Goal: Task Accomplishment & Management: Use online tool/utility

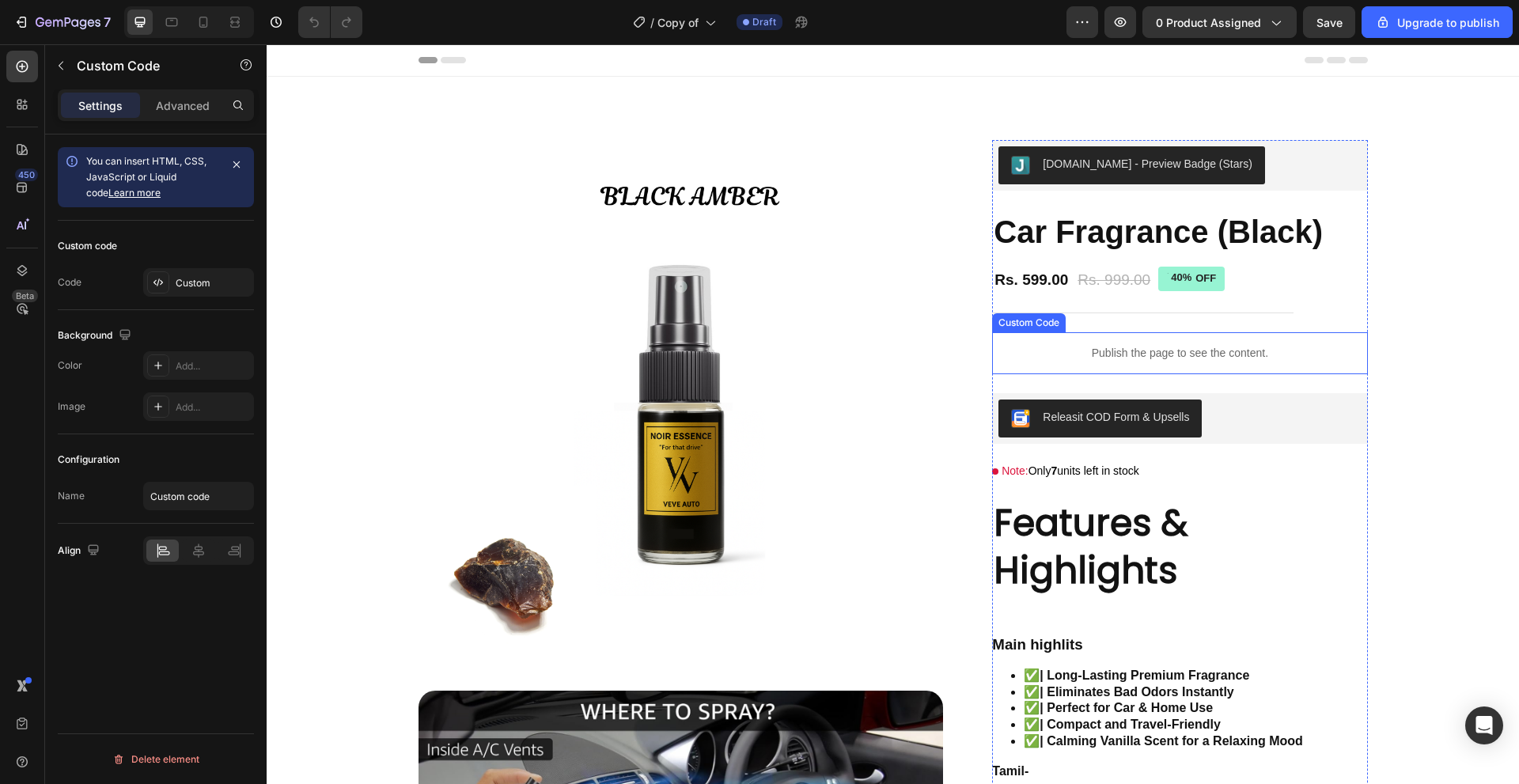
click at [1120, 344] on div "Publish the page to see the content." at bounding box center [1179, 353] width 375 height 42
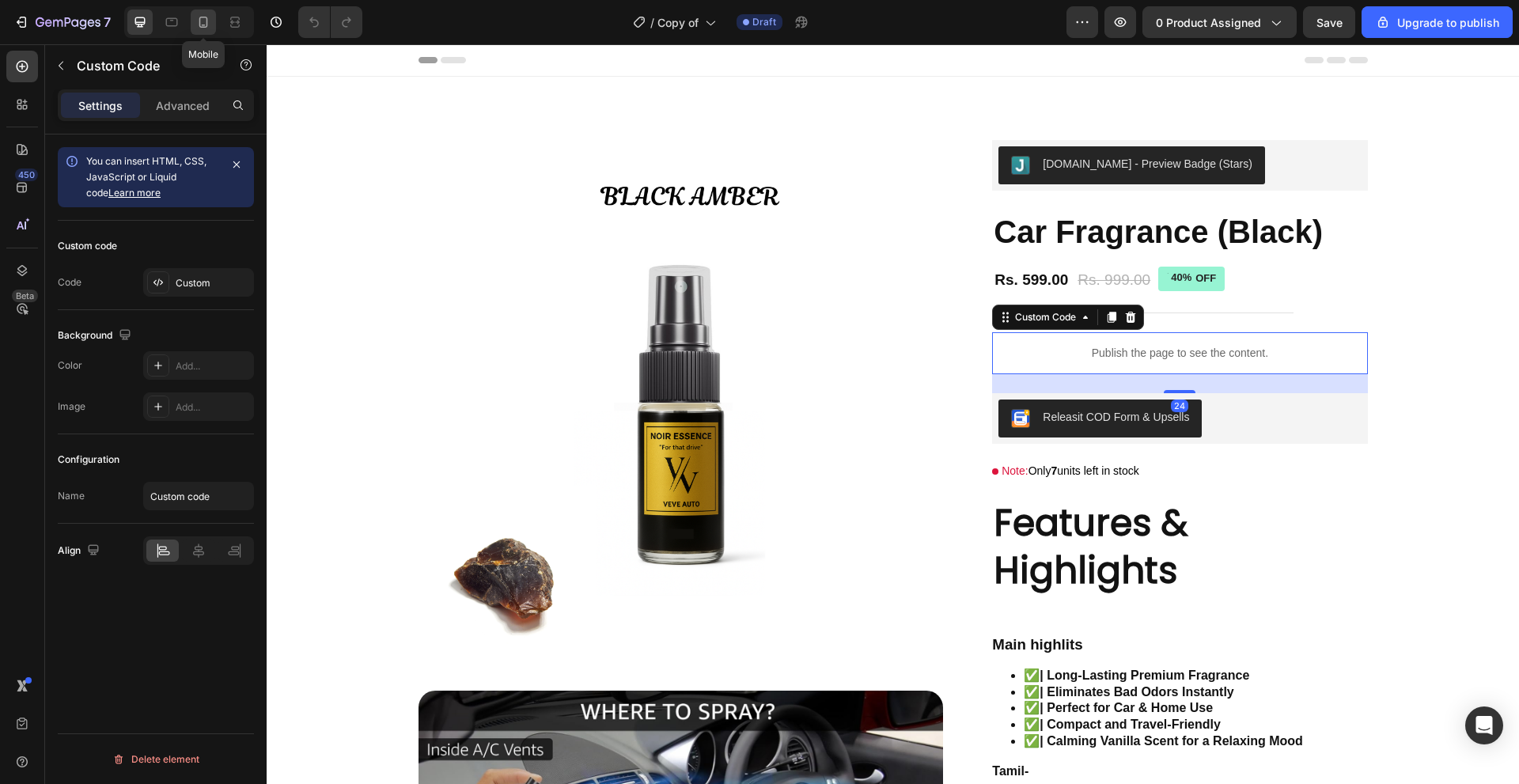
click at [196, 29] on icon at bounding box center [203, 21] width 16 height 16
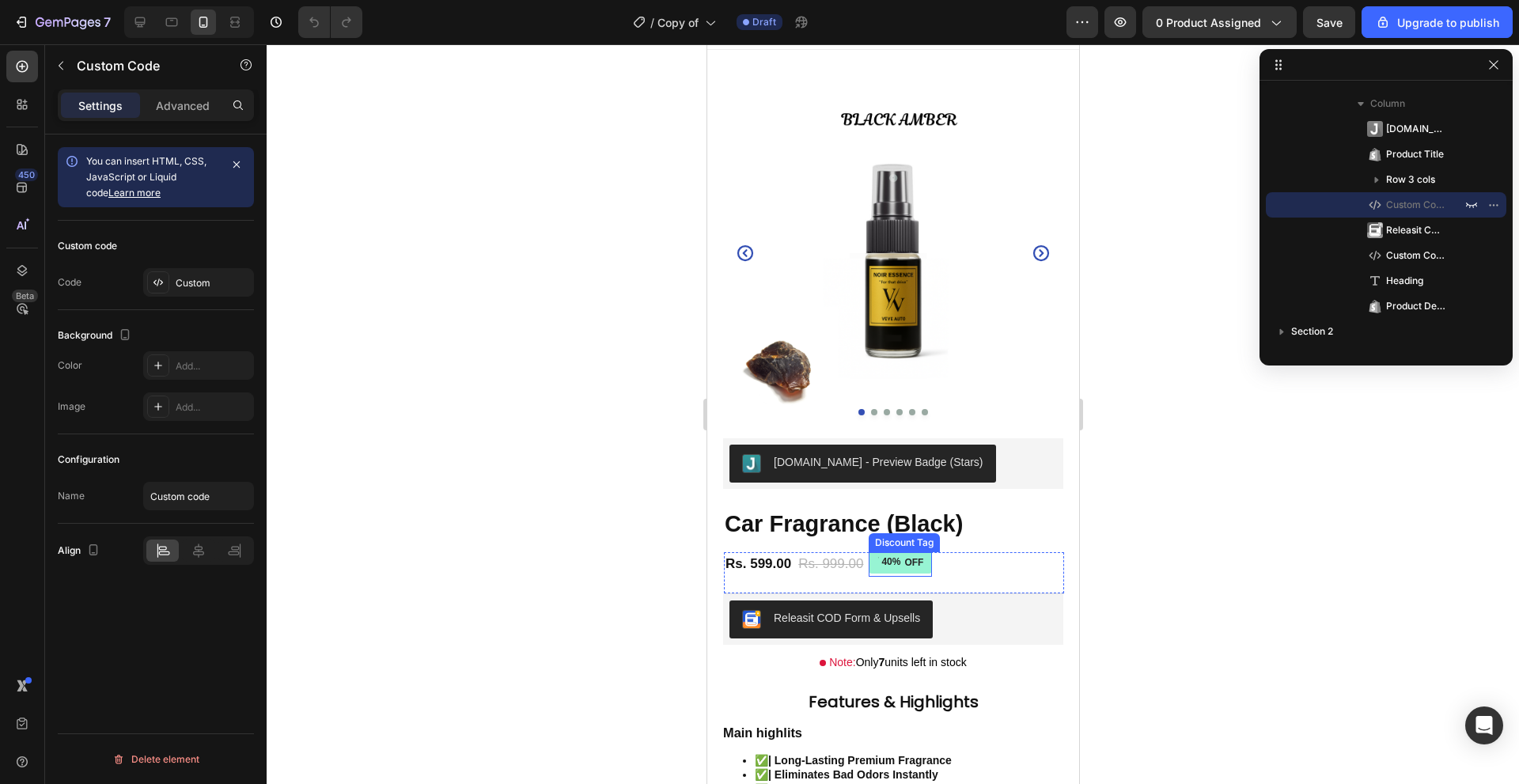
scroll to position [238, 0]
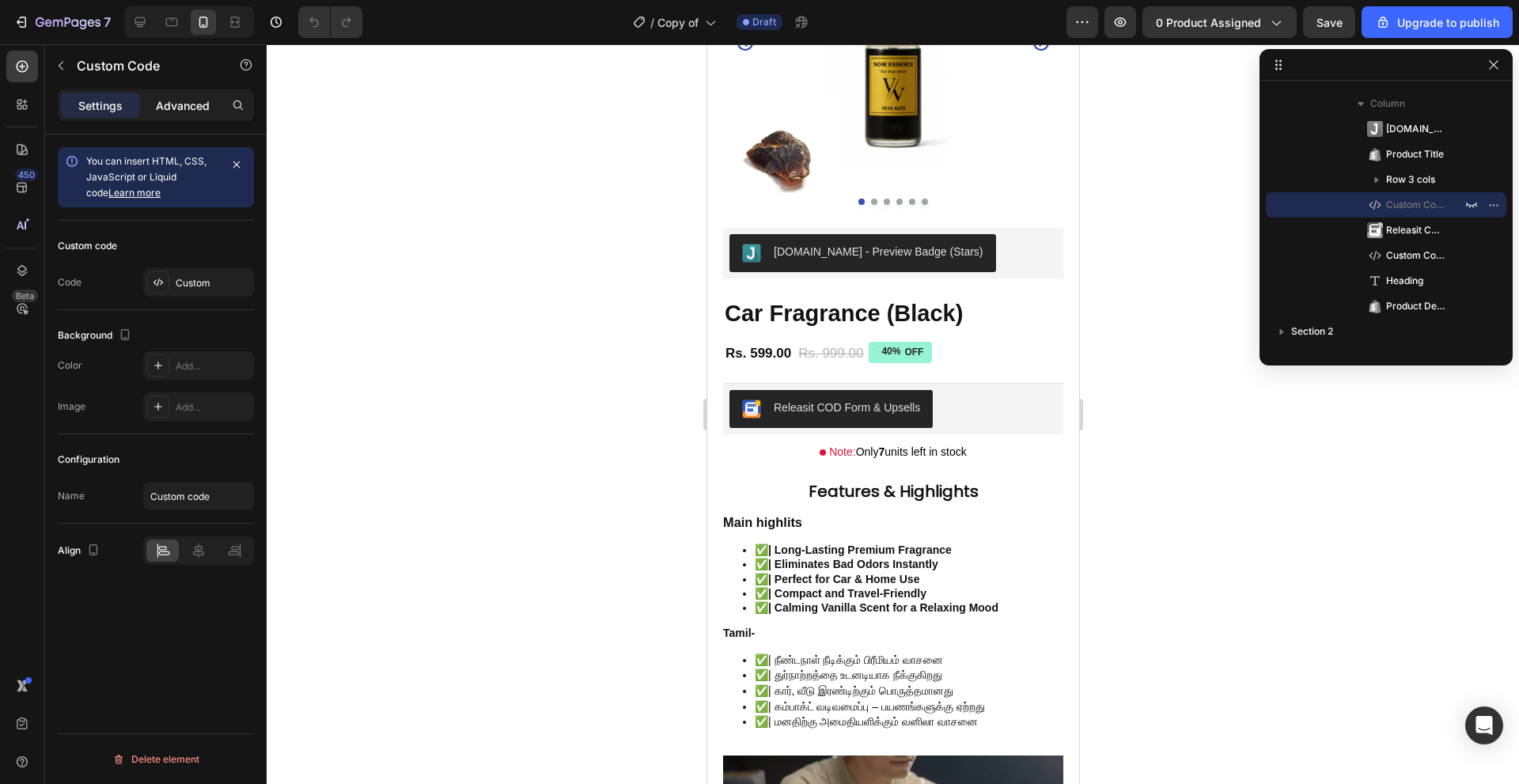
click at [157, 96] on div "Advanced" at bounding box center [182, 105] width 79 height 25
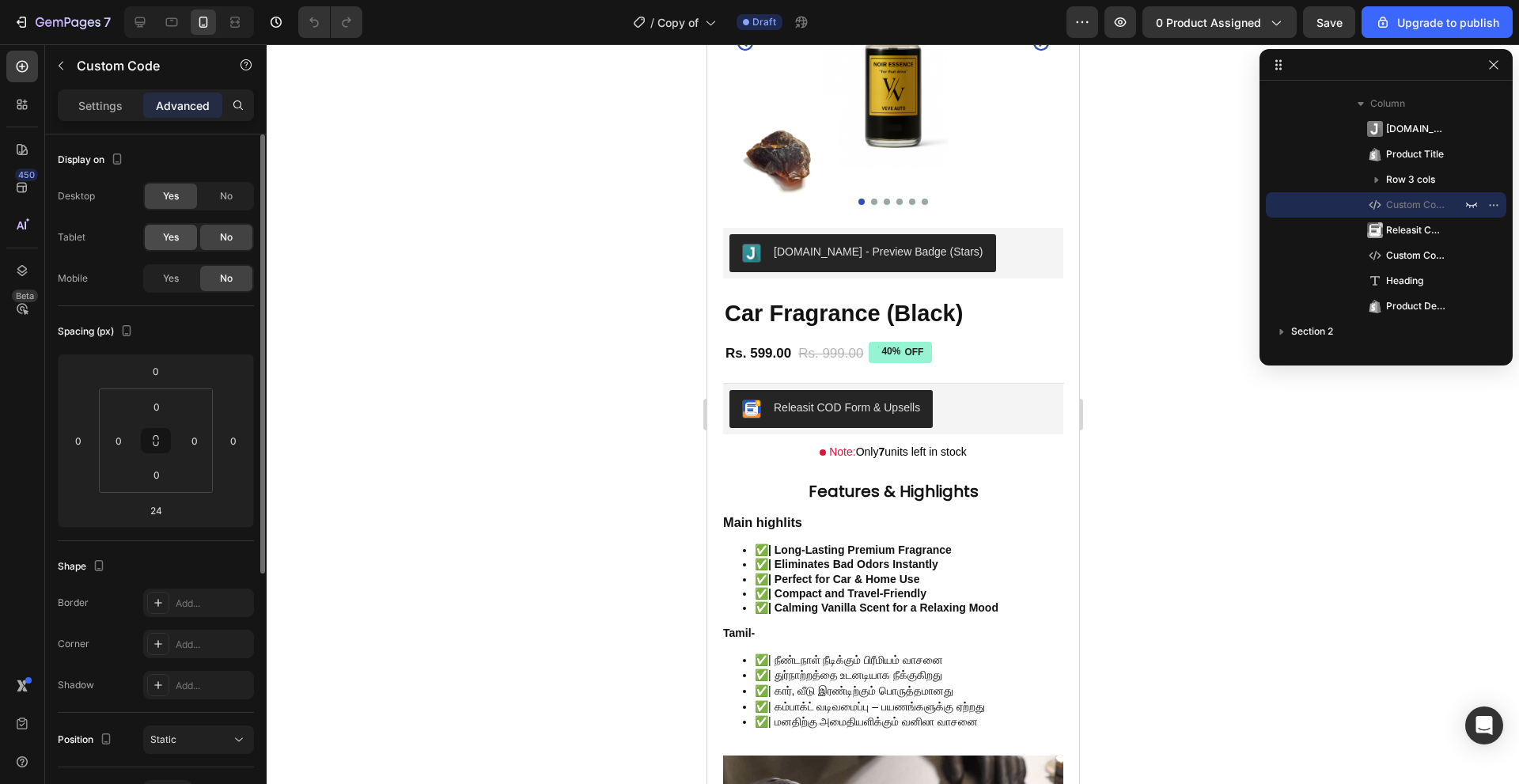
click at [191, 242] on div "Yes" at bounding box center [171, 237] width 52 height 25
click at [189, 275] on div "Yes" at bounding box center [171, 278] width 52 height 25
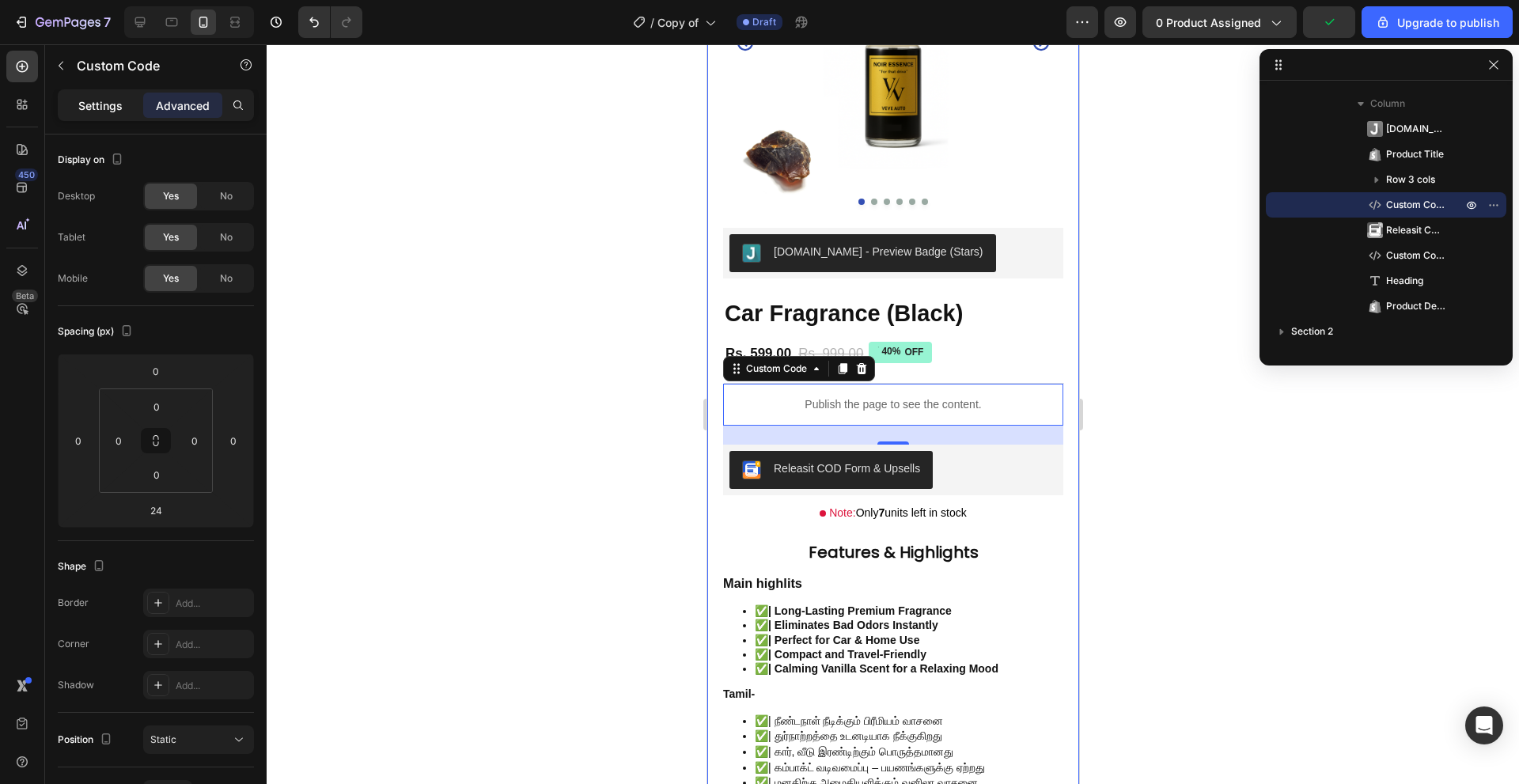
click at [89, 100] on p "Settings" at bounding box center [100, 105] width 44 height 16
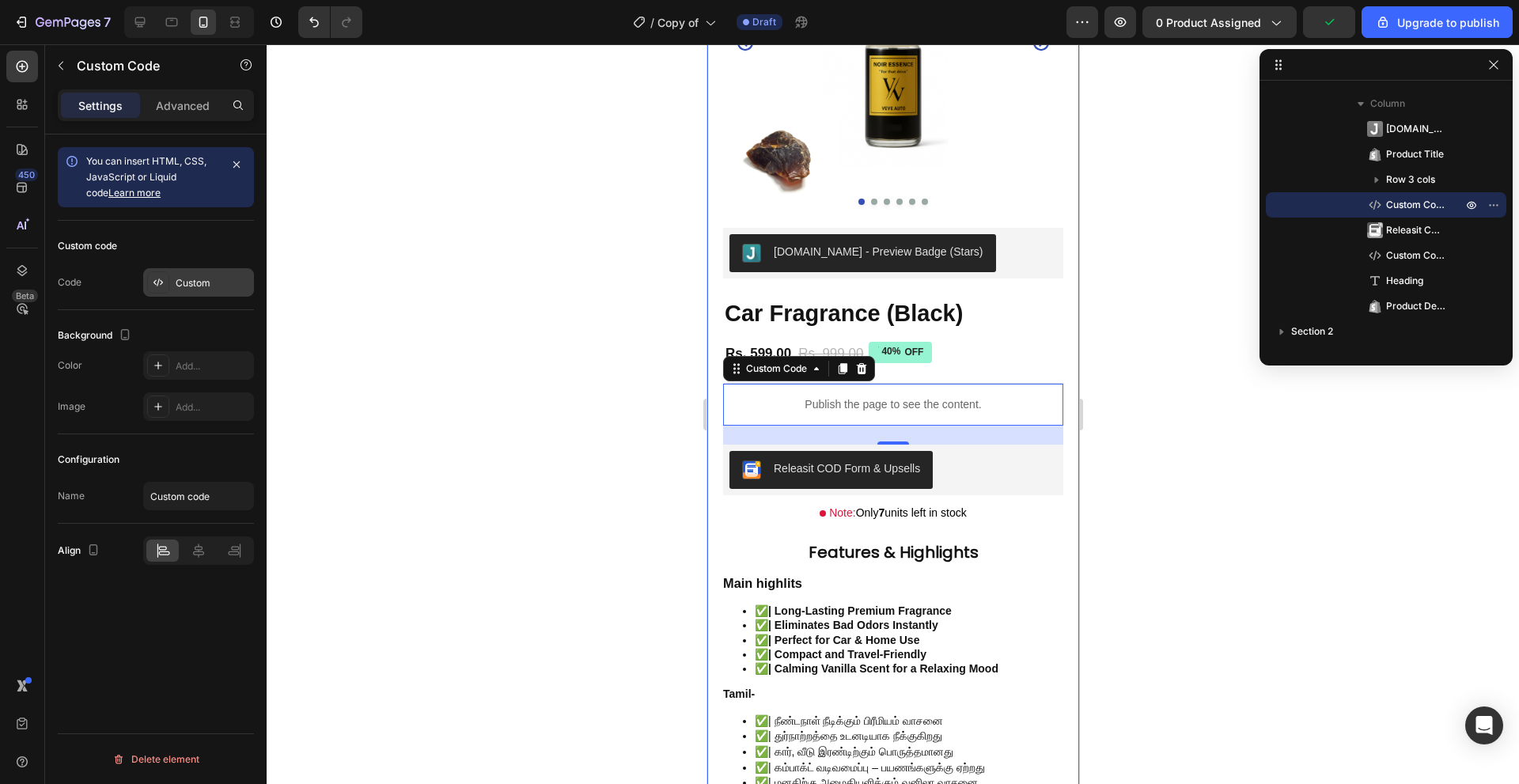
click at [191, 287] on div "Custom" at bounding box center [212, 283] width 74 height 14
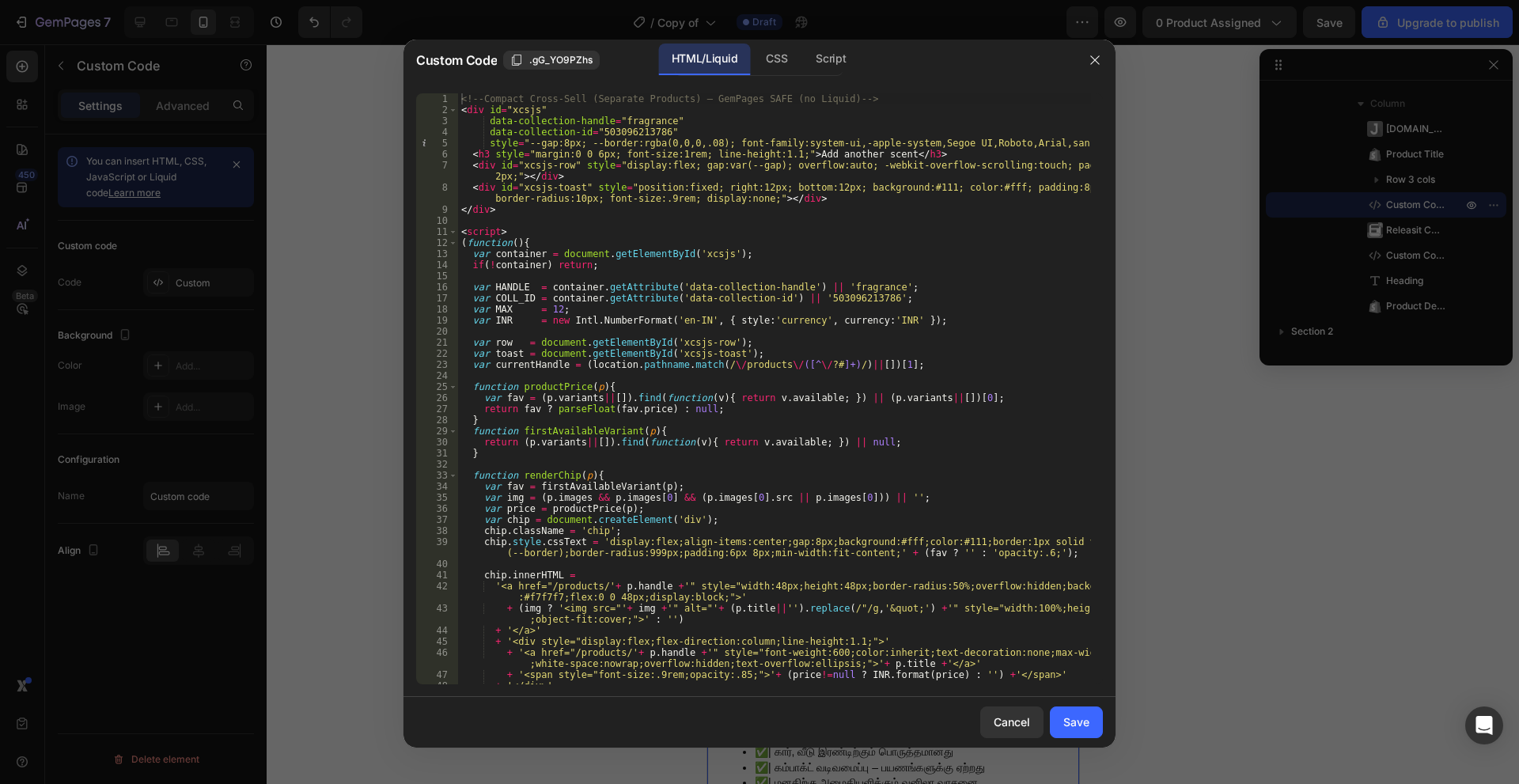
type textarea "var currentHandle = (location.pathname.match(/\/products\/([^\/?#]+)/)||[])[1];"
click at [582, 361] on div "<!-- Compact Cross-Sell (Separate Products) — GemPages SAFE (no Liquid) --> < d…" at bounding box center [774, 405] width 633 height 625
type textarea "</script>"
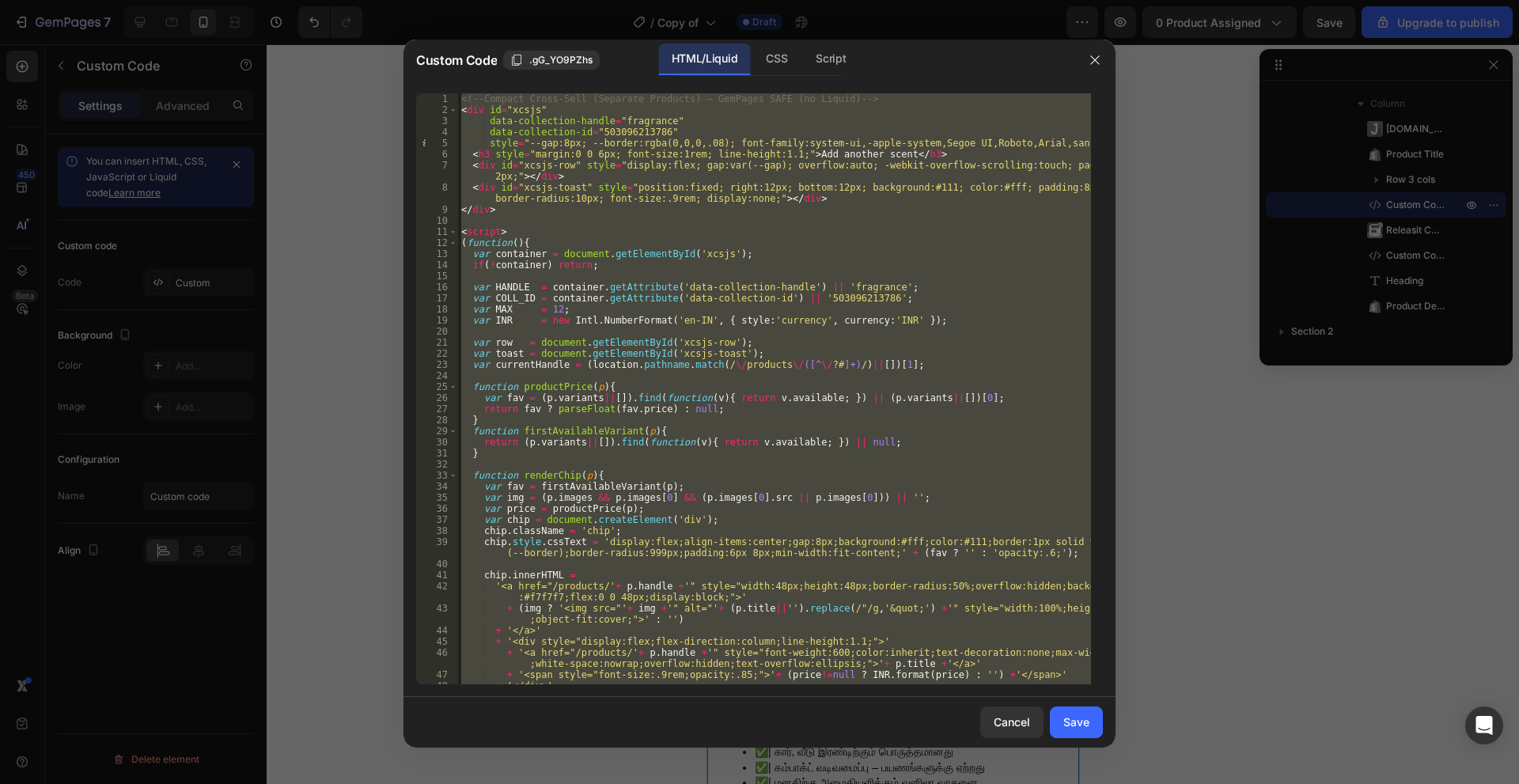
paste textarea
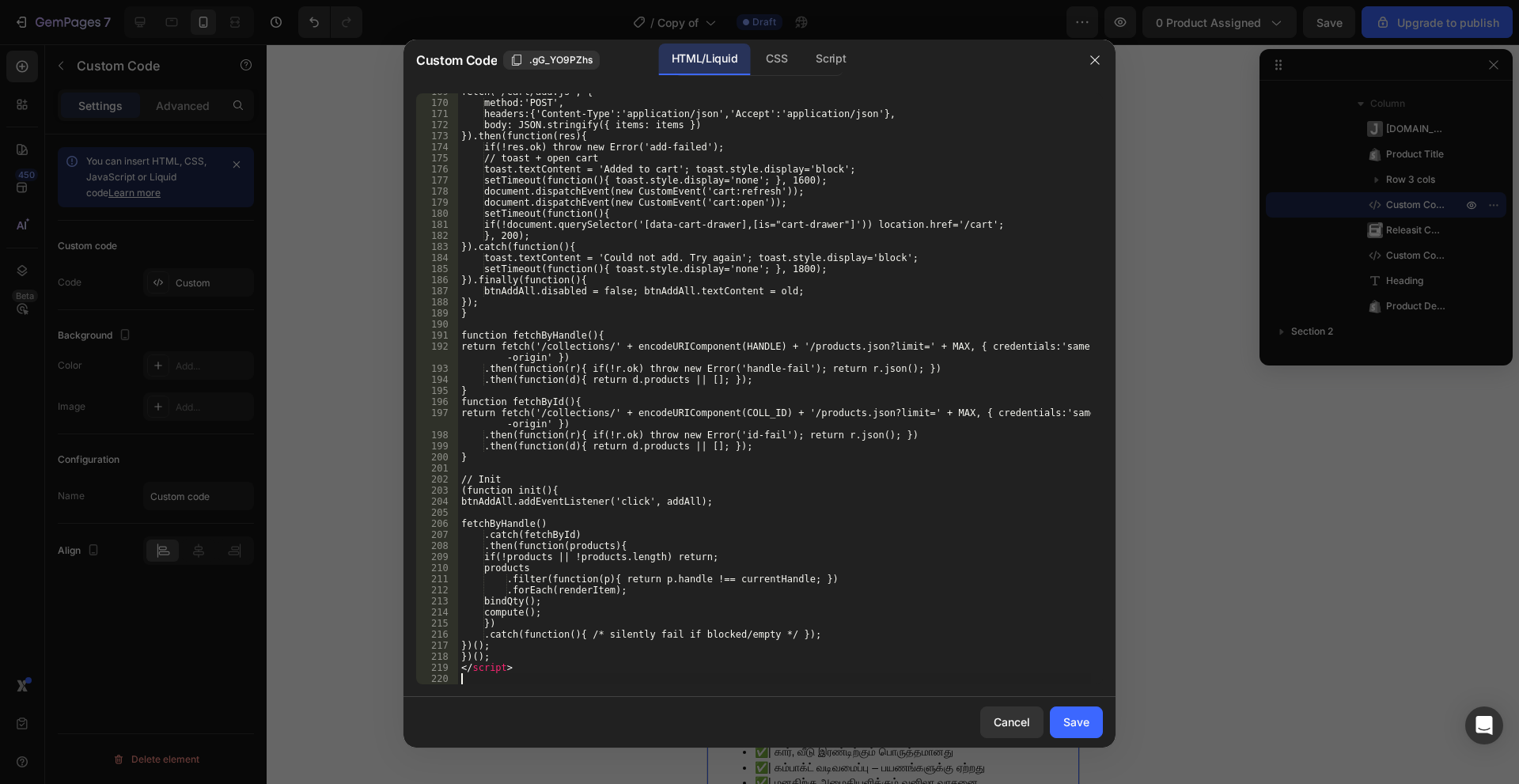
scroll to position [1990, 0]
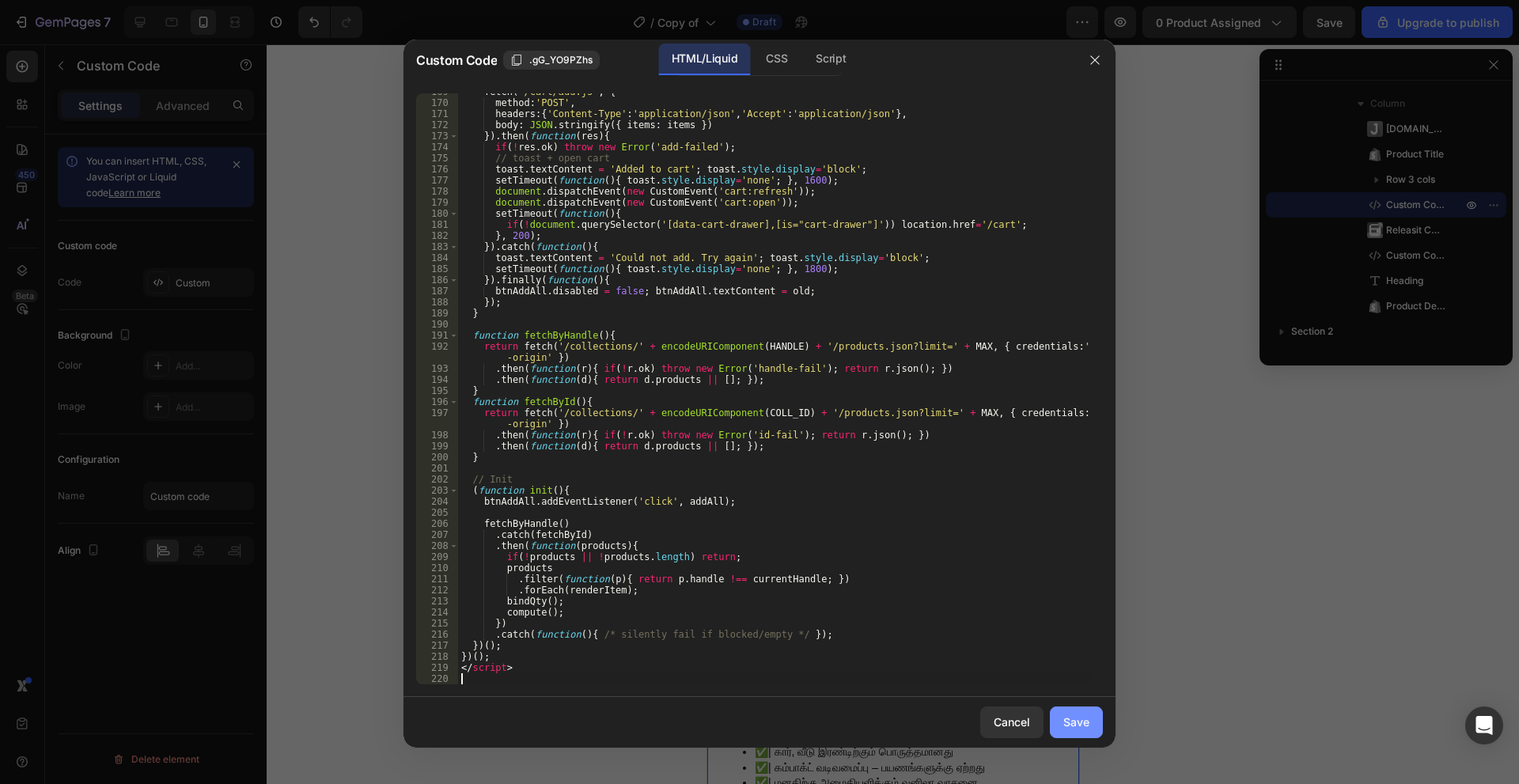
click at [1084, 716] on div "Save" at bounding box center [1076, 722] width 26 height 16
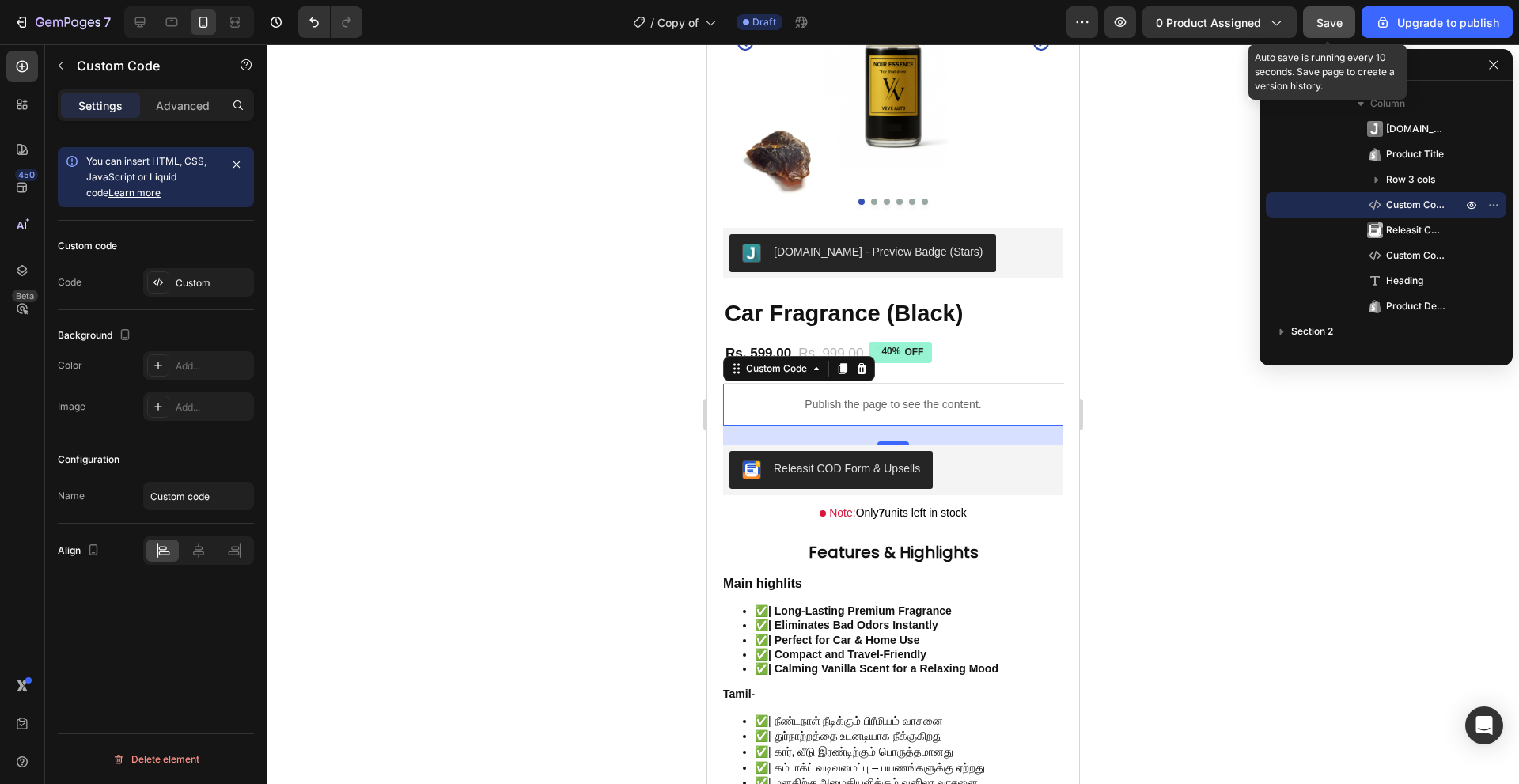
click at [1329, 21] on span "Save" at bounding box center [1330, 22] width 26 height 13
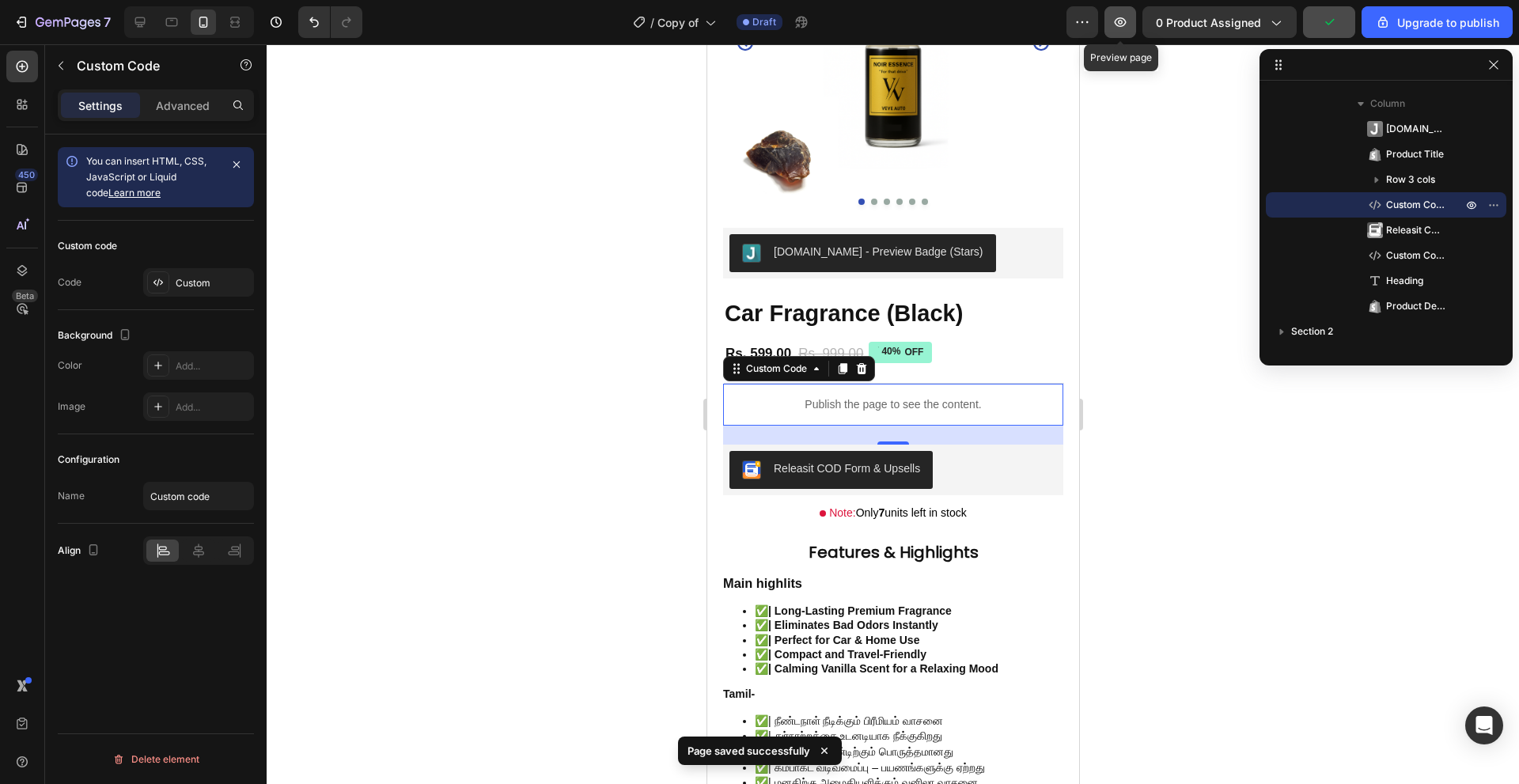
click at [1116, 27] on icon "button" at bounding box center [1120, 21] width 16 height 16
click at [17, 65] on icon at bounding box center [21, 66] width 16 height 16
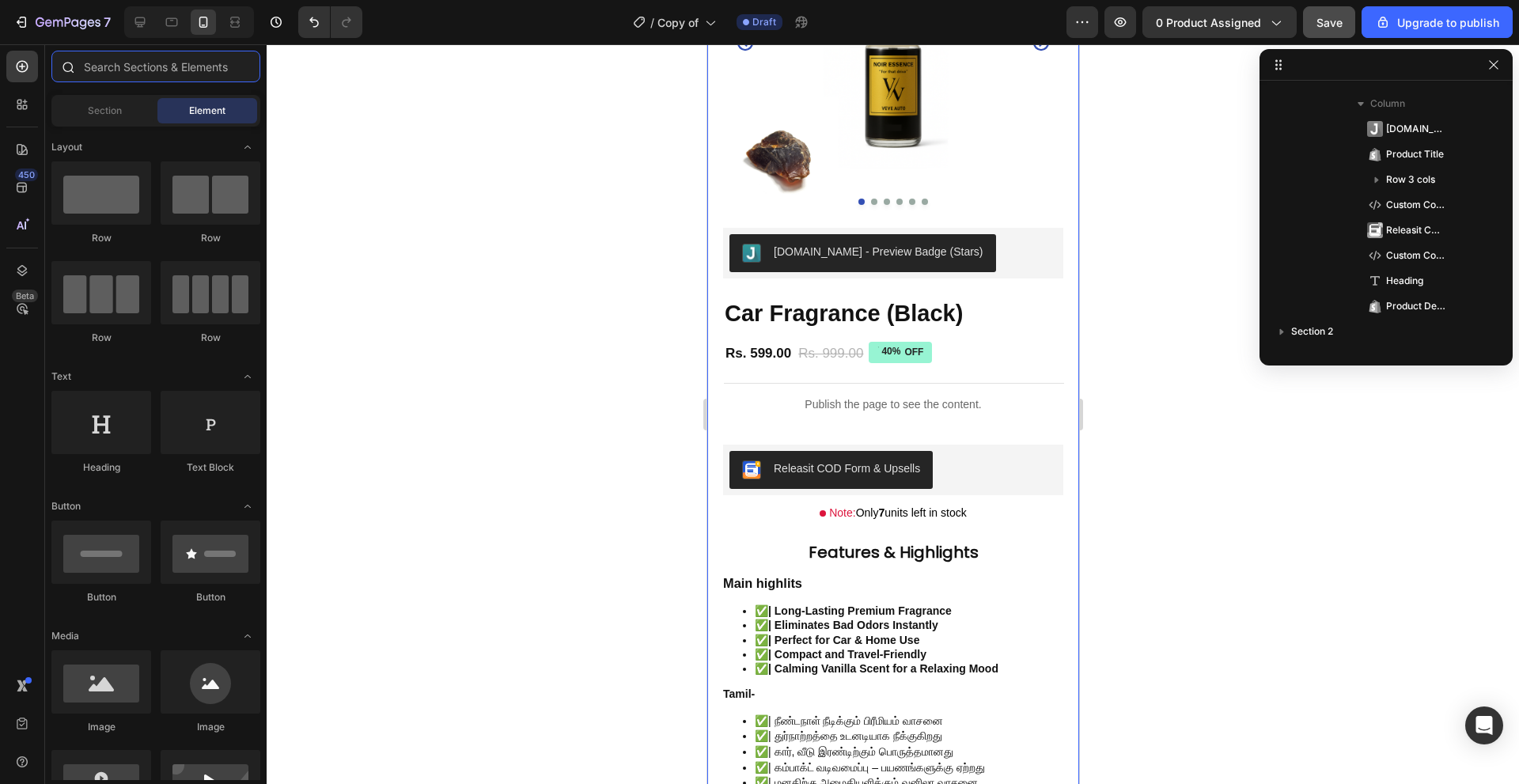
click at [187, 73] on input "text" at bounding box center [156, 66] width 209 height 32
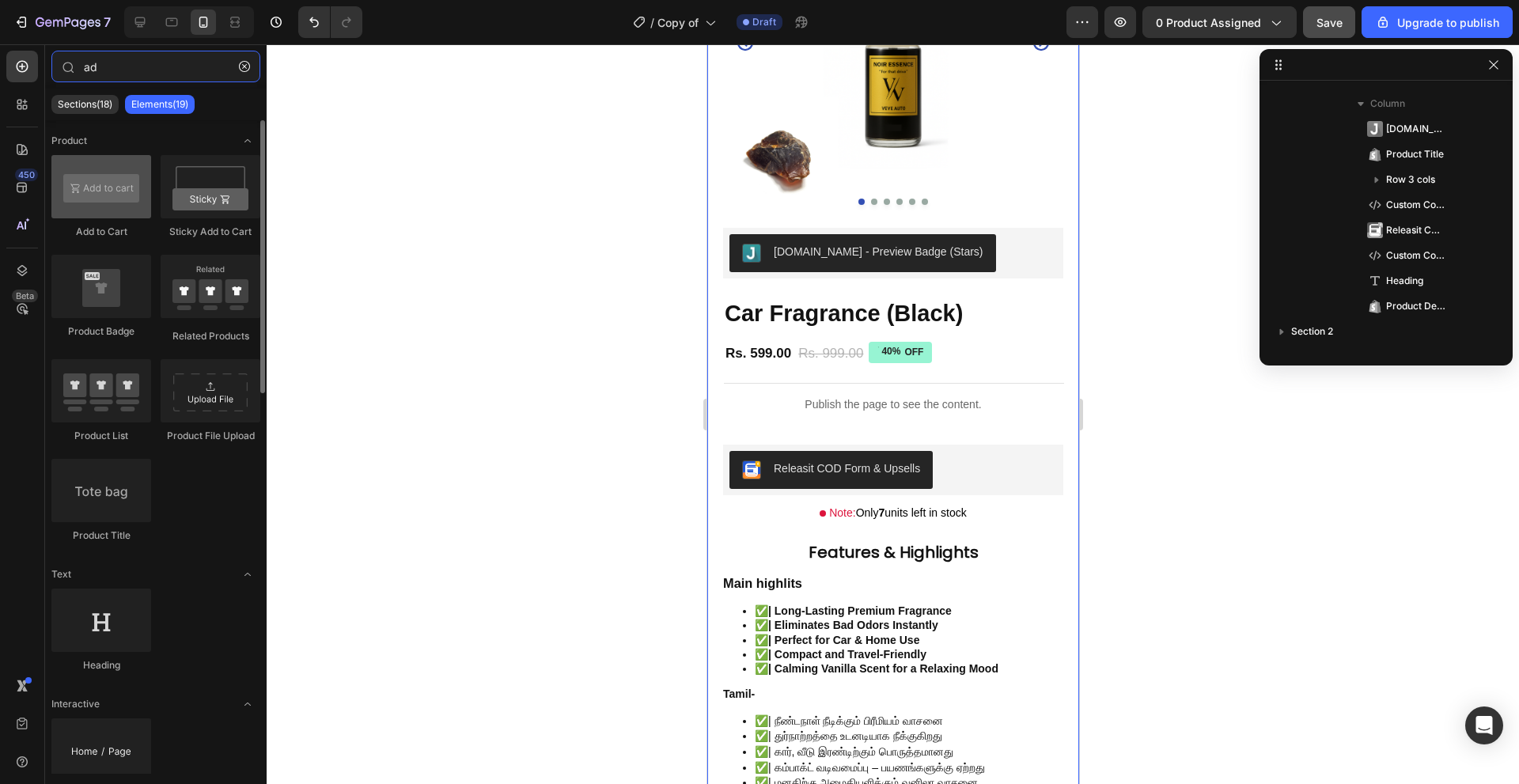
type input "ad"
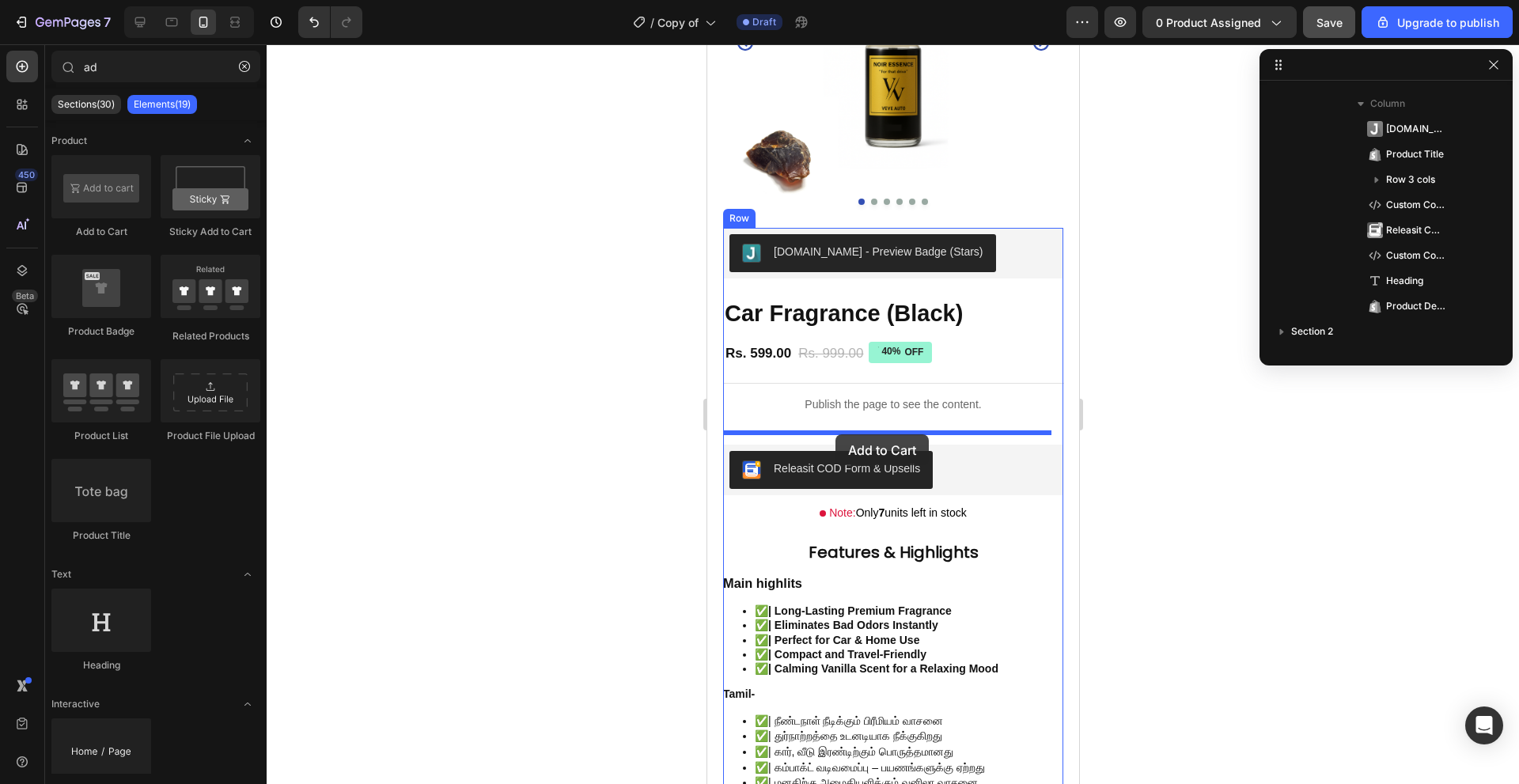
drag, startPoint x: 829, startPoint y: 235, endPoint x: 835, endPoint y: 434, distance: 199.1
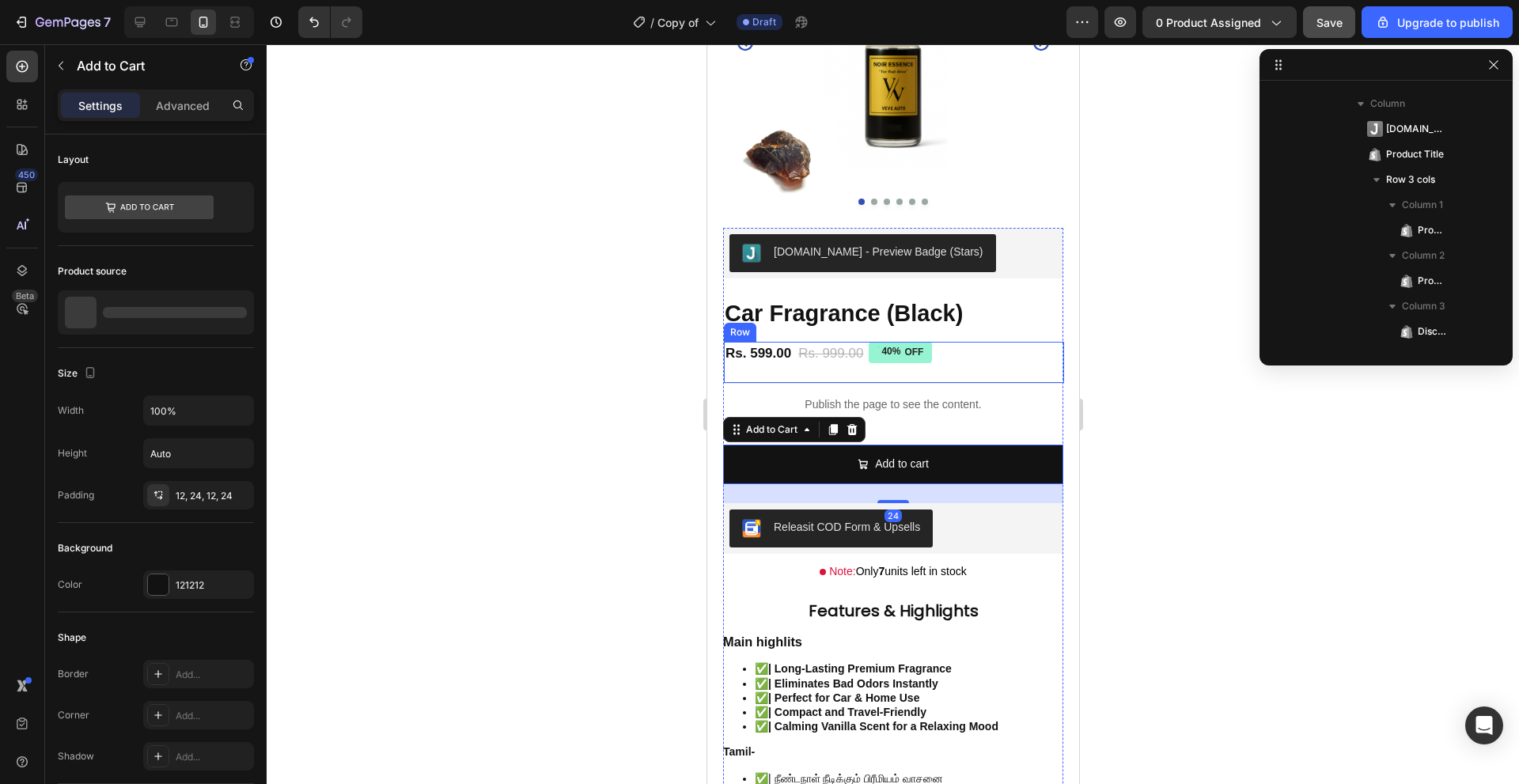
scroll to position [350, 0]
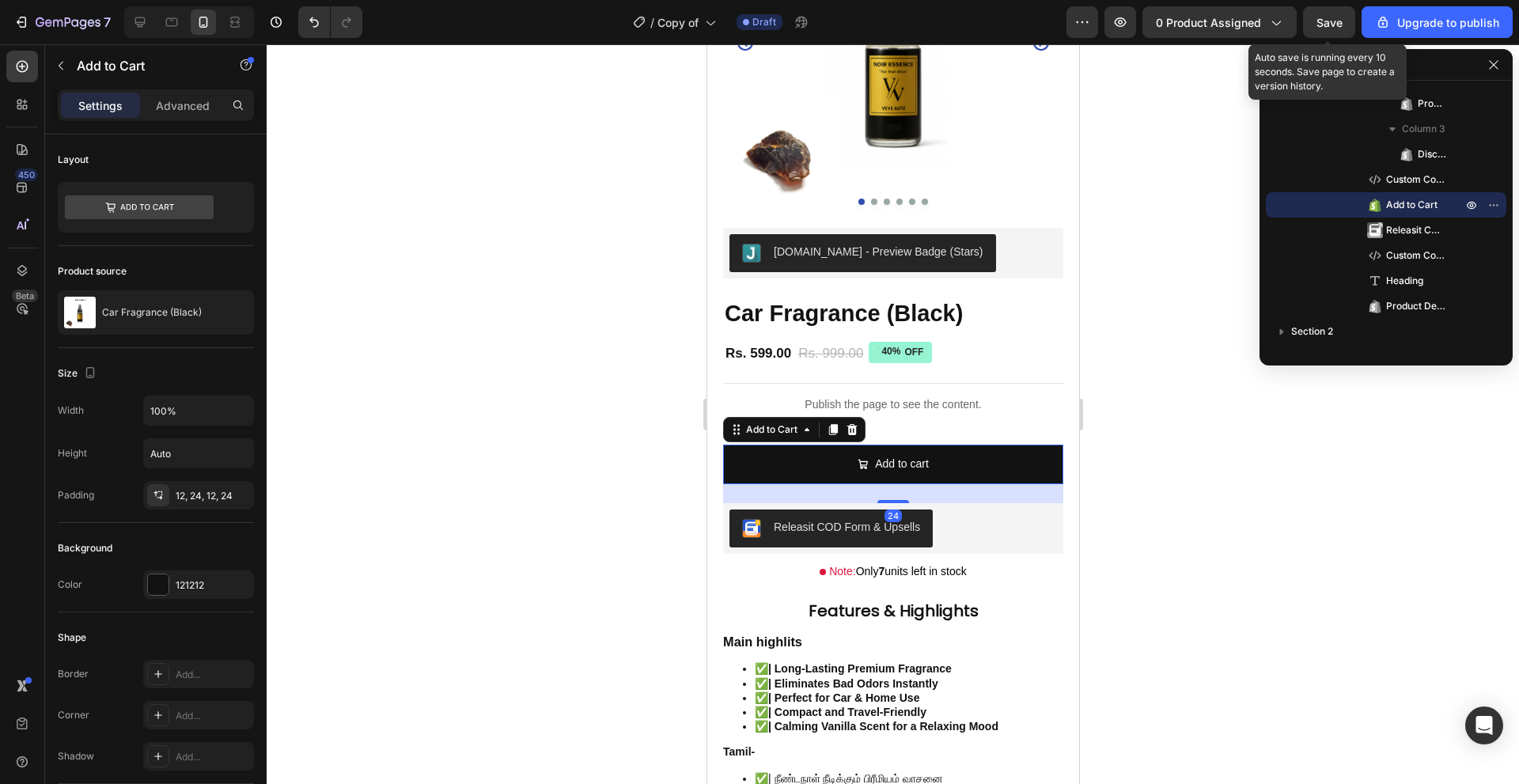
click at [1307, 18] on button "Save" at bounding box center [1330, 22] width 52 height 32
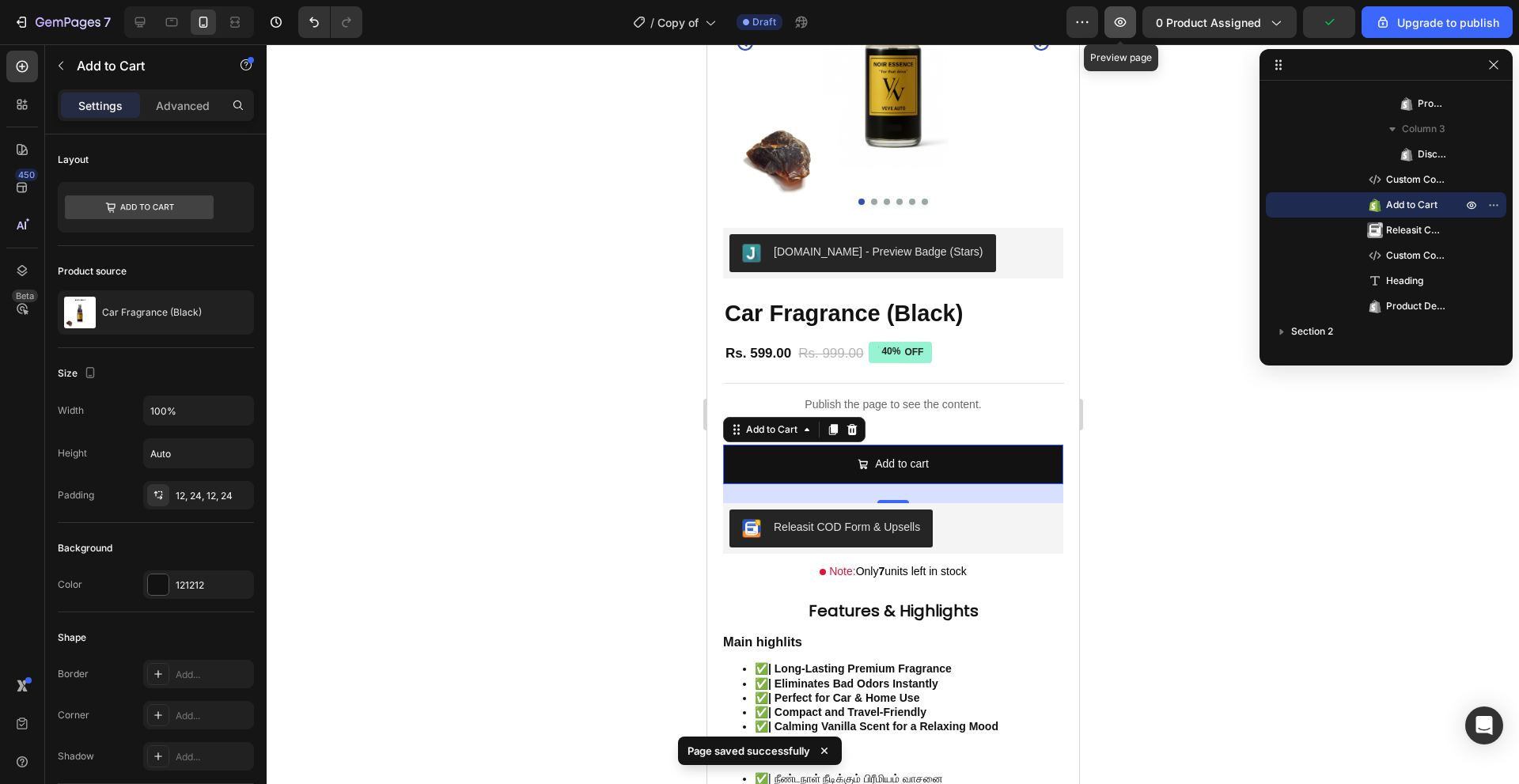
click at [1127, 25] on icon "button" at bounding box center [1120, 22] width 12 height 10
click at [855, 421] on div at bounding box center [851, 430] width 19 height 19
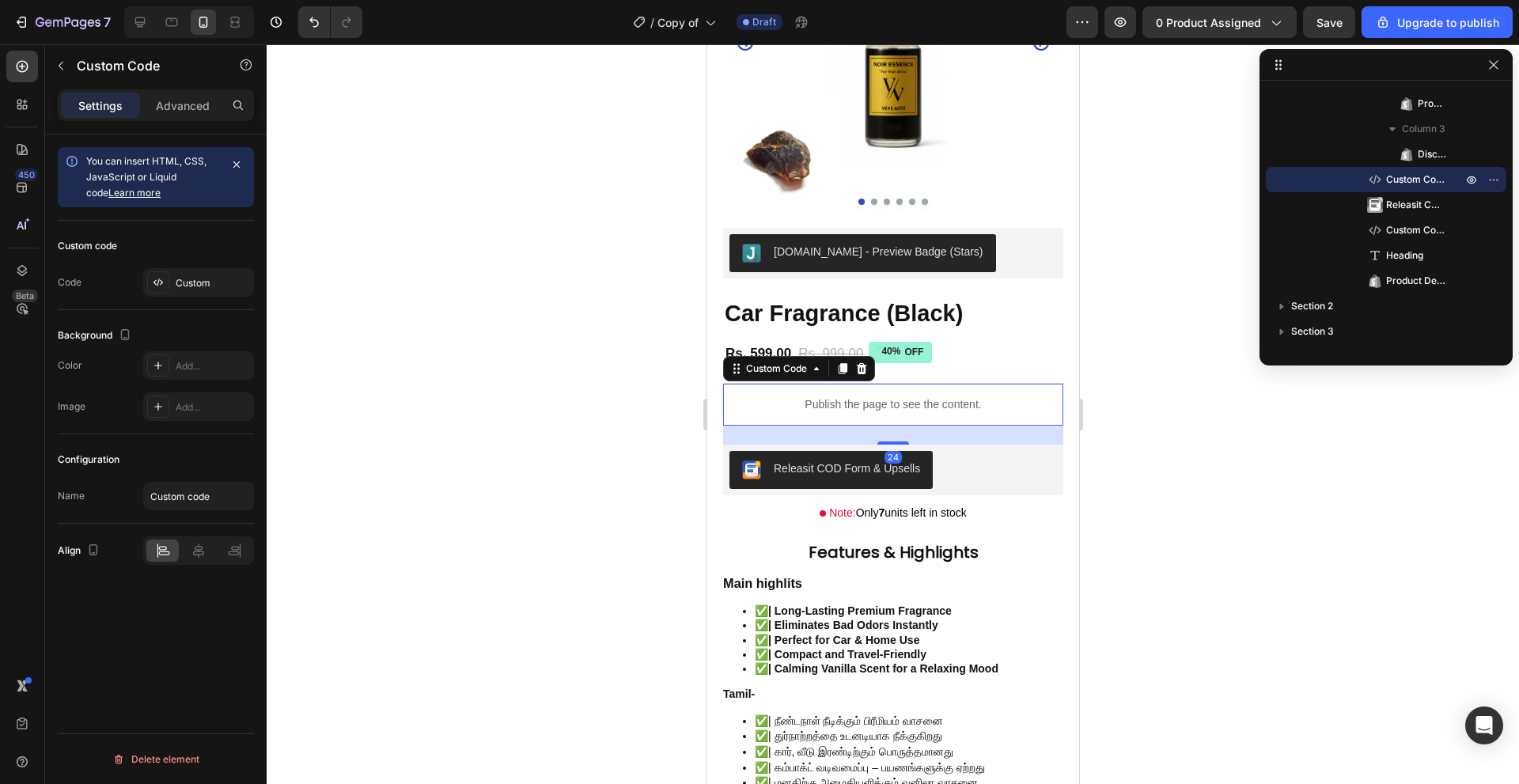
click at [858, 401] on p "Publish the page to see the content." at bounding box center [893, 404] width 341 height 16
click at [175, 283] on div "Custom" at bounding box center [198, 282] width 111 height 29
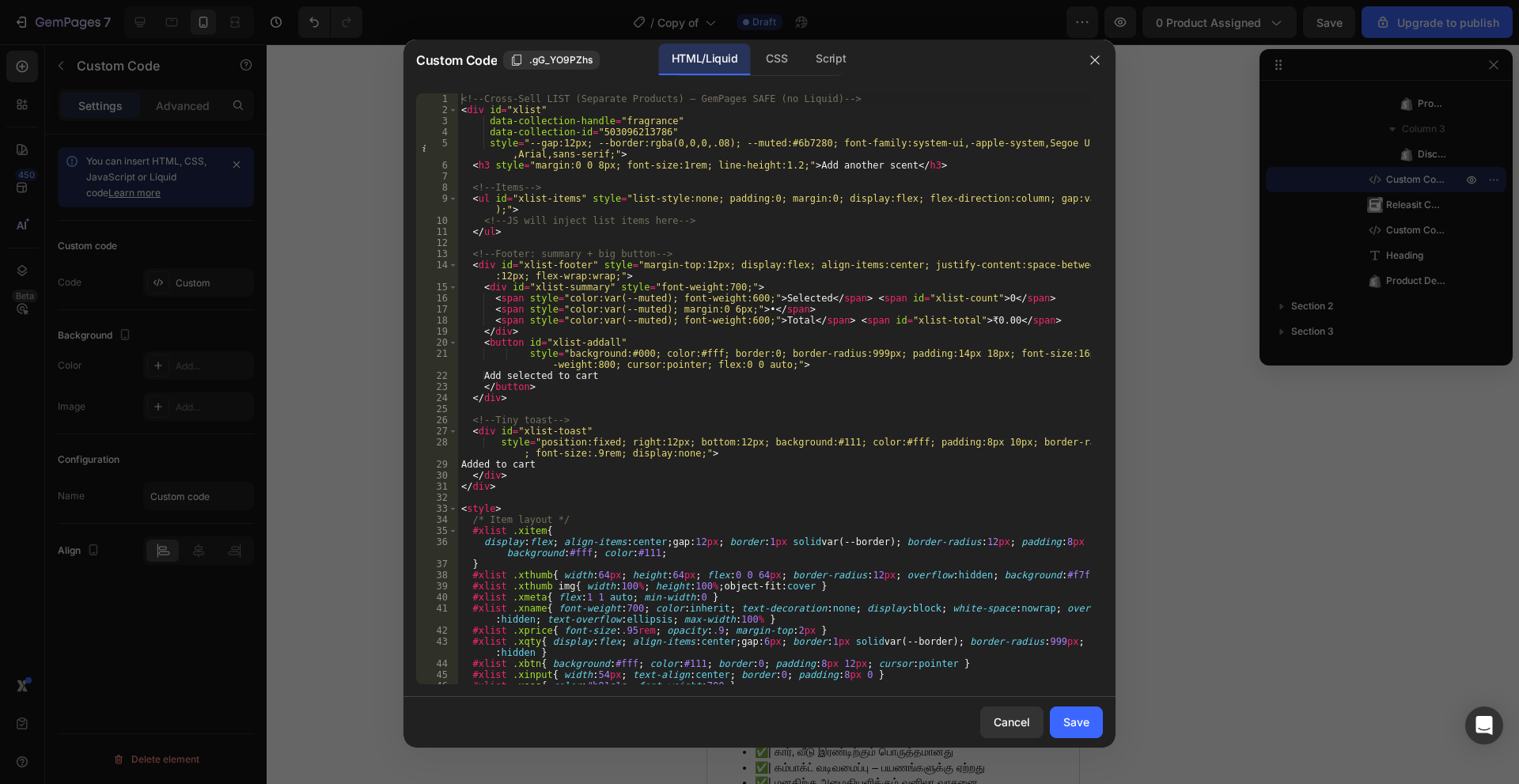
click at [649, 359] on div "<!-- Cross-Sell LIST (Separate Products) — GemPages SAFE (no Liquid) --> < div …" at bounding box center [774, 399] width 633 height 613
type textarea "</script>"
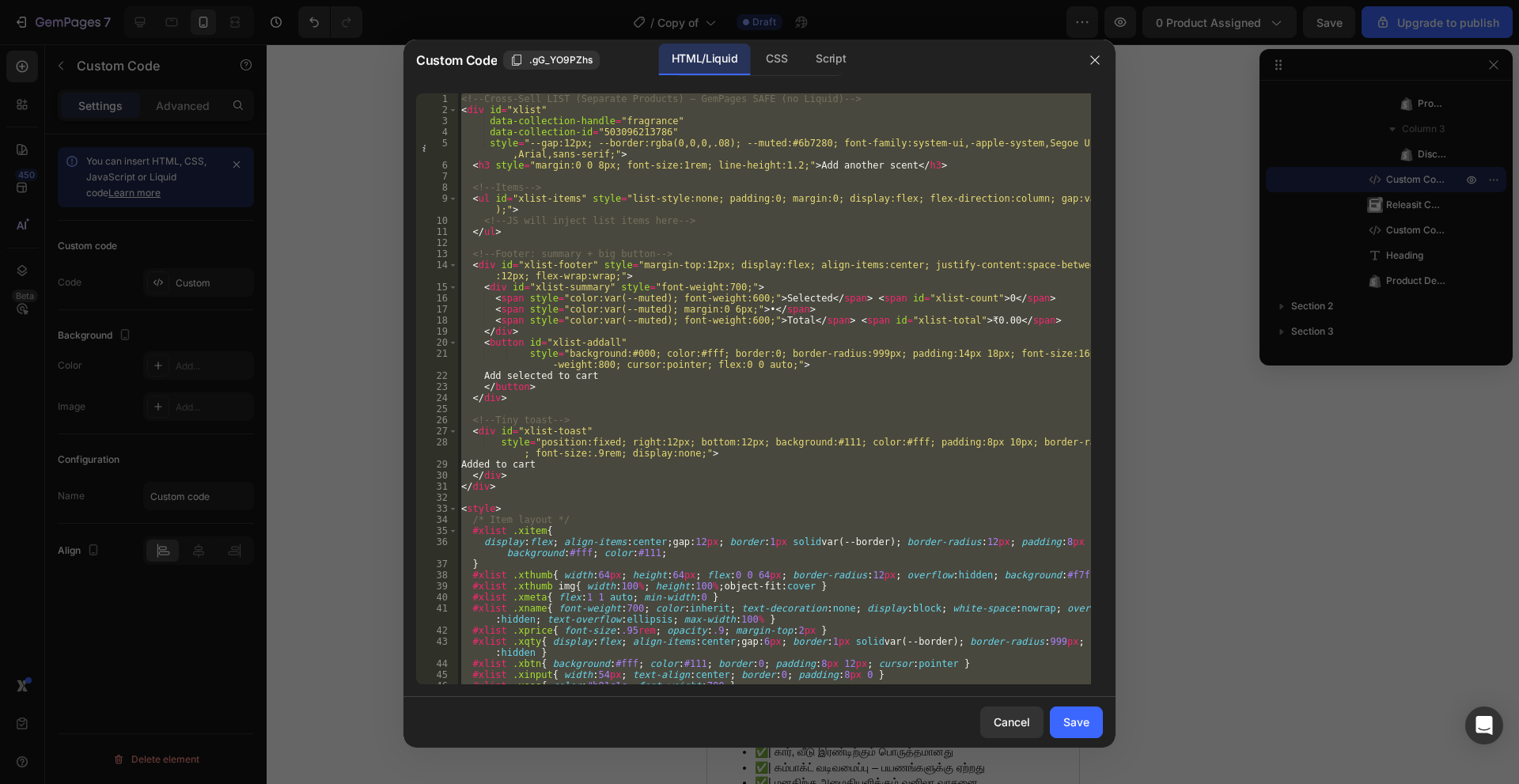
paste textarea
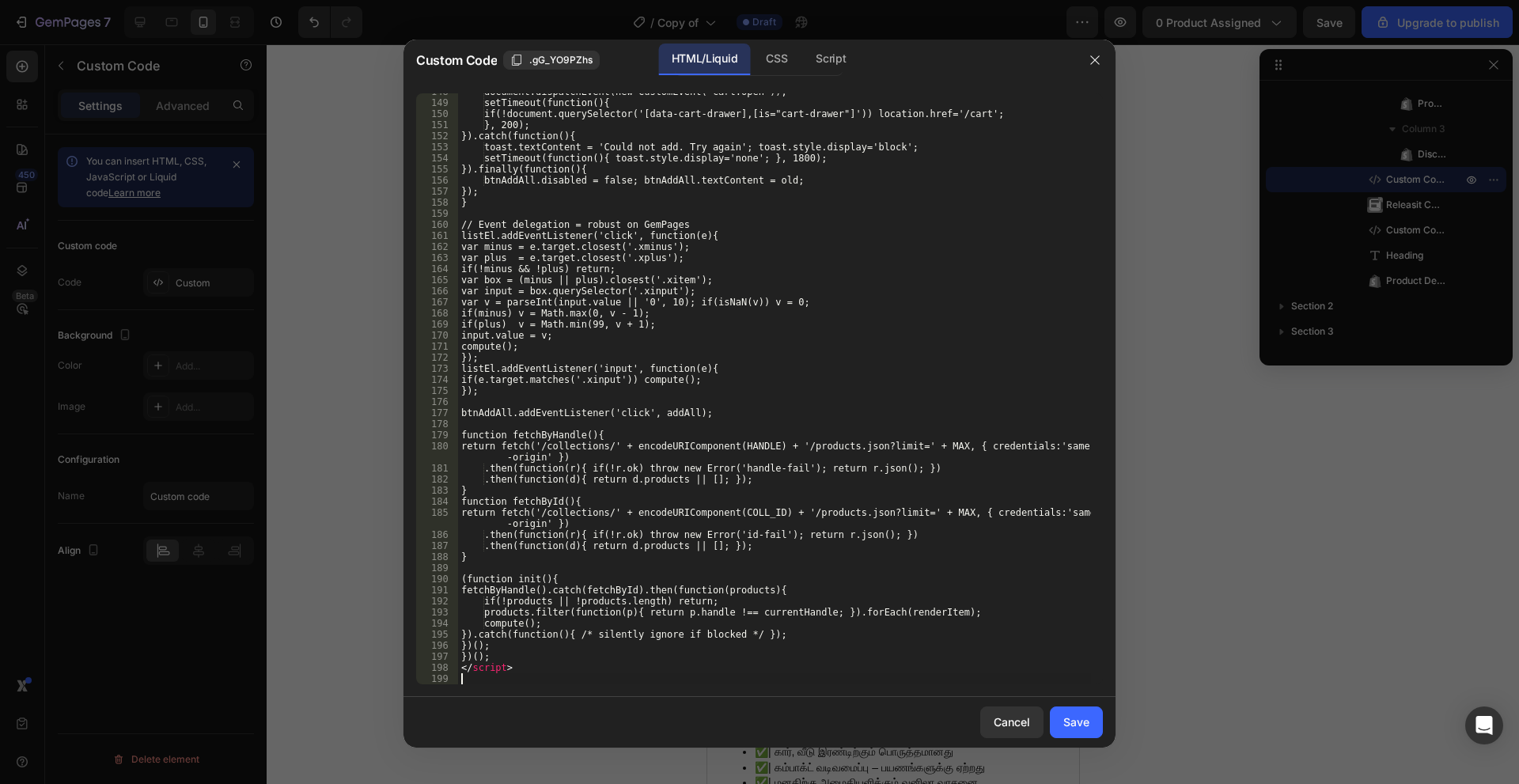
scroll to position [1713, 0]
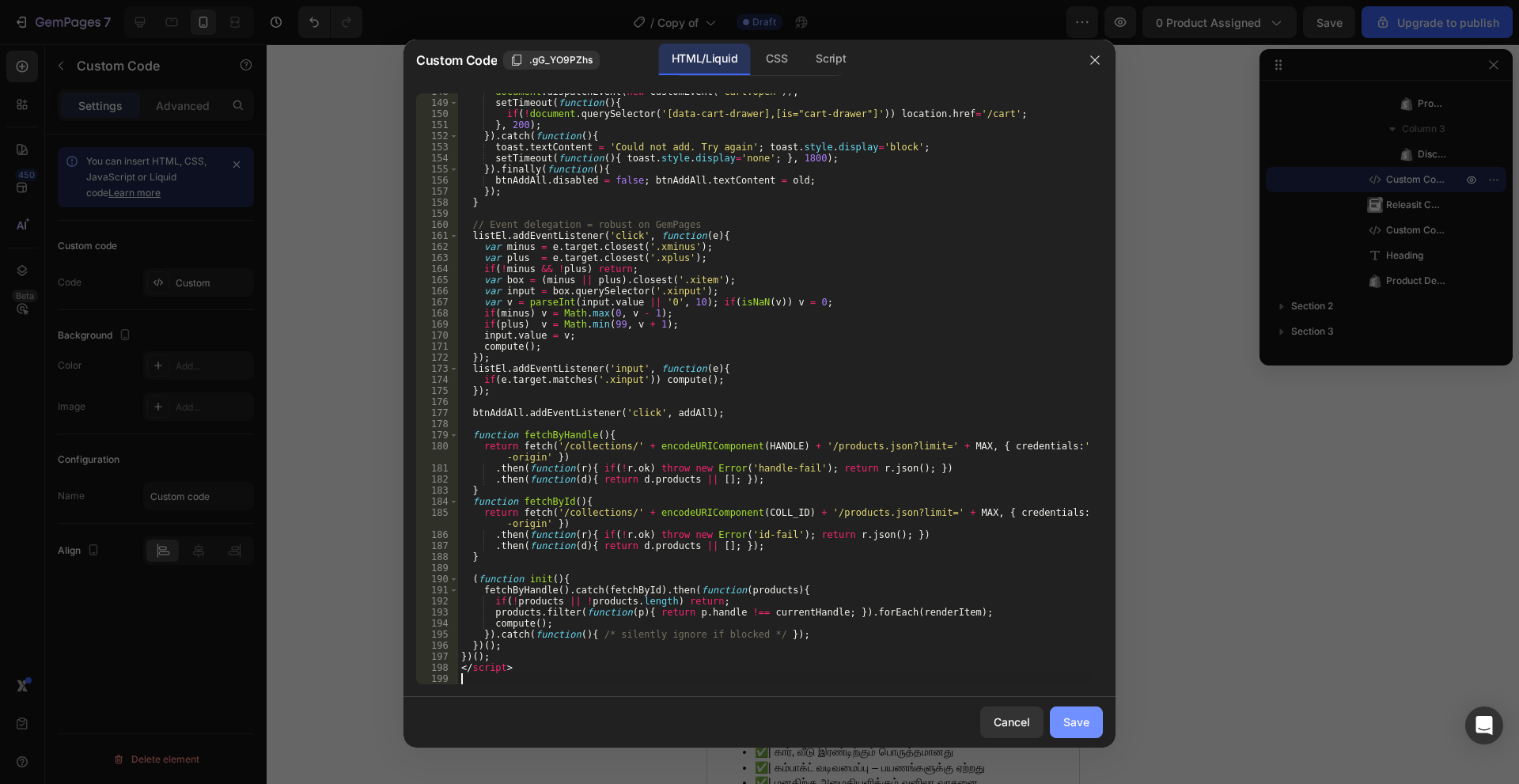
click at [1094, 719] on button "Save" at bounding box center [1076, 722] width 53 height 32
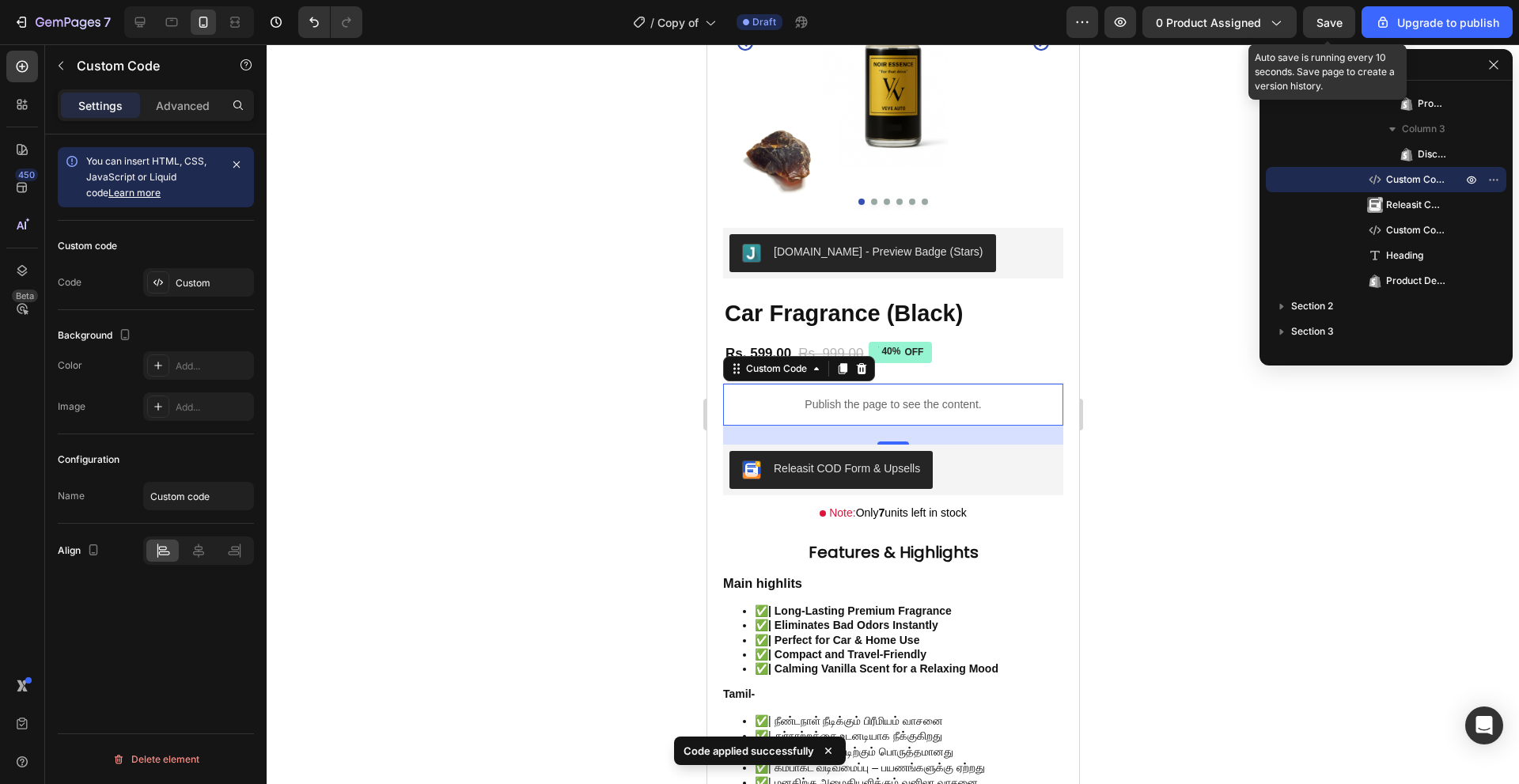
click at [1325, 26] on span "Save" at bounding box center [1330, 22] width 26 height 13
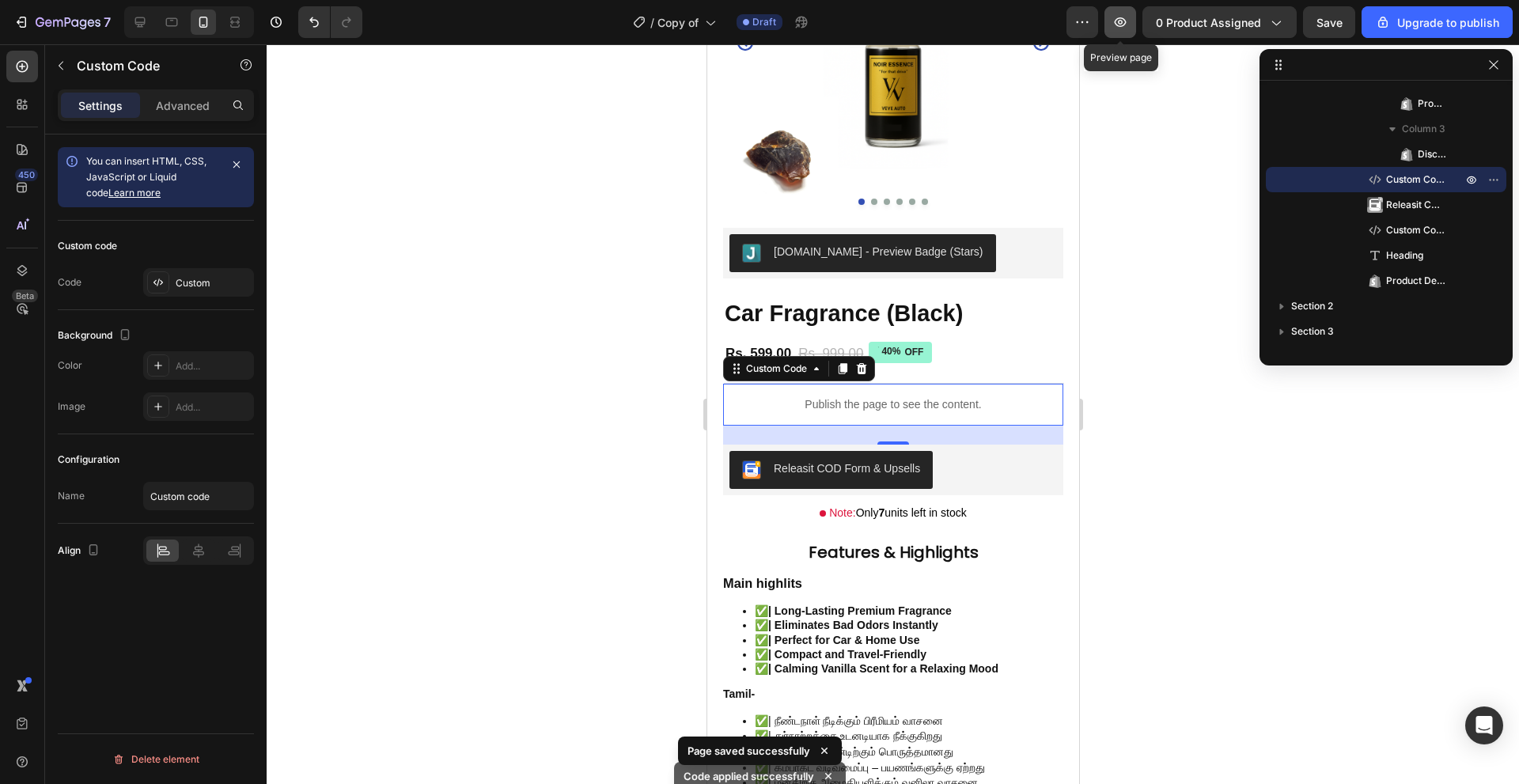
click at [1133, 27] on button "button" at bounding box center [1120, 22] width 32 height 32
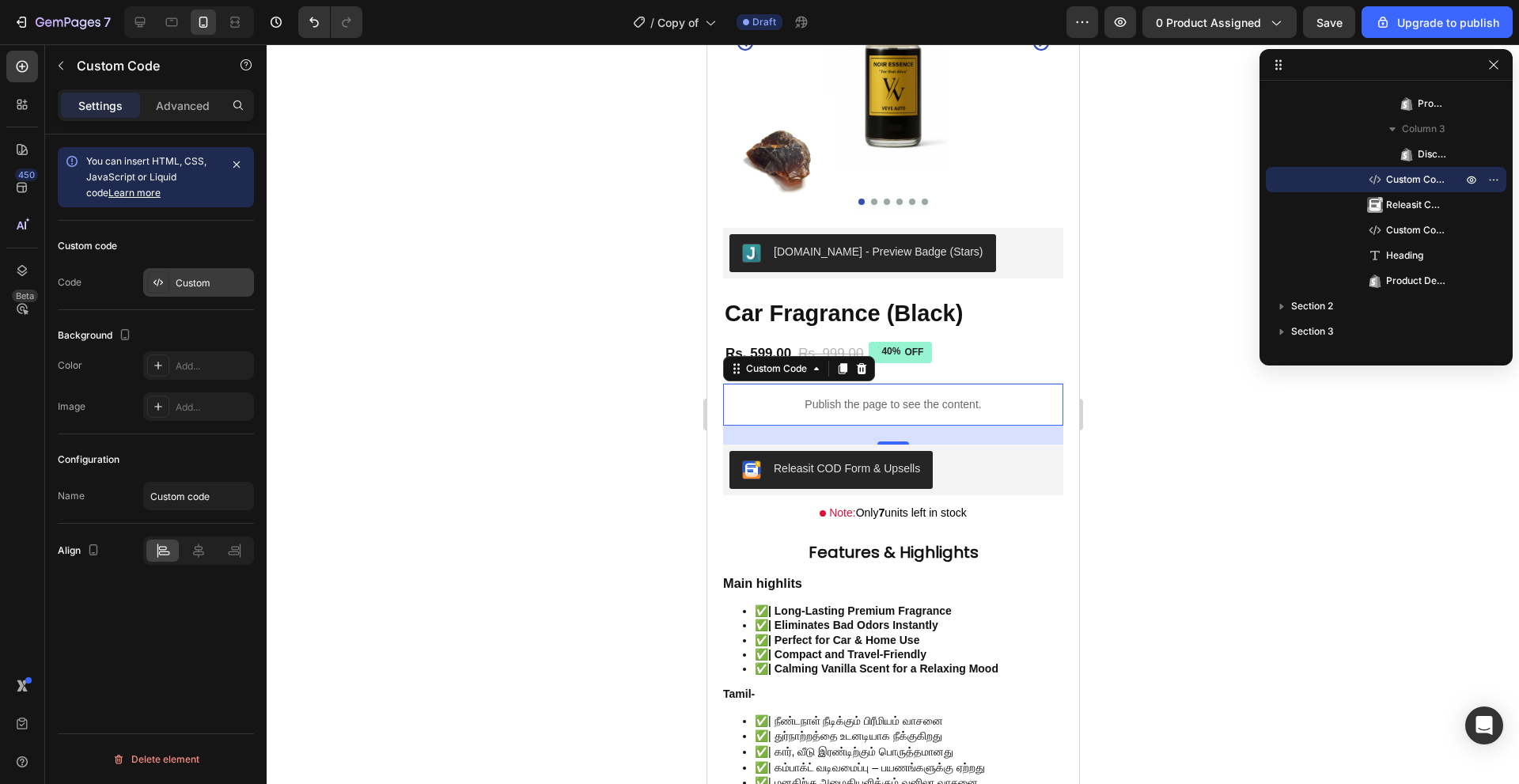
click at [174, 273] on div "Custom" at bounding box center [198, 282] width 111 height 29
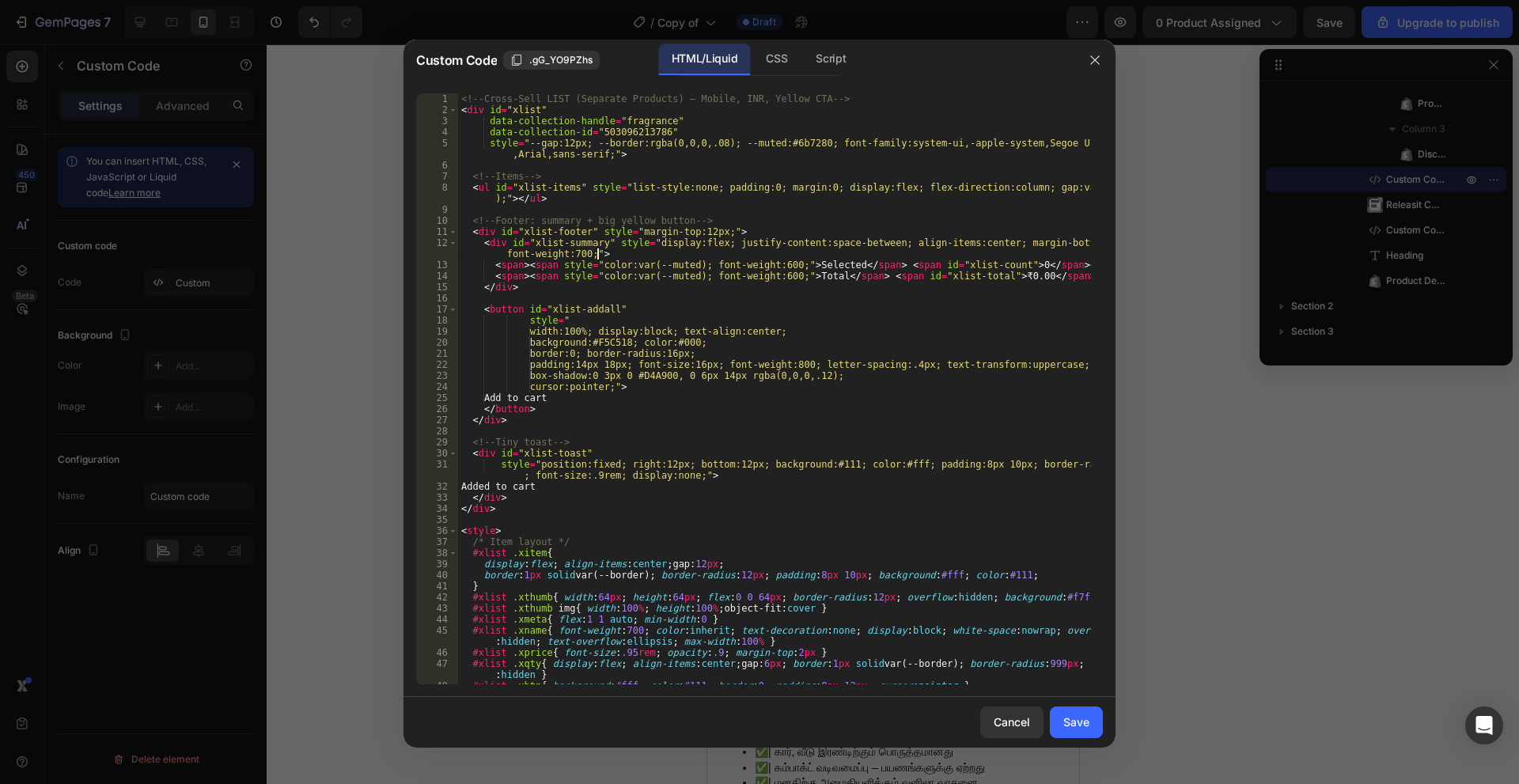
click at [738, 252] on div "<!-- Cross-Sell LIST (Separate Products) — Mobile, INR, Yellow CTA --> < div id…" at bounding box center [774, 399] width 633 height 613
type textarea "</script>"
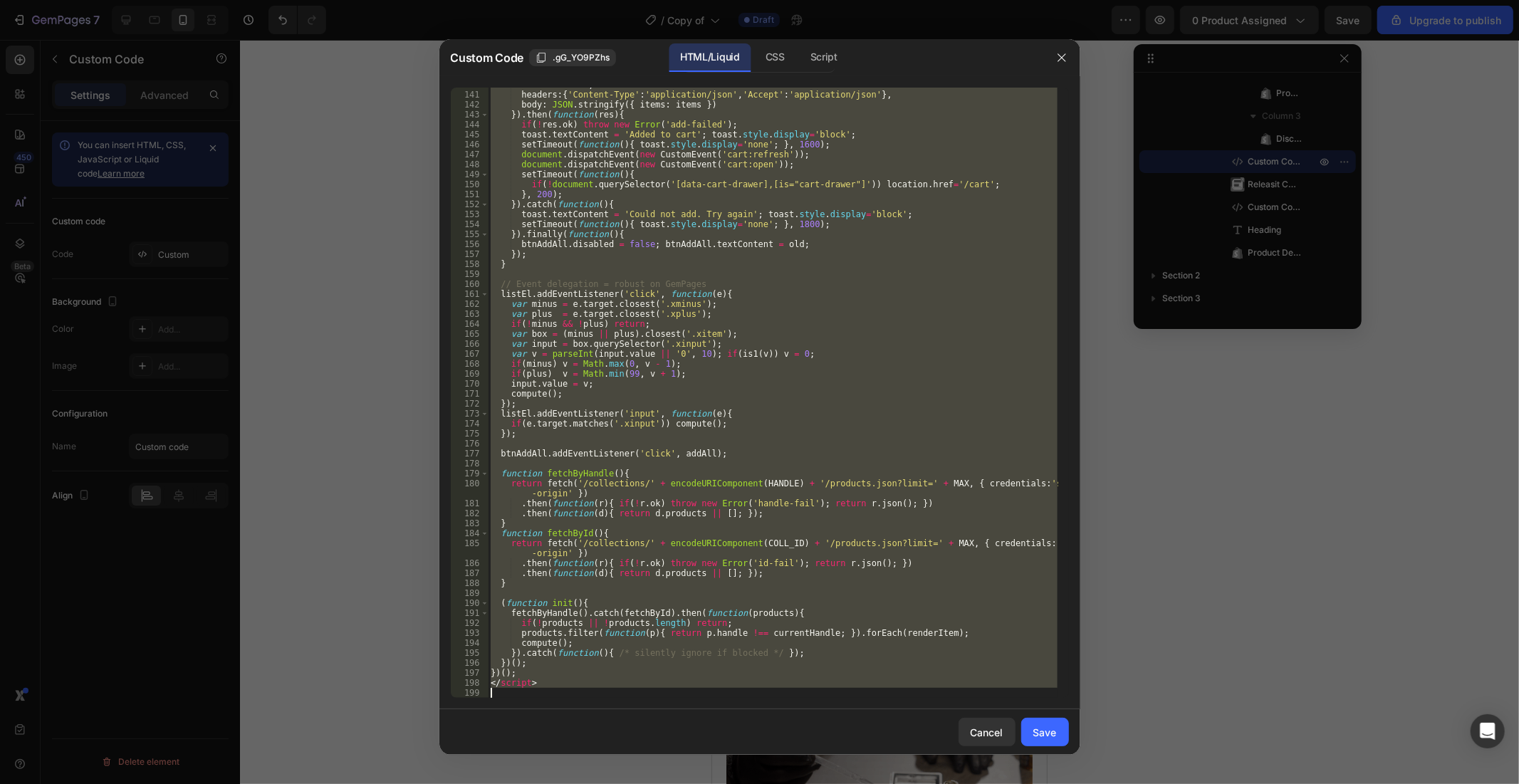
scroll to position [1463, 0]
paste textarea
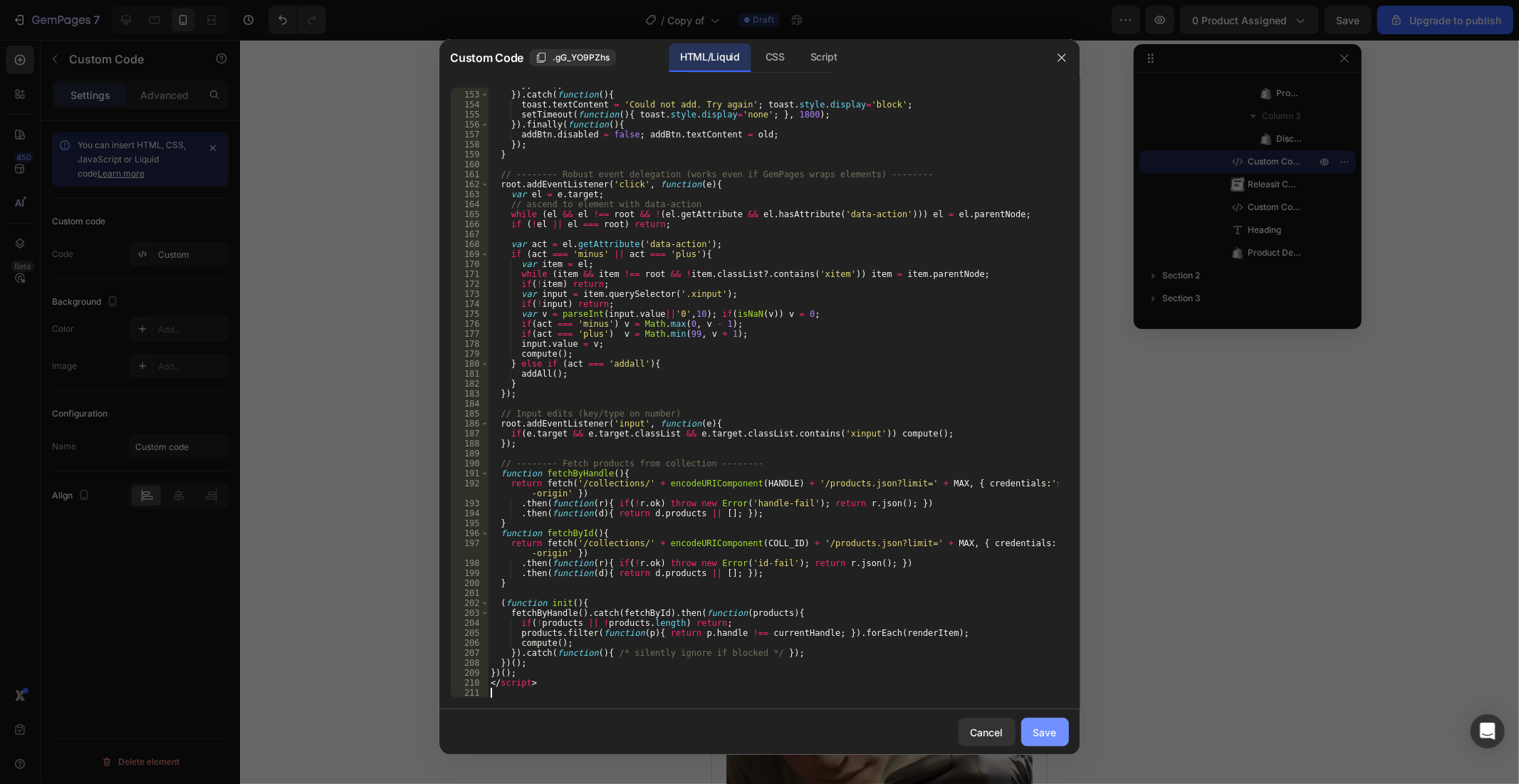
click at [1035, 705] on div "Save" at bounding box center [1045, 732] width 24 height 15
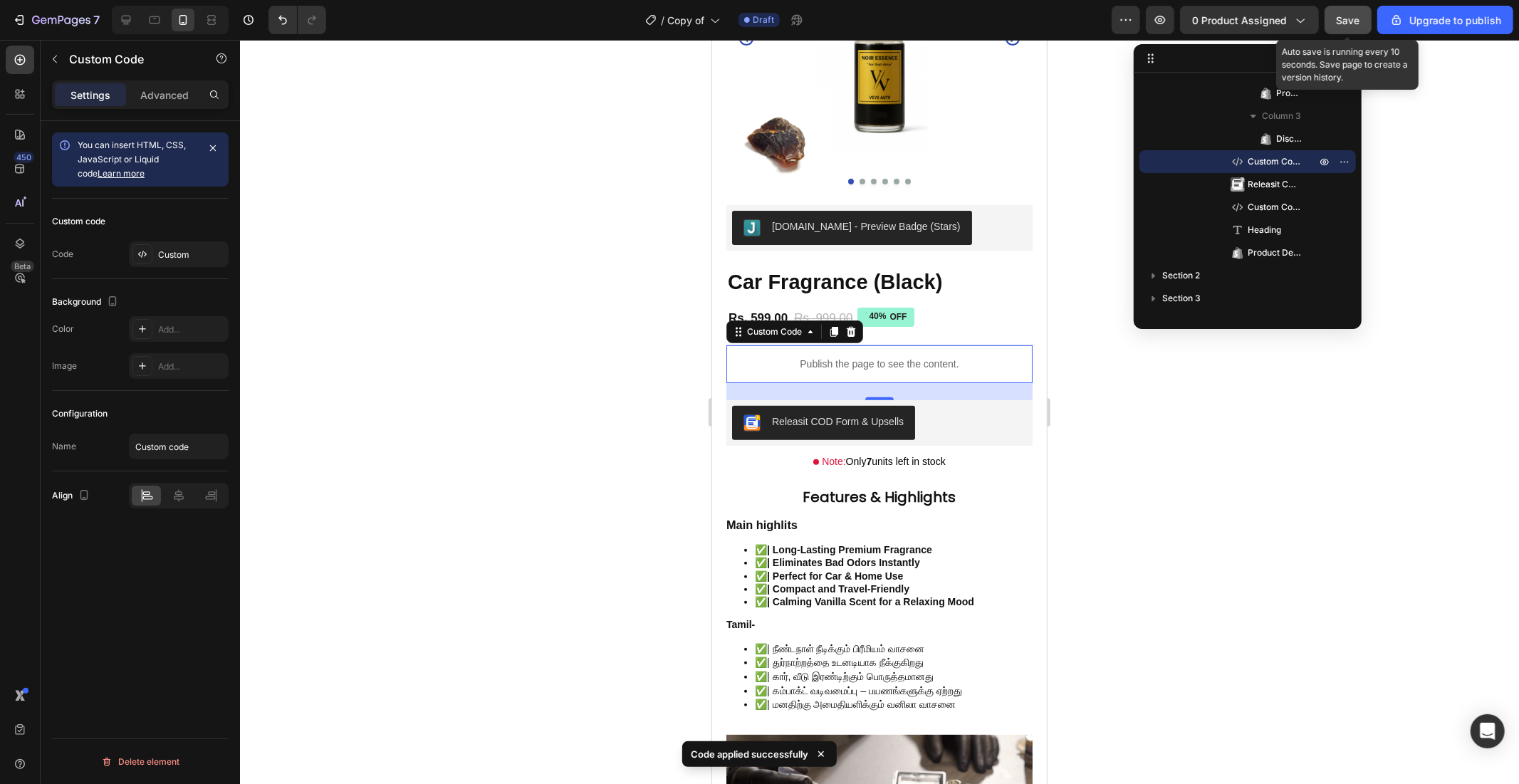
click at [1334, 15] on button "Save" at bounding box center [1348, 20] width 47 height 29
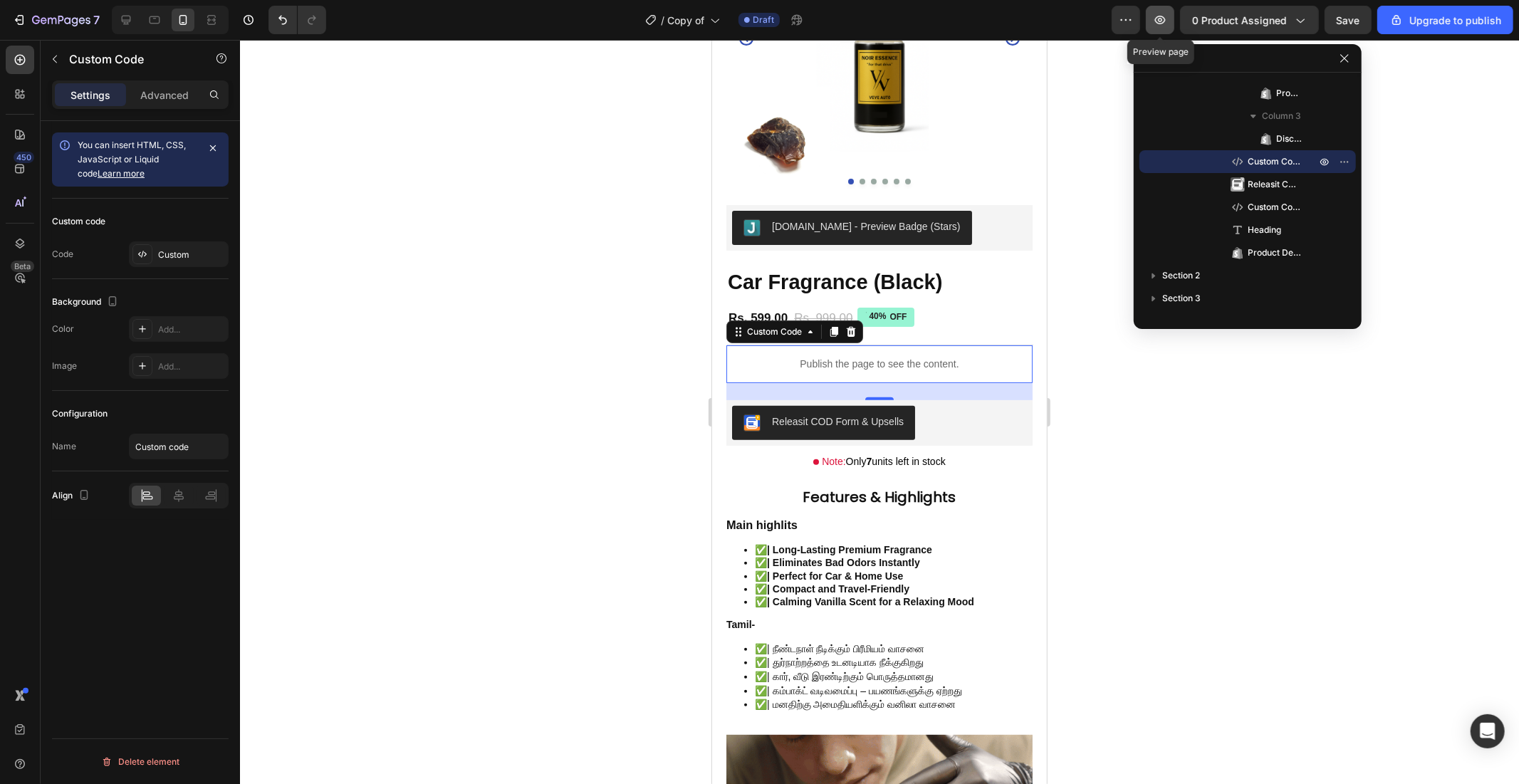
click at [1154, 29] on button "button" at bounding box center [1160, 20] width 29 height 29
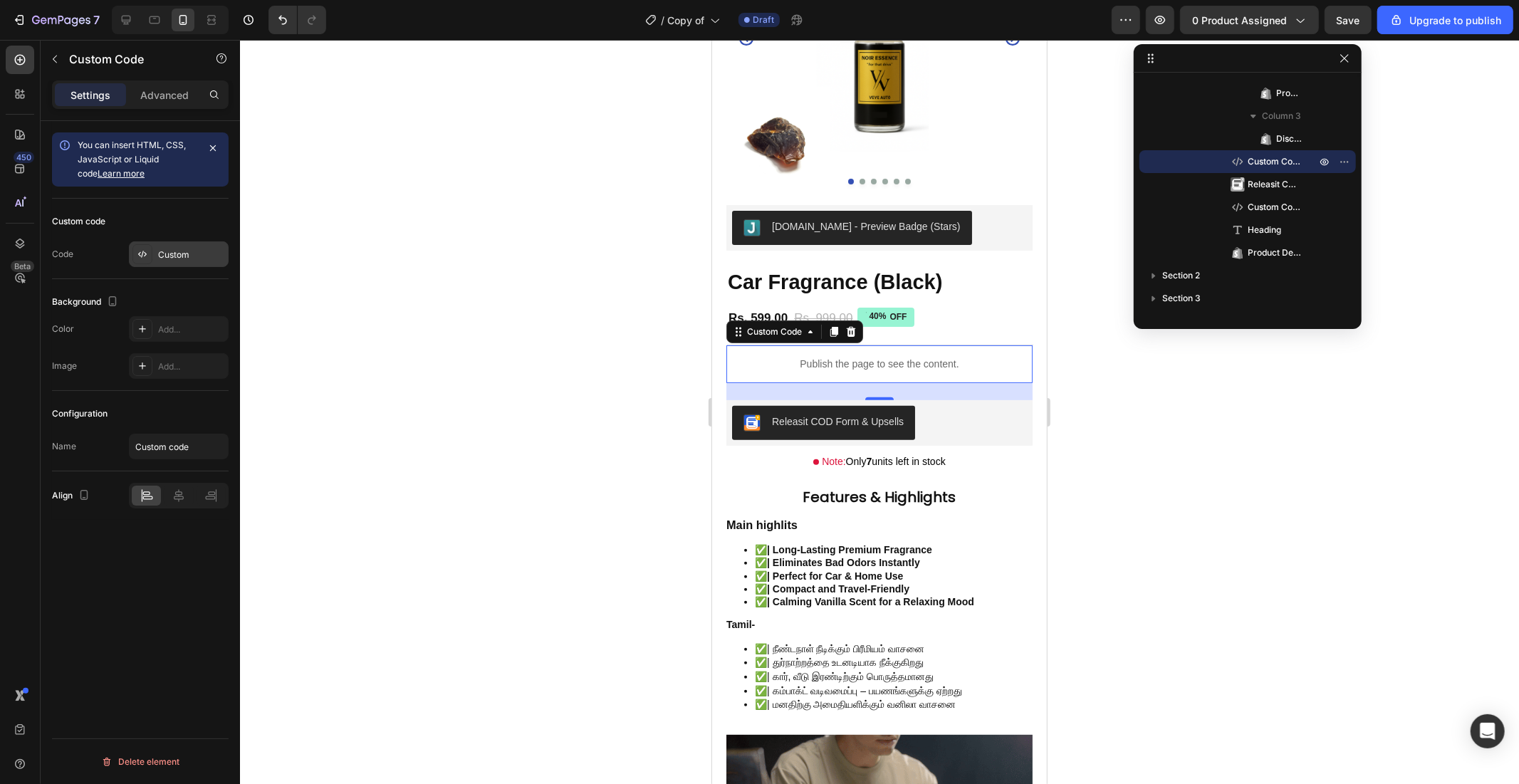
click at [157, 254] on div "Custom" at bounding box center [179, 253] width 100 height 26
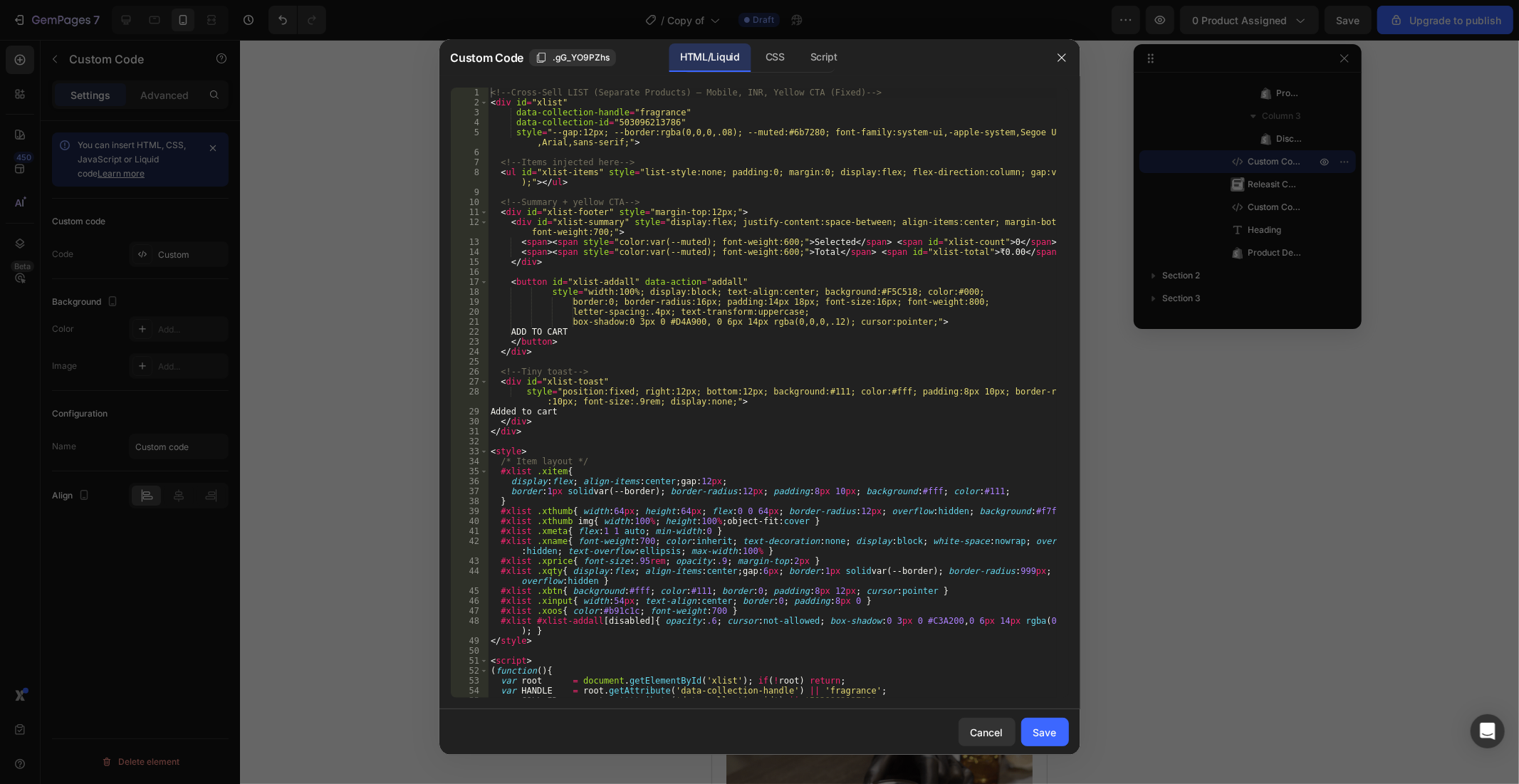
drag, startPoint x: 696, startPoint y: 330, endPoint x: 680, endPoint y: 328, distance: 16.1
click at [695, 330] on div "<!-- Cross-Sell LIST (Separate Products) — Mobile, INR, Yellow CTA (Fixed) --> …" at bounding box center [772, 403] width 568 height 630
type textarea "</script>"
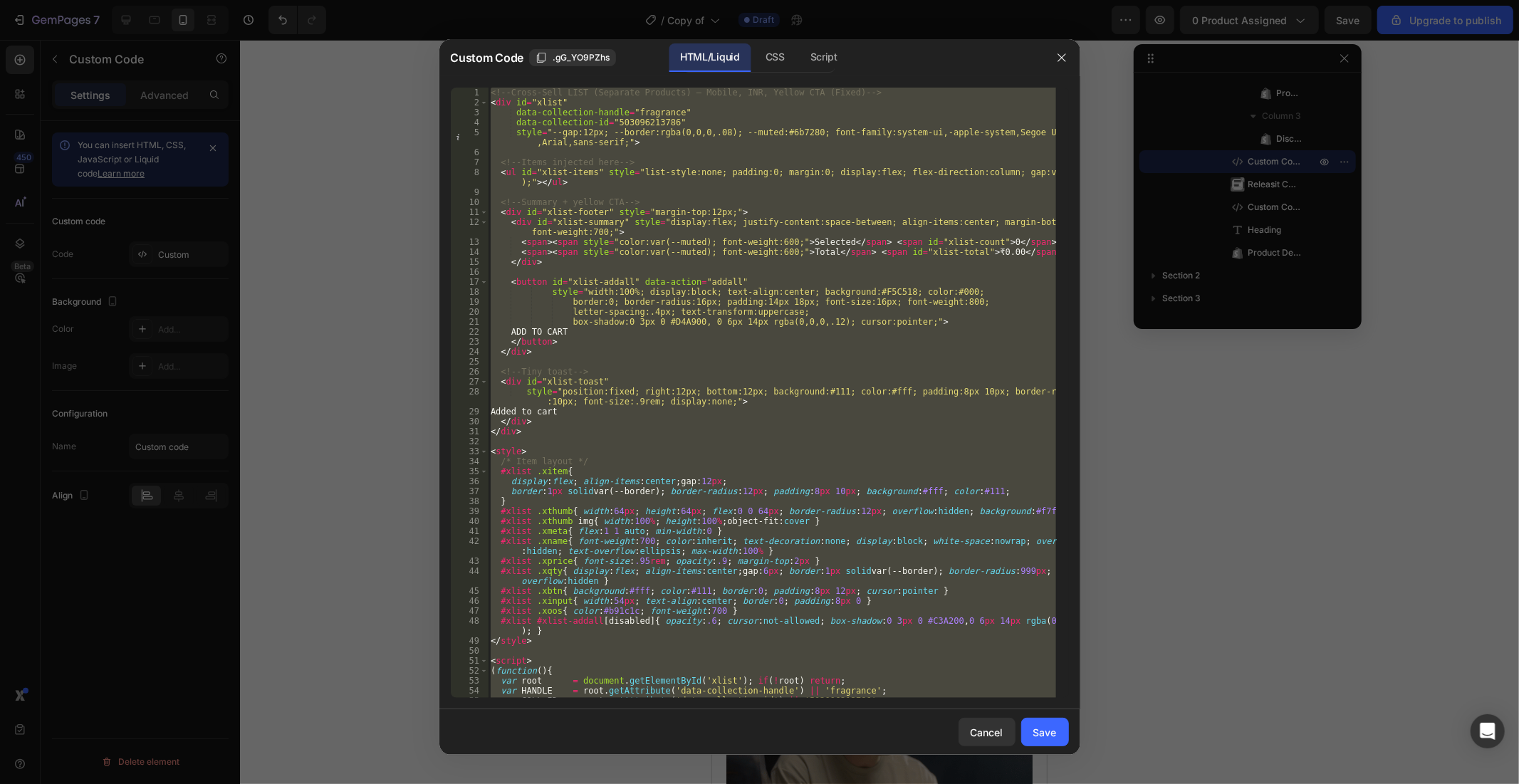
paste textarea
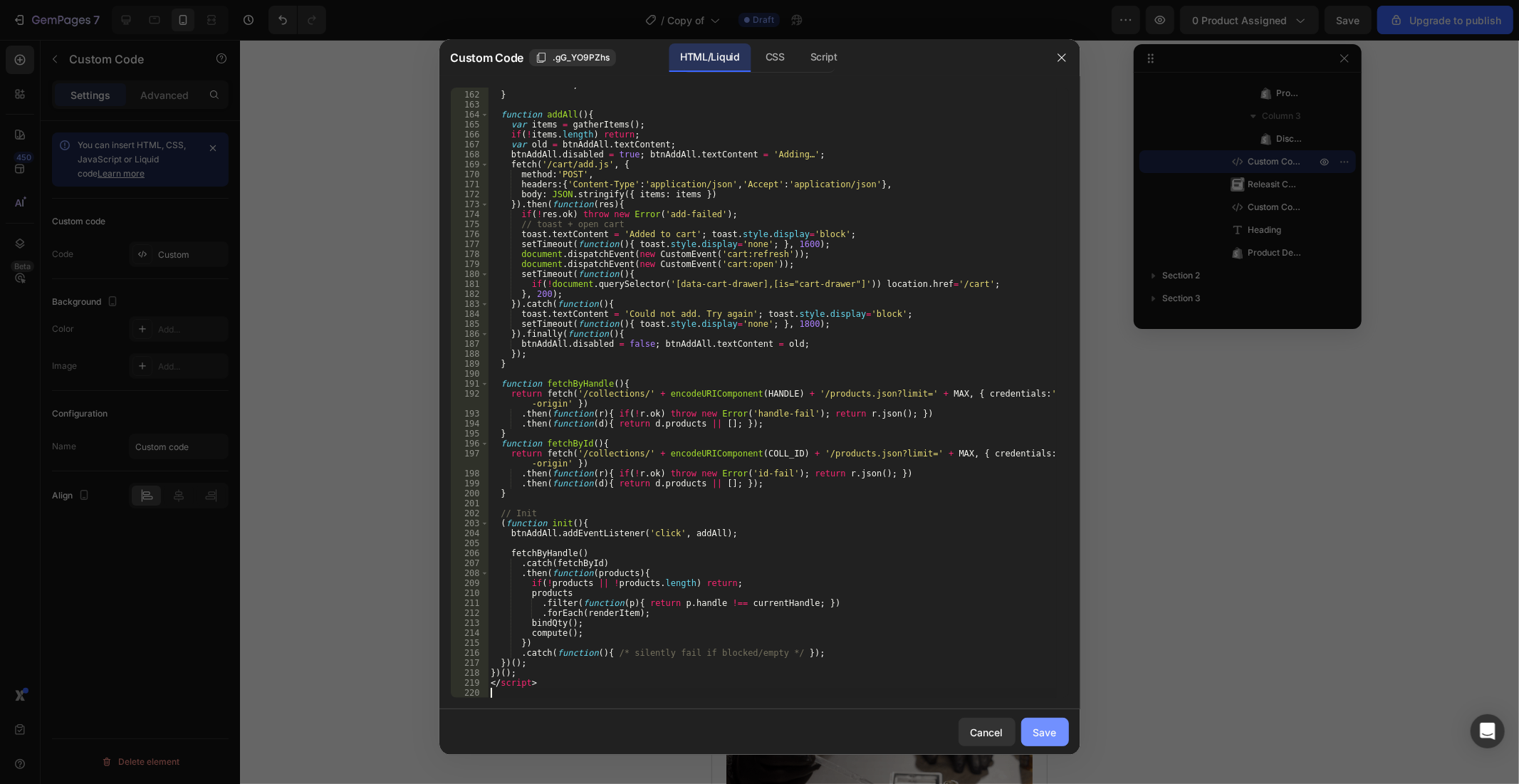
click at [1051, 705] on div "Save" at bounding box center [1045, 732] width 24 height 15
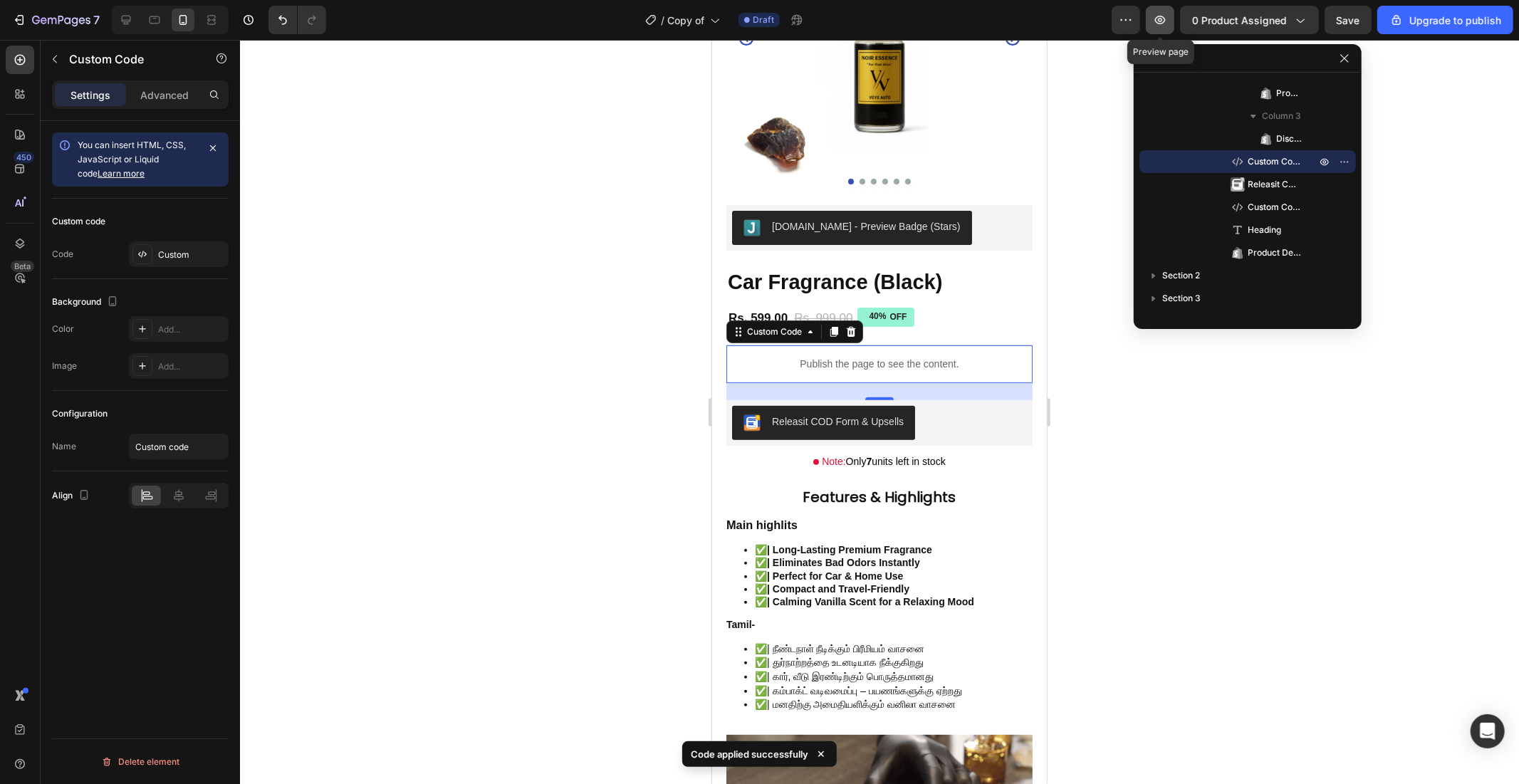
click at [1154, 31] on button "button" at bounding box center [1160, 20] width 29 height 29
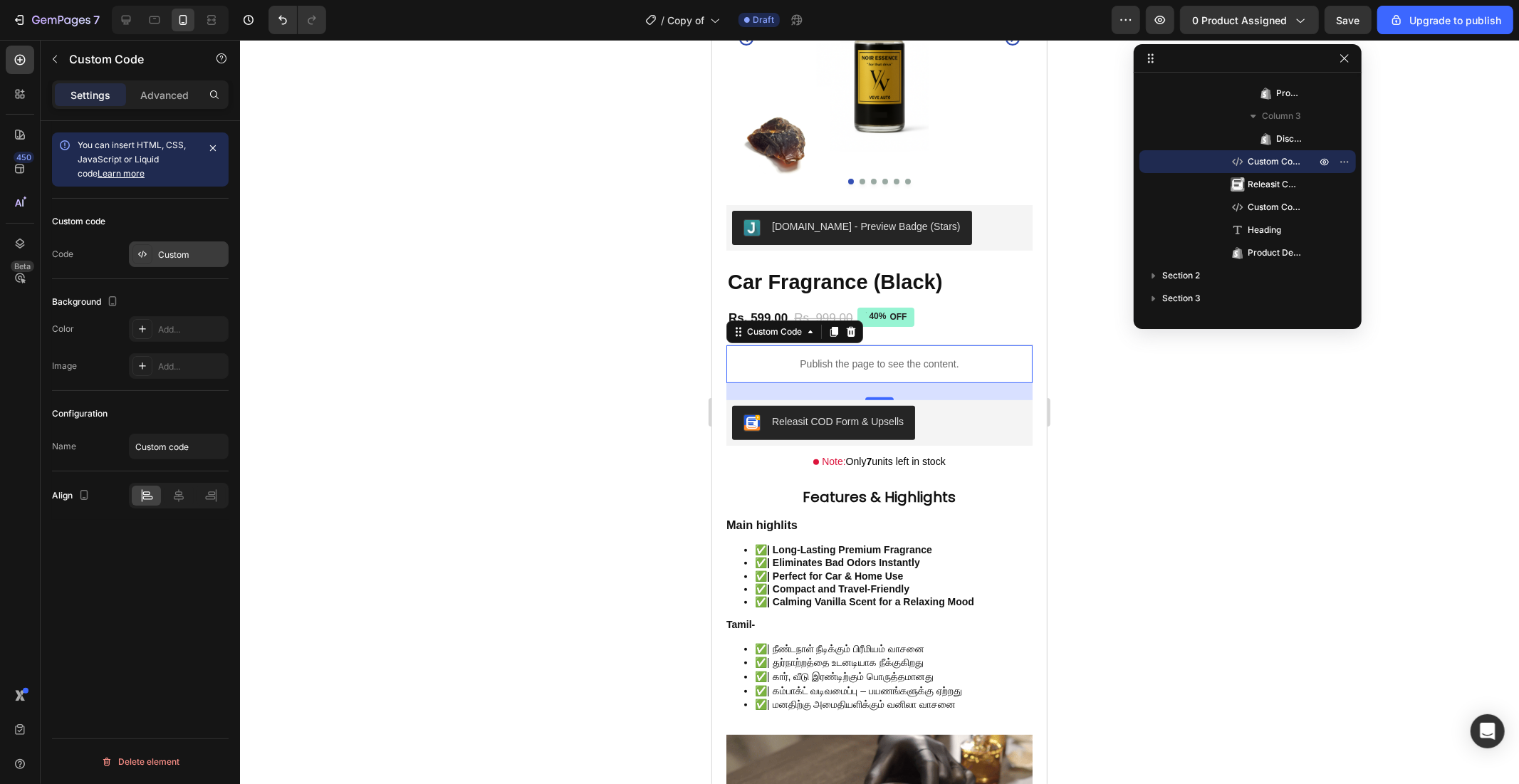
click at [158, 248] on div "Custom" at bounding box center [191, 254] width 67 height 12
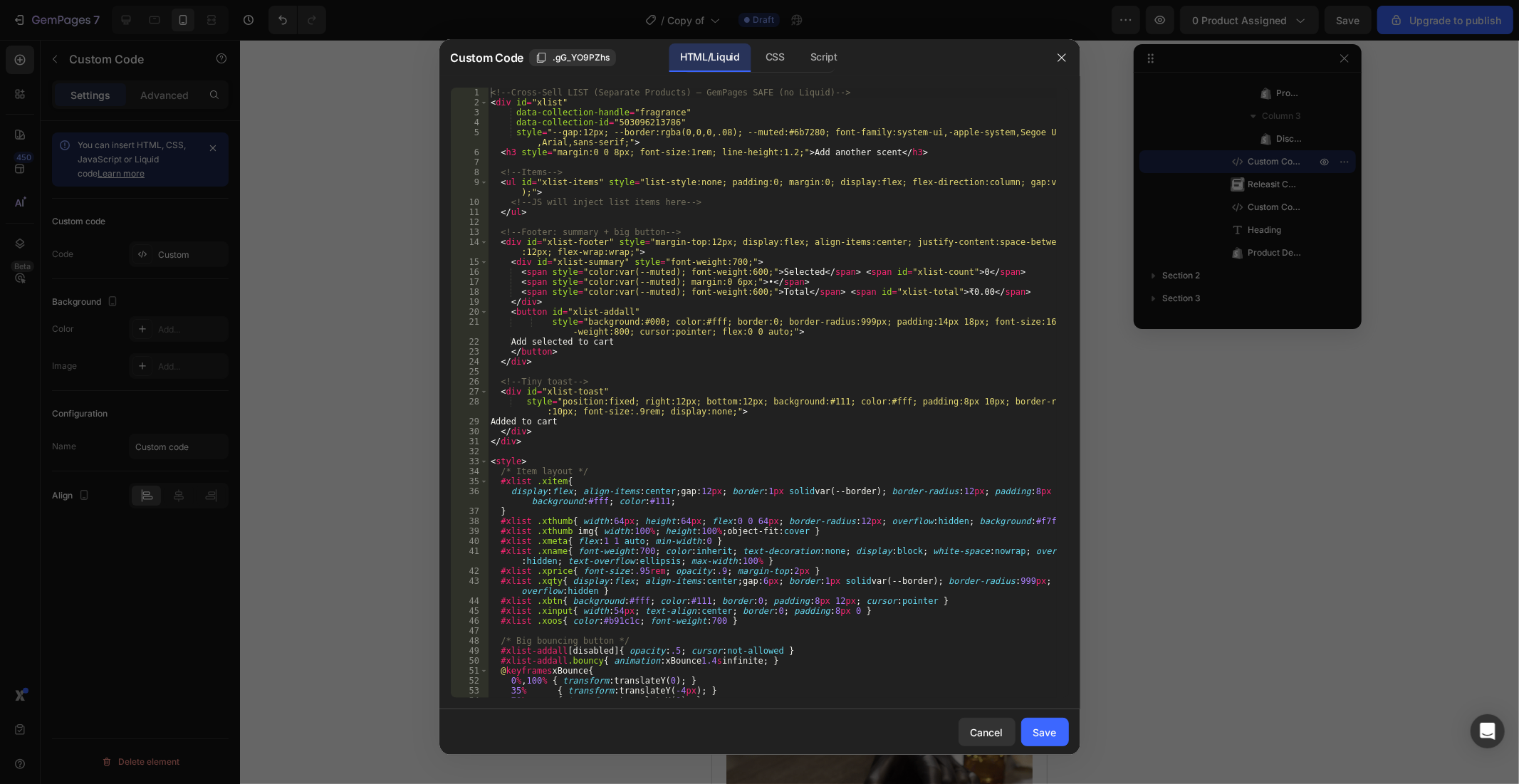
click at [589, 280] on div "<!-- Cross-Sell LIST (Separate Products) — GemPages SAFE (no Liquid) --> < div …" at bounding box center [772, 403] width 568 height 630
type textarea "</script>"
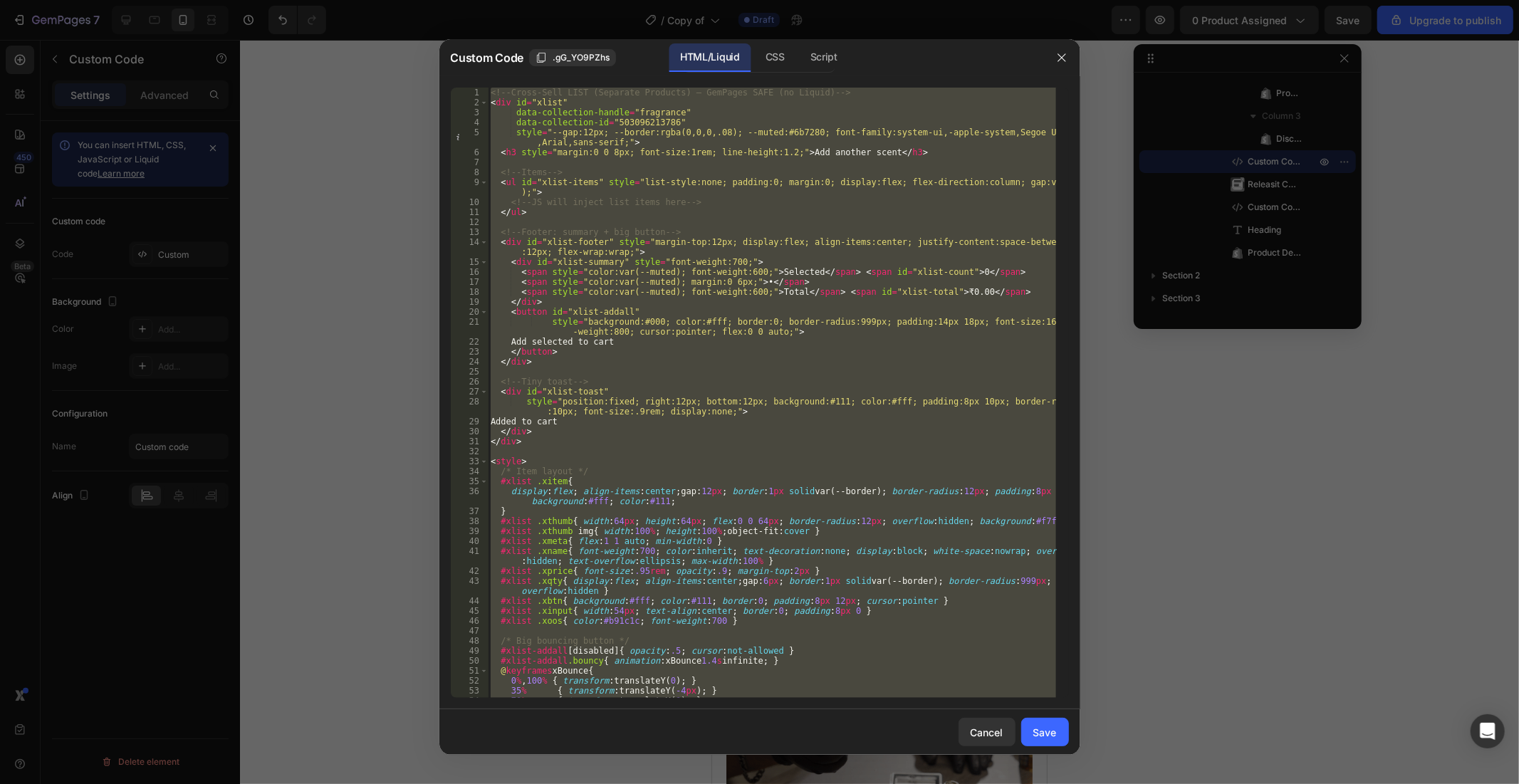
paste textarea
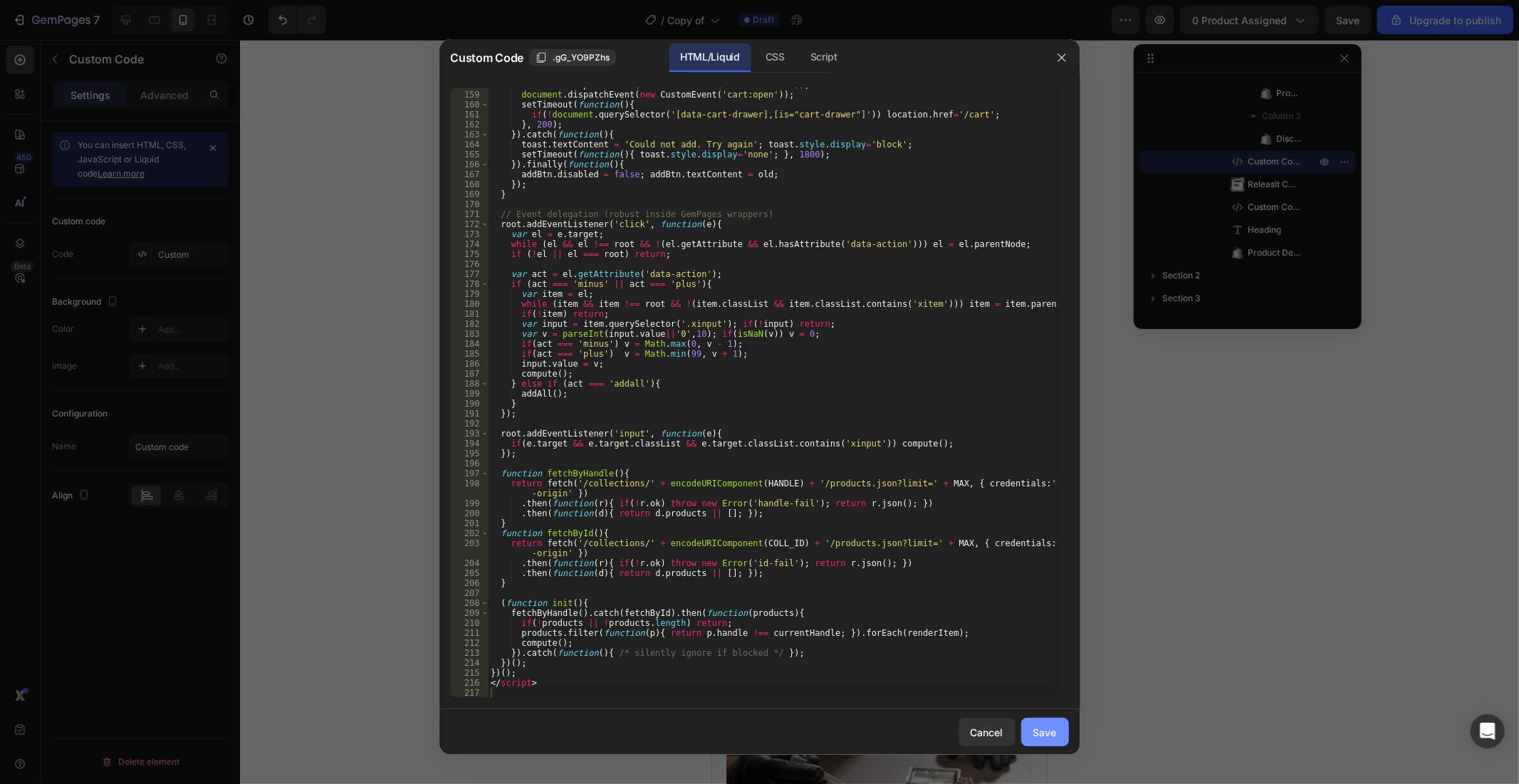
click at [1044, 705] on button "Save" at bounding box center [1045, 732] width 48 height 29
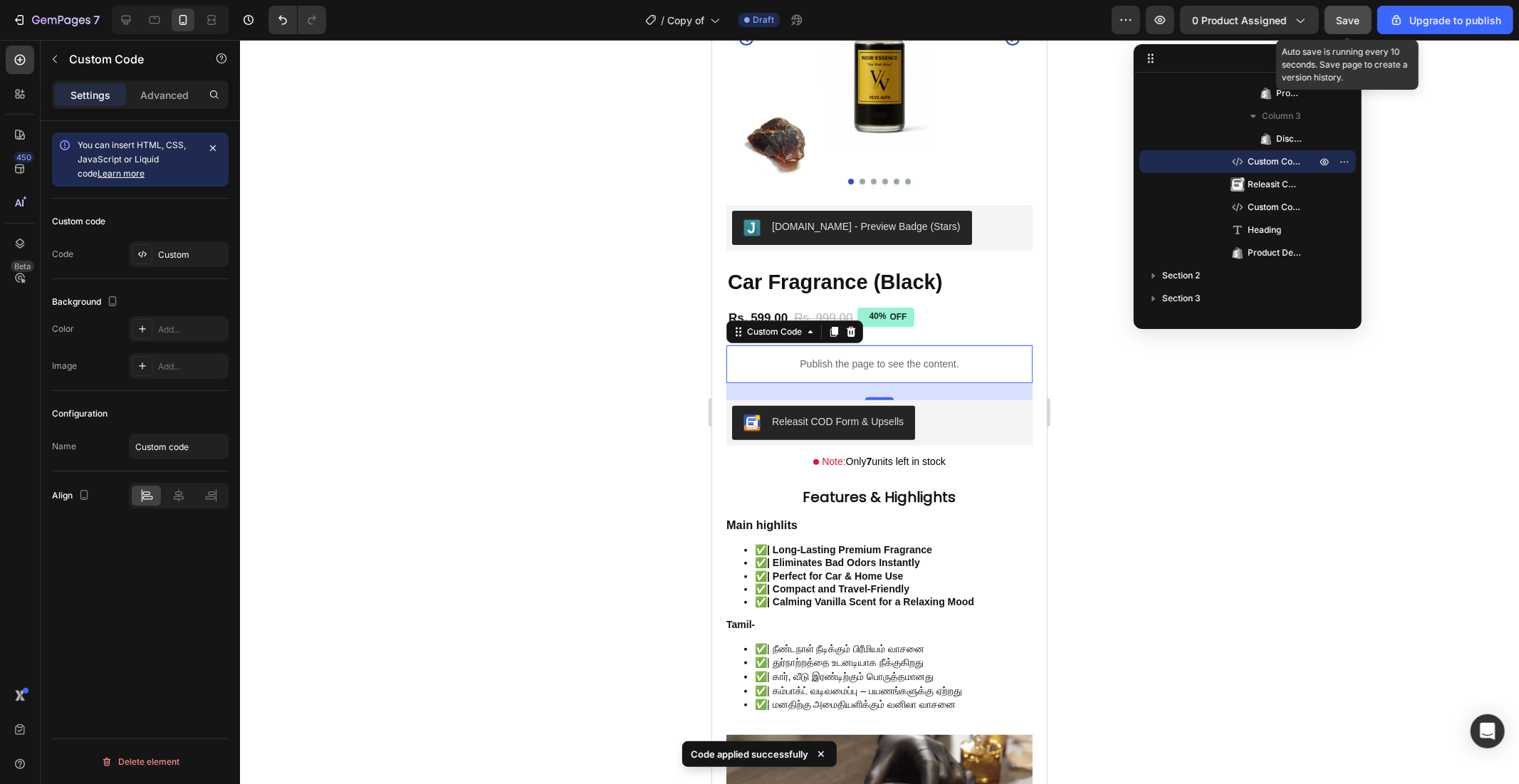
click at [1326, 20] on button "Save" at bounding box center [1348, 20] width 47 height 29
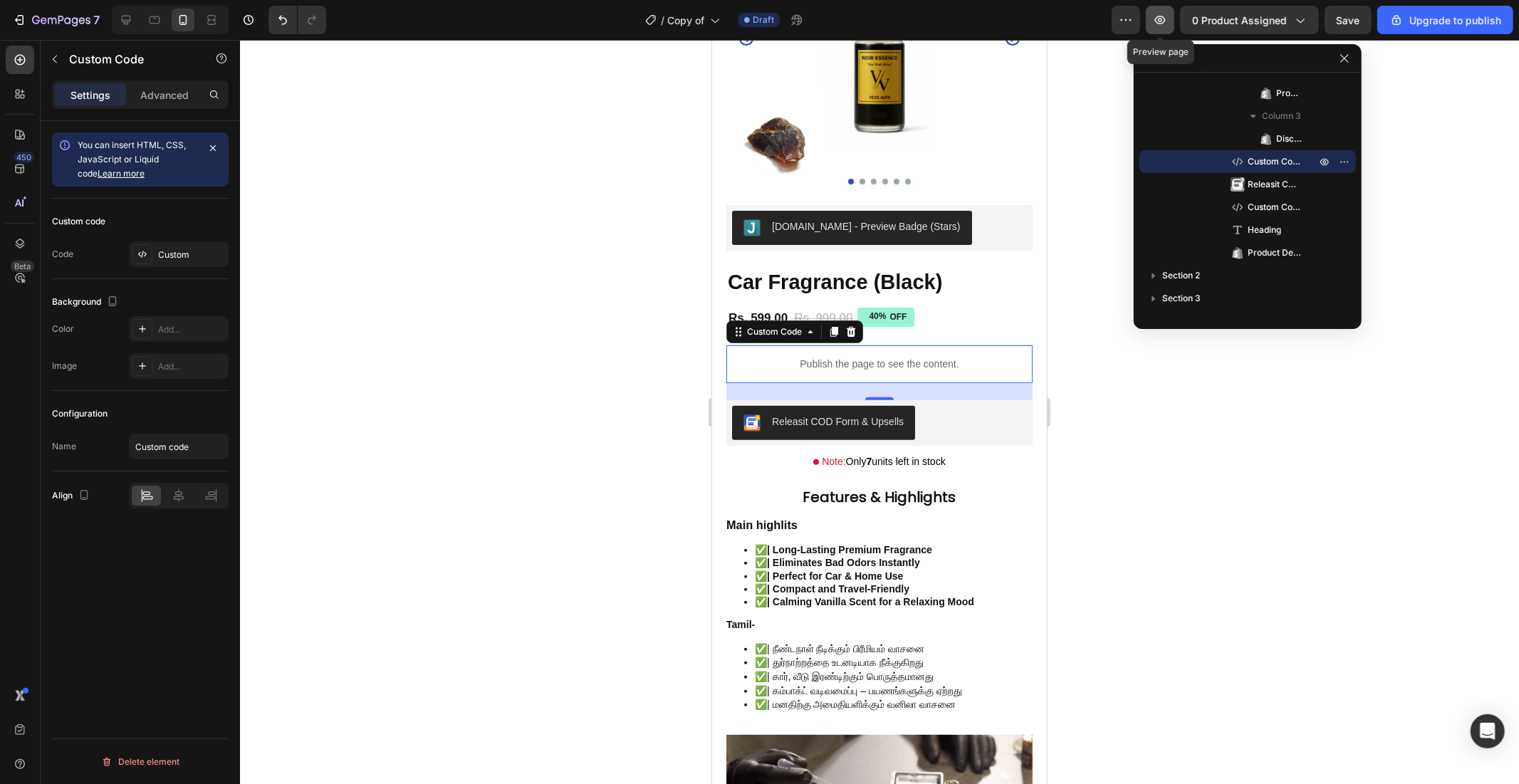
click at [1164, 17] on icon "button" at bounding box center [1160, 19] width 14 height 14
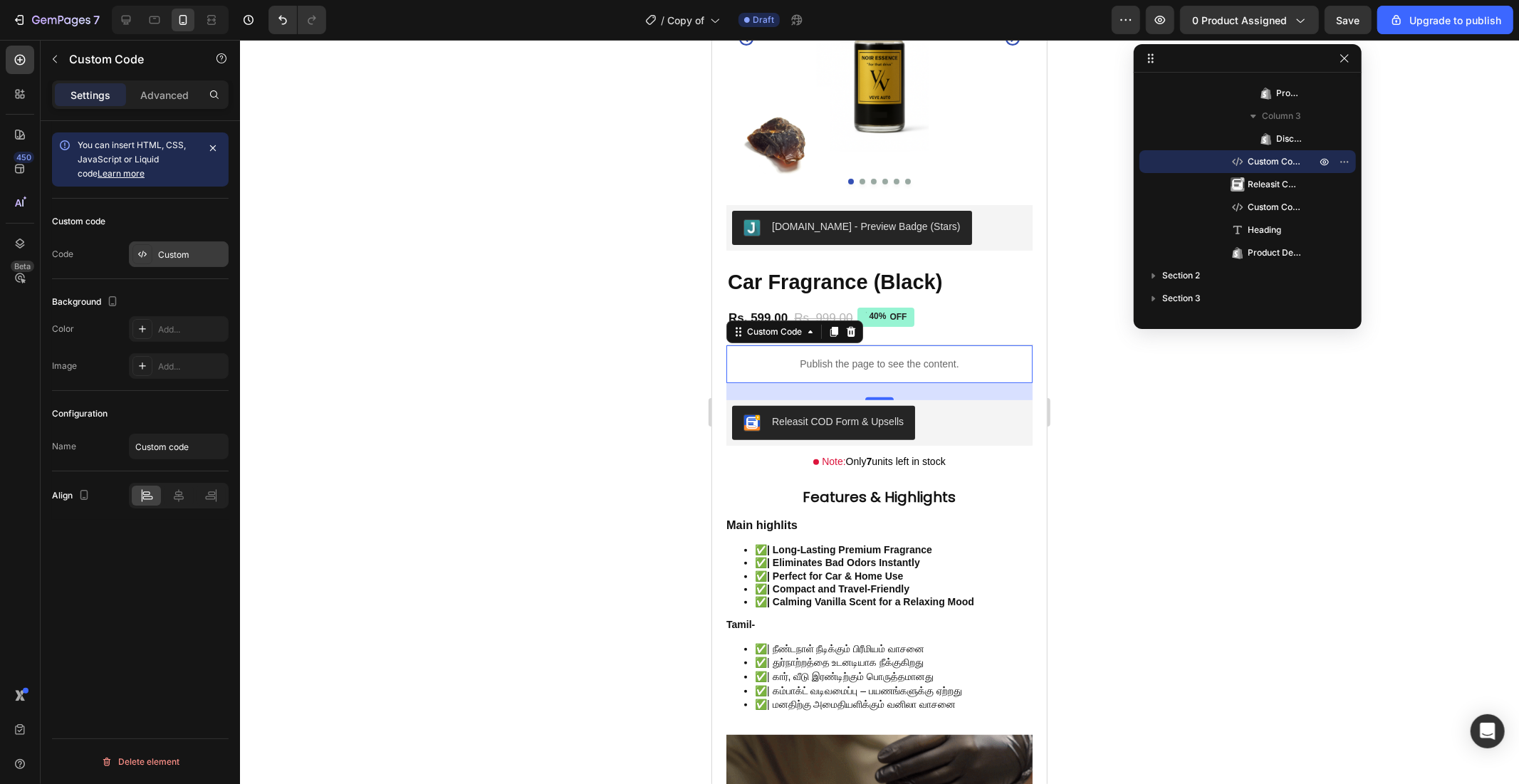
click at [153, 251] on div "Custom" at bounding box center [179, 253] width 100 height 26
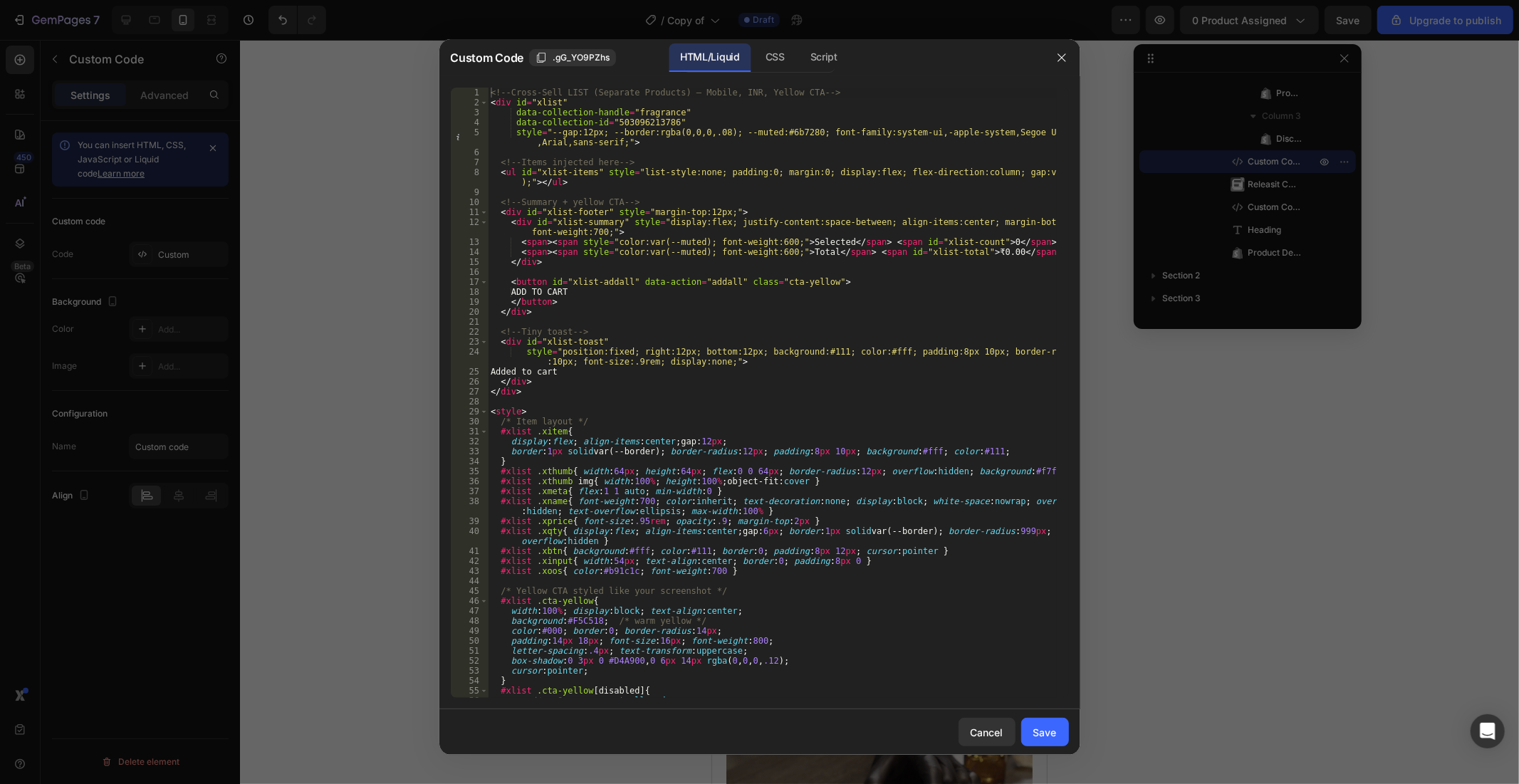
click at [703, 285] on div "<!-- Cross-Sell LIST (Separate Products) — Mobile, INR, Yellow CTA --> < div id…" at bounding box center [772, 403] width 568 height 630
type textarea "</script>"
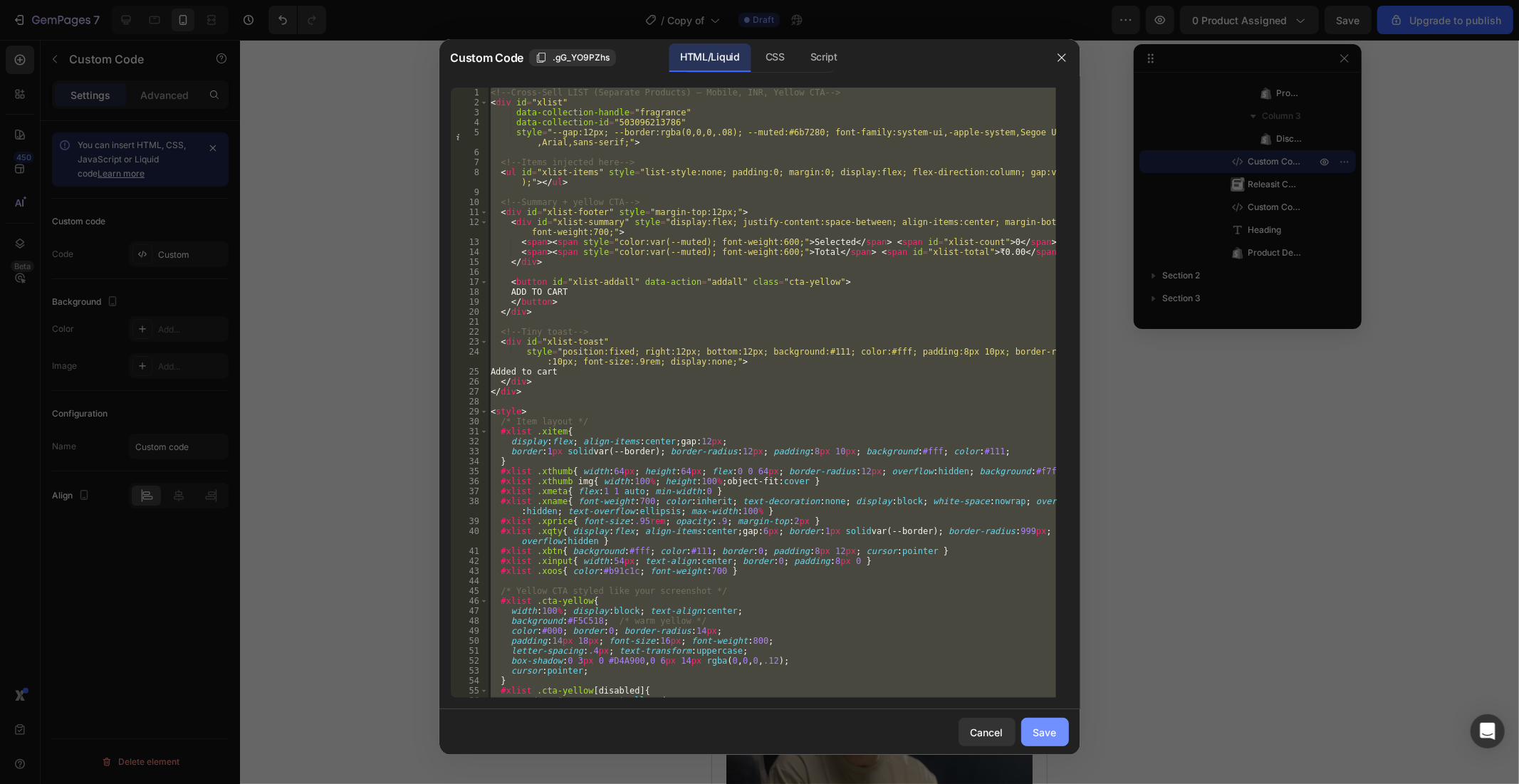
paste textarea
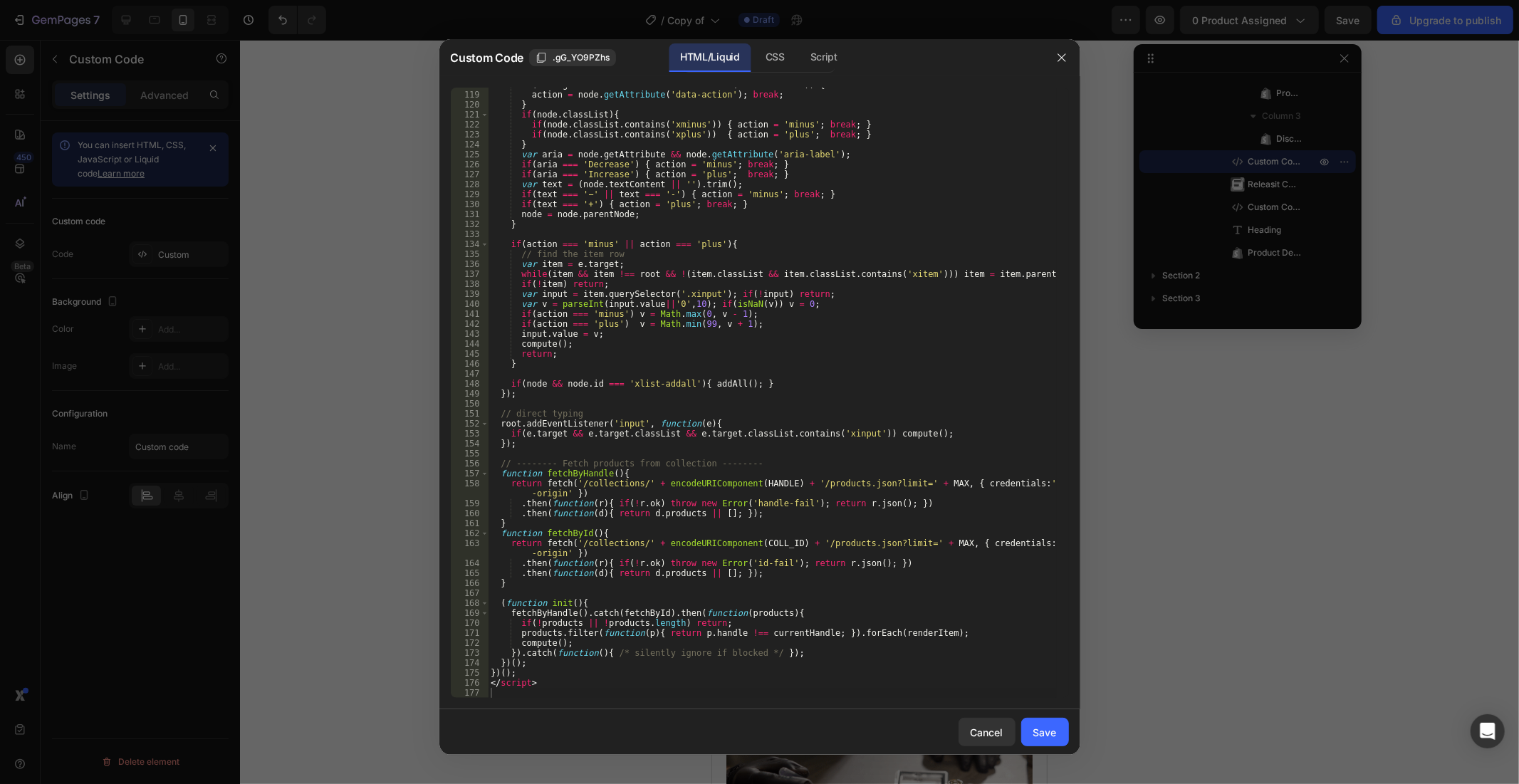
click at [1043, 705] on div "Cancel Save" at bounding box center [760, 732] width 641 height 46
click at [1043, 705] on button "Save" at bounding box center [1045, 732] width 48 height 29
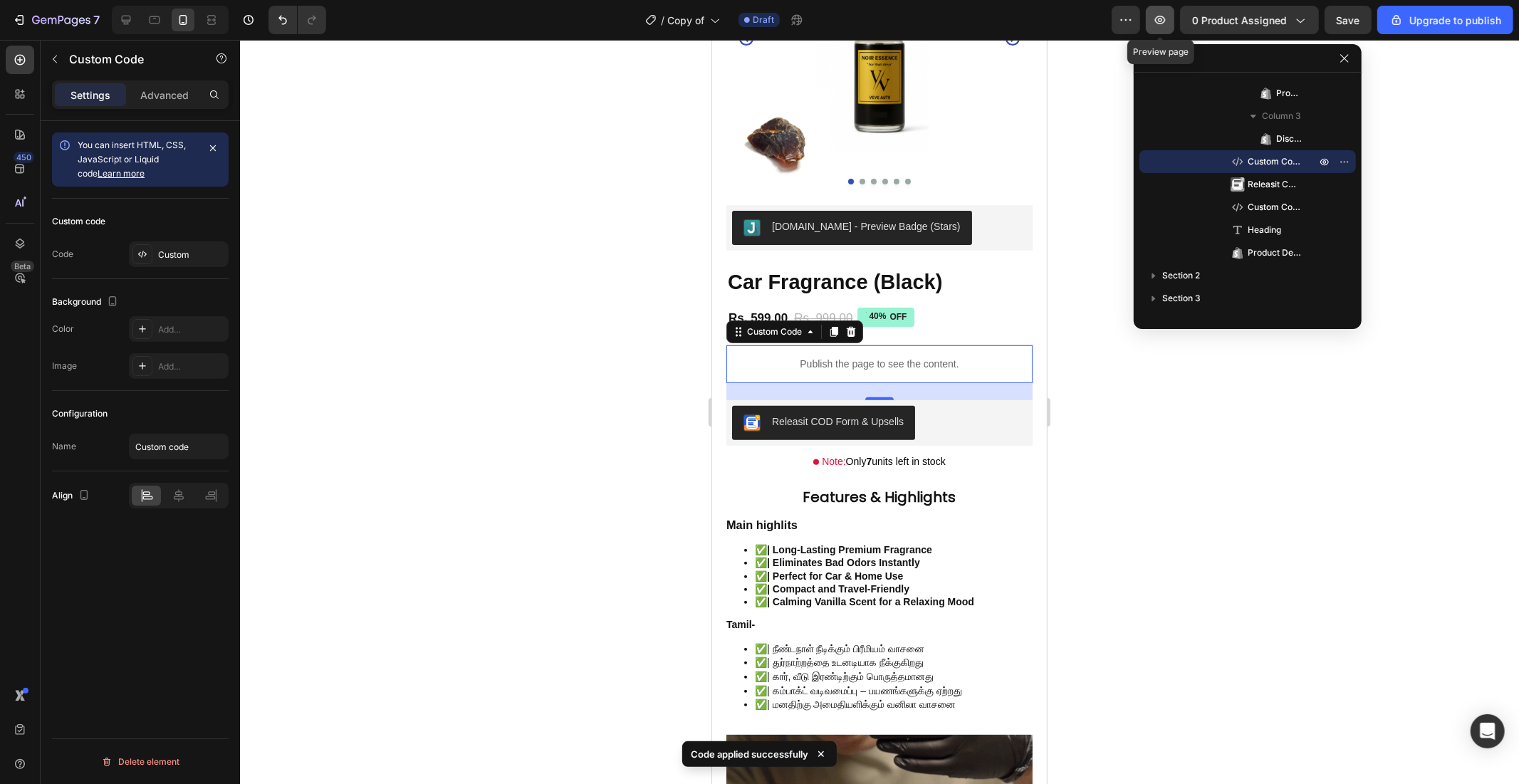
click at [1159, 19] on icon "button" at bounding box center [1160, 19] width 14 height 14
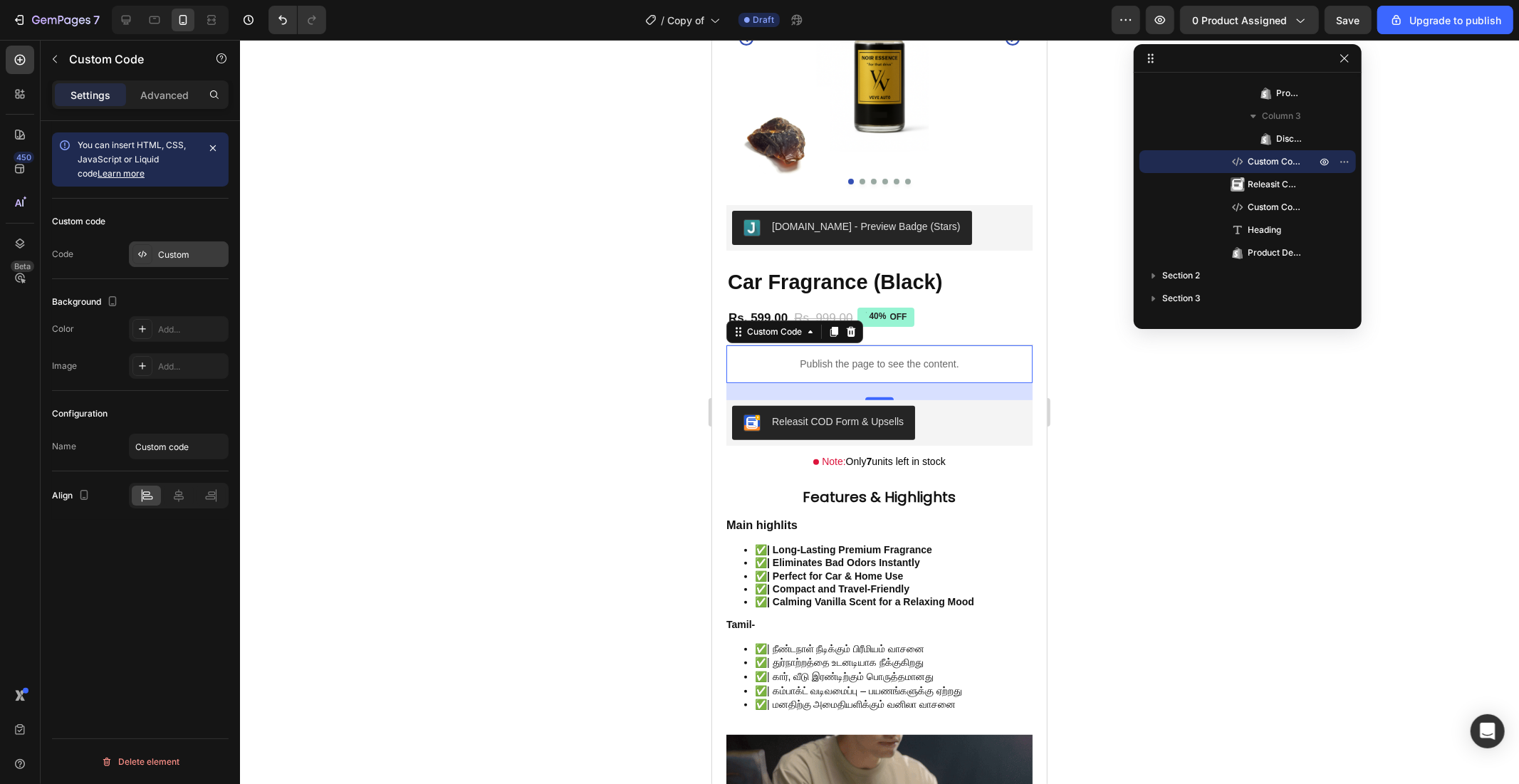
click at [187, 259] on div "Custom" at bounding box center [191, 254] width 67 height 12
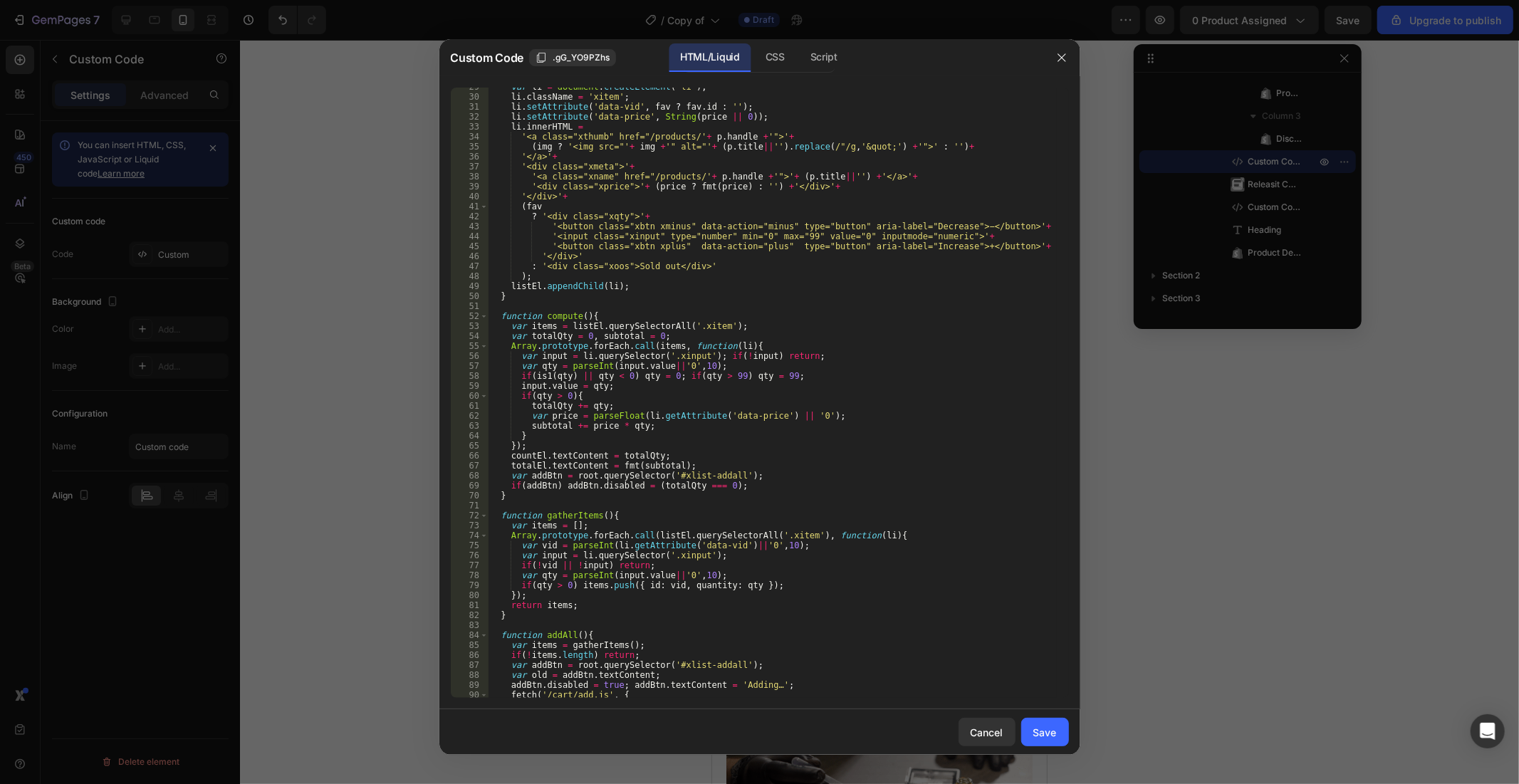
scroll to position [474, 0]
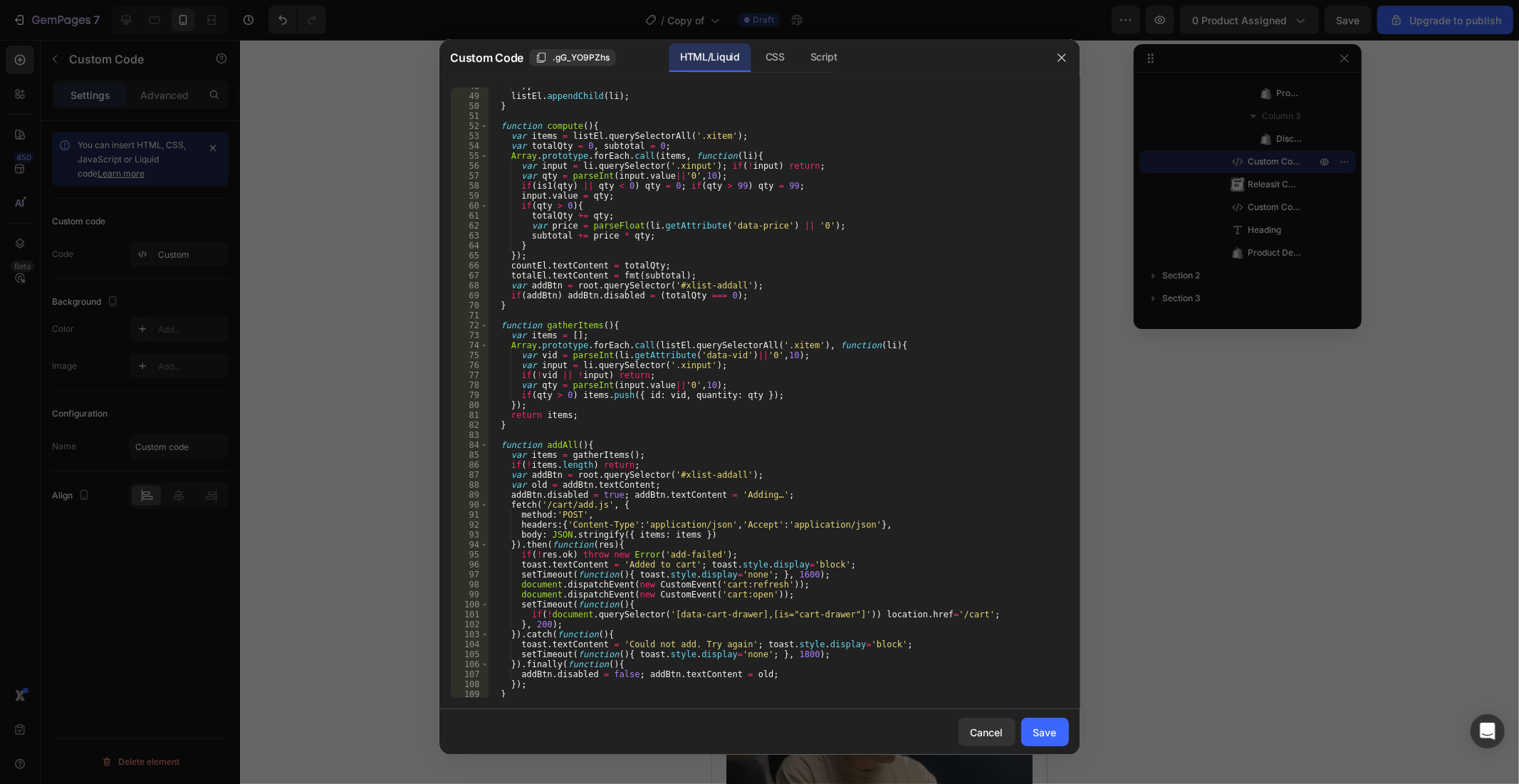
click at [748, 522] on div ") ; listEl . appendChild ( li ) ; } function compute ( ) { var items = listEl .…" at bounding box center [772, 396] width 568 height 630
click at [746, 506] on div ") ; listEl . appendChild ( li ) ; } function compute ( ) { var items = listEl .…" at bounding box center [772, 396] width 568 height 630
type textarea "</script>"
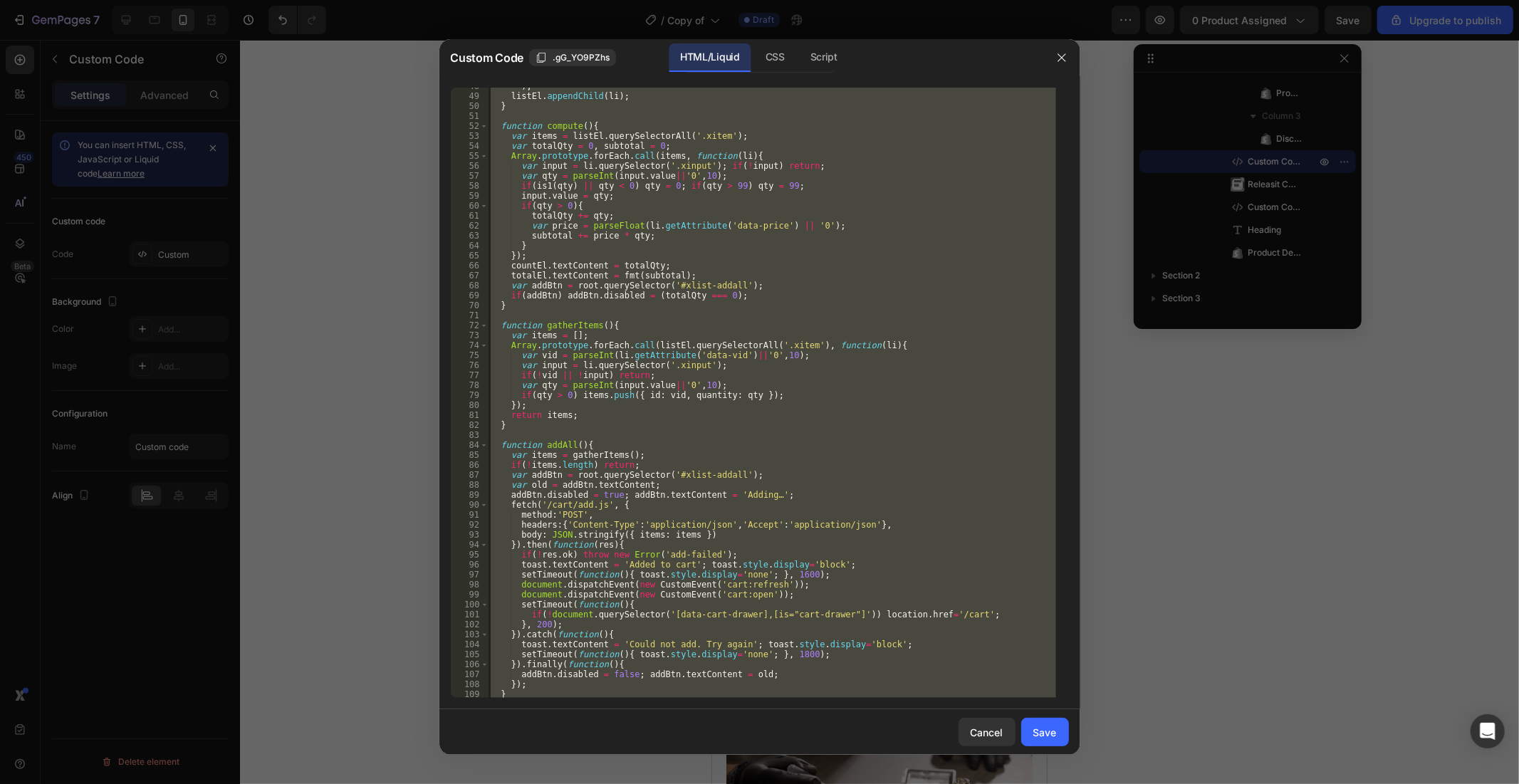
paste textarea
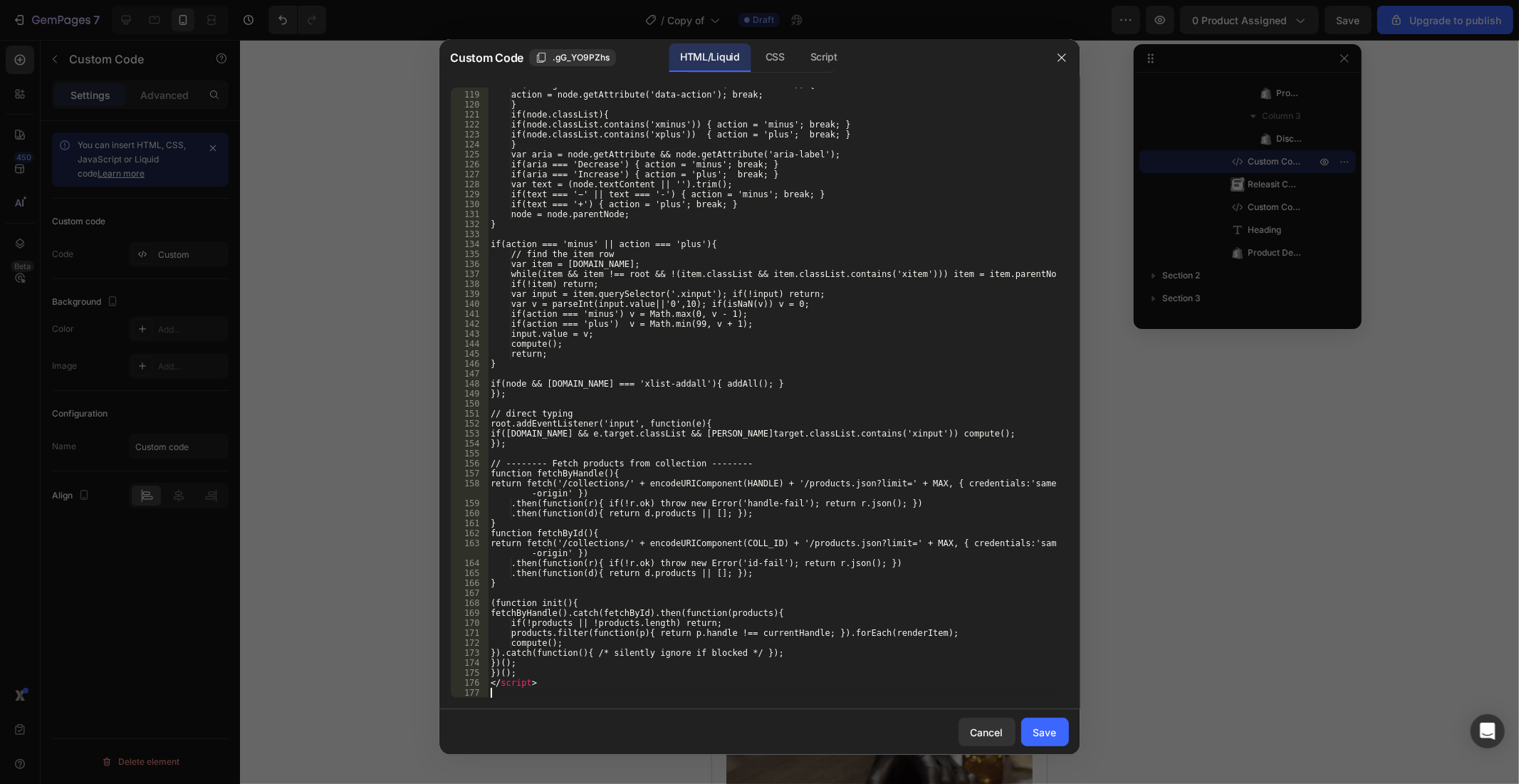
scroll to position [1173, 0]
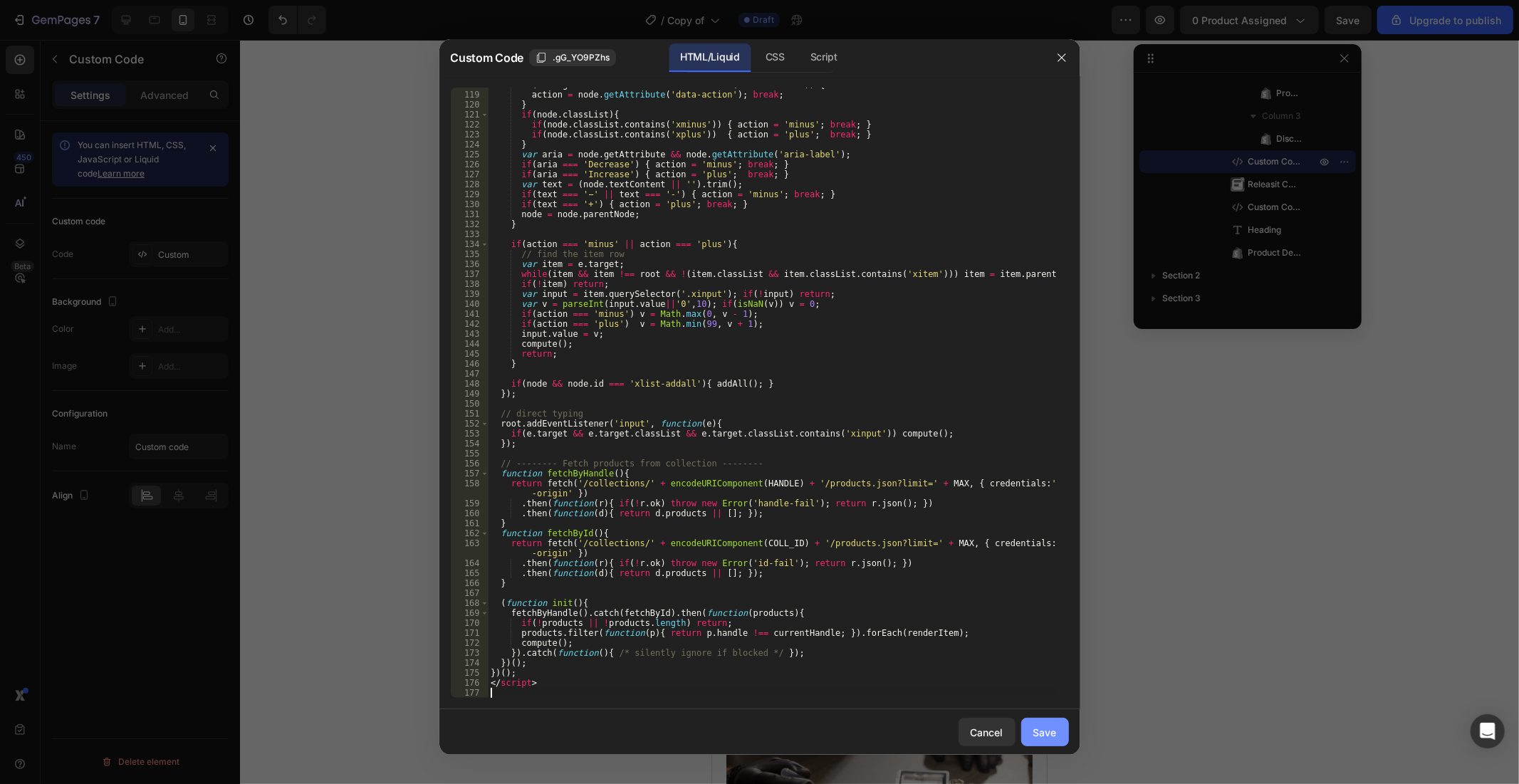
click at [1041, 705] on div "Save" at bounding box center [1045, 732] width 24 height 15
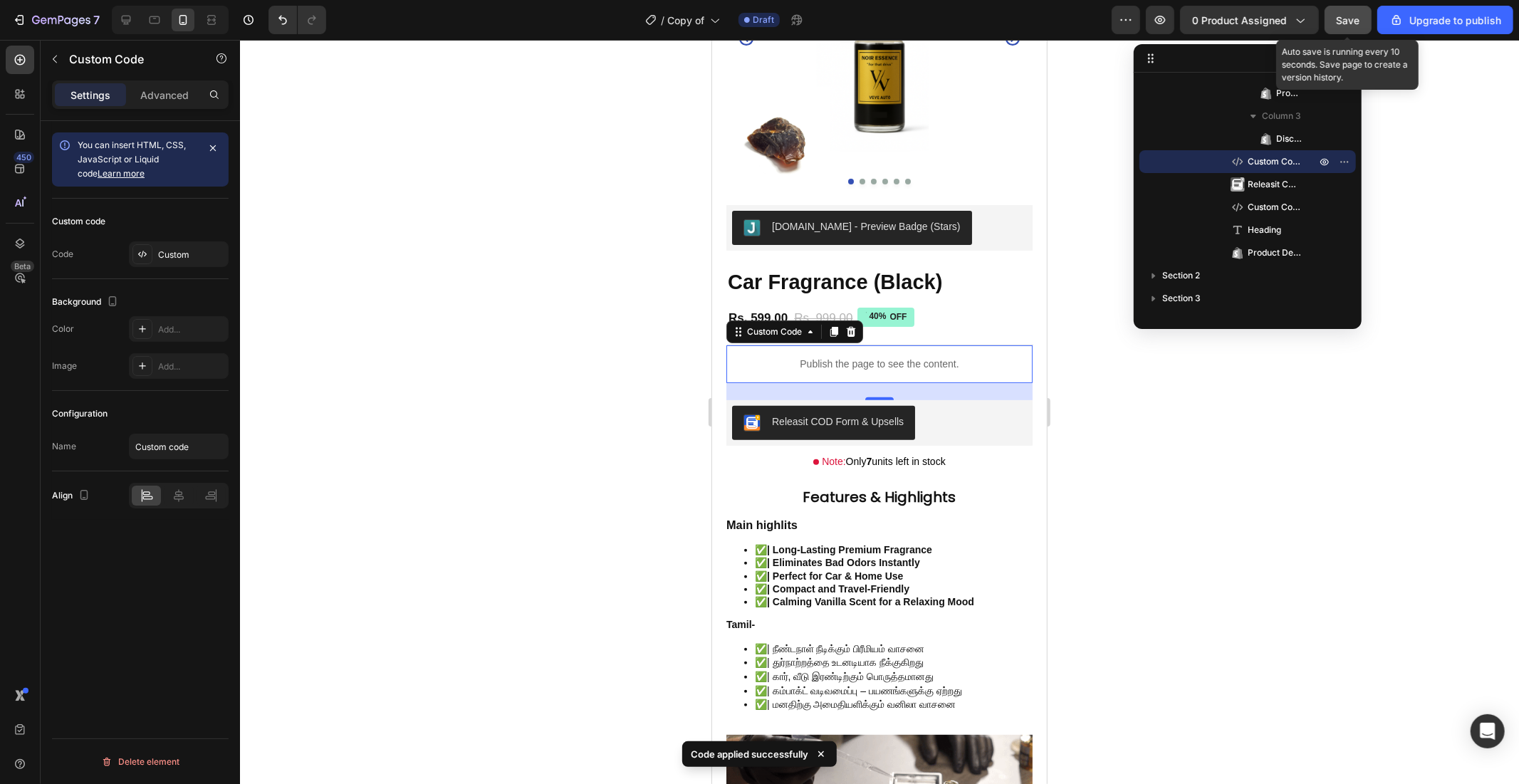
click at [1343, 29] on button "Save" at bounding box center [1348, 20] width 47 height 29
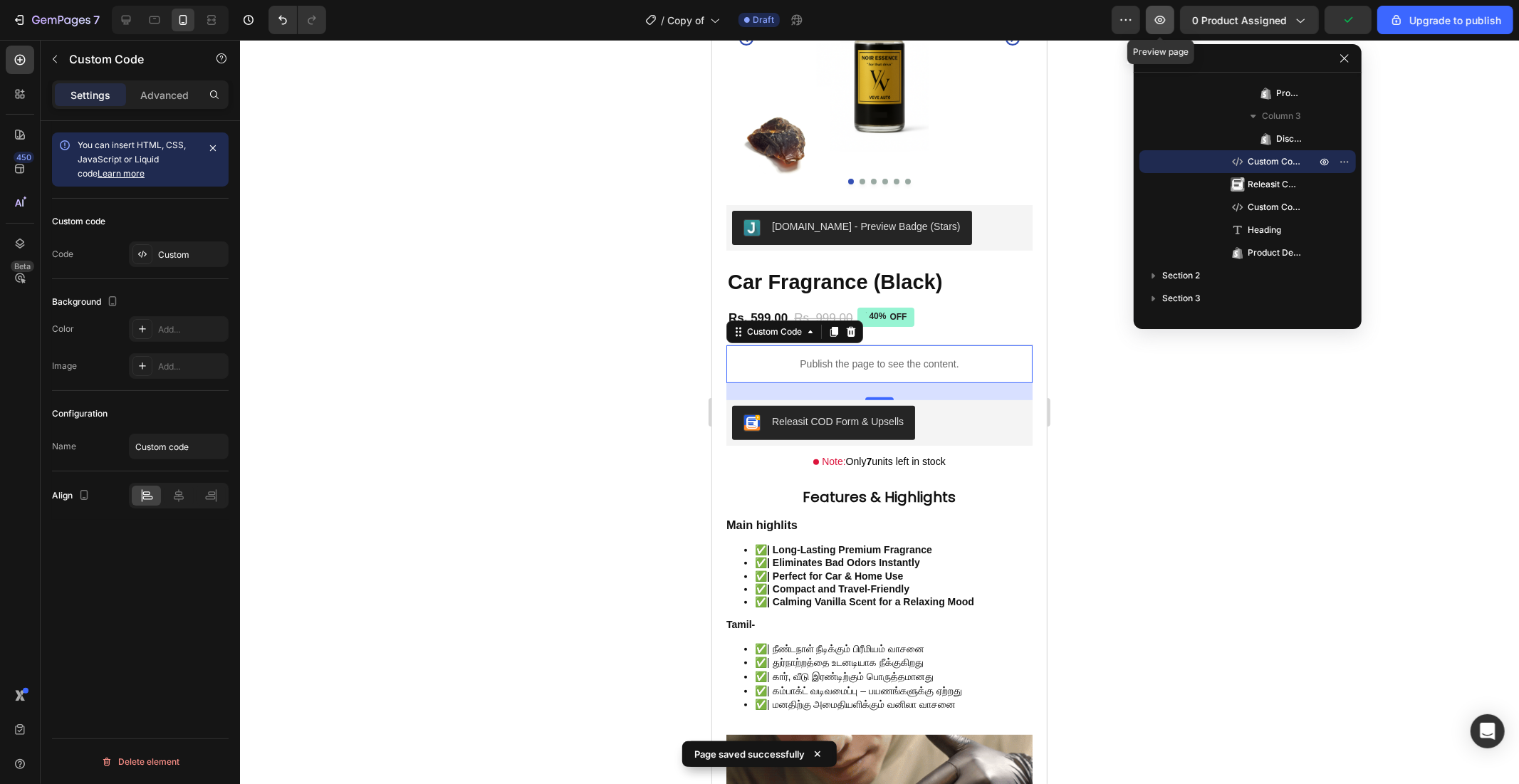
click at [1154, 27] on button "button" at bounding box center [1160, 20] width 29 height 29
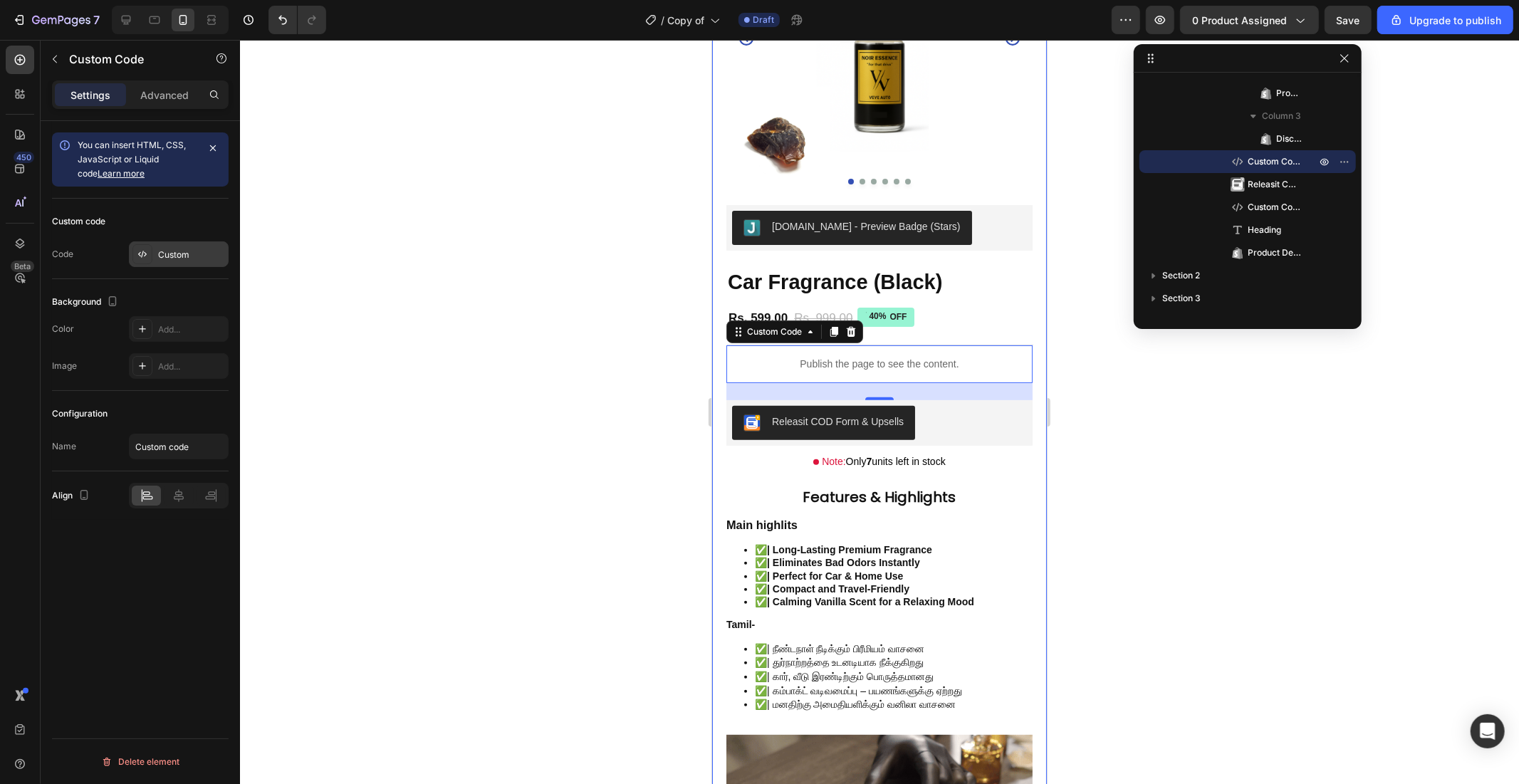
click at [186, 248] on div "Custom" at bounding box center [191, 254] width 67 height 12
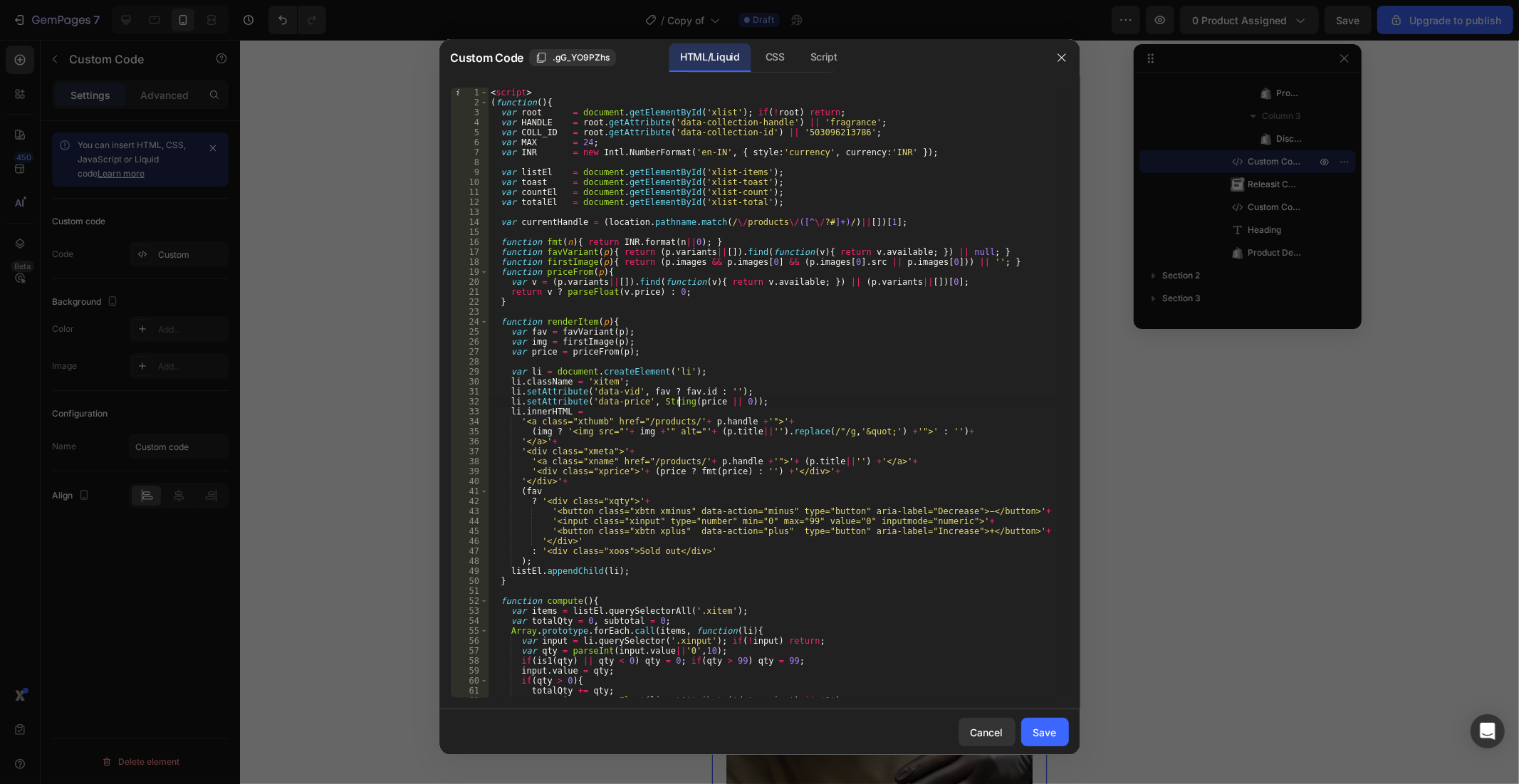
drag, startPoint x: 677, startPoint y: 399, endPoint x: 668, endPoint y: 400, distance: 9.1
click at [677, 399] on div "< script > ( function ( ) { var root = document . getElementById ( 'xlist' ) ; …" at bounding box center [772, 403] width 568 height 630
type textarea "</script>"
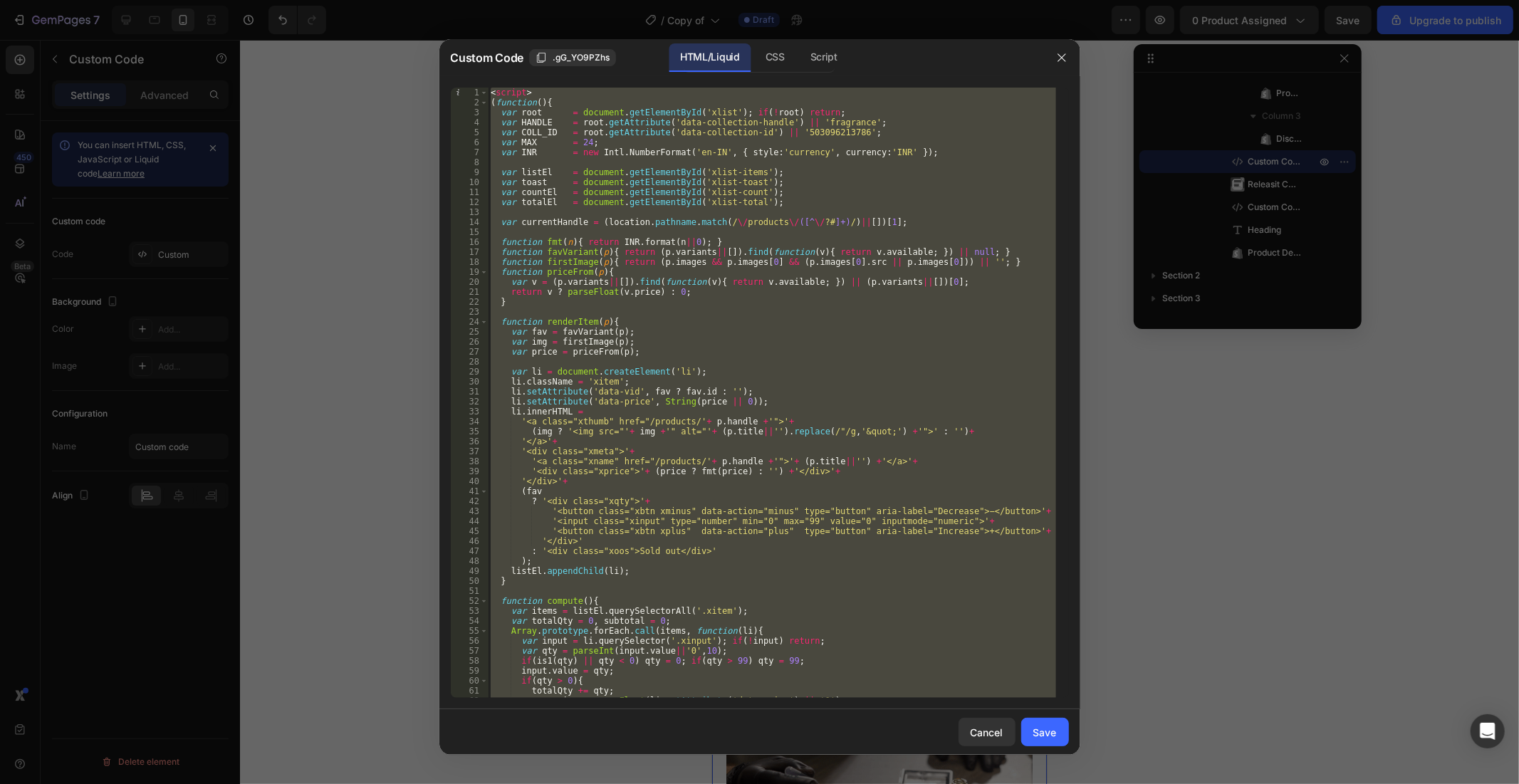
paste textarea
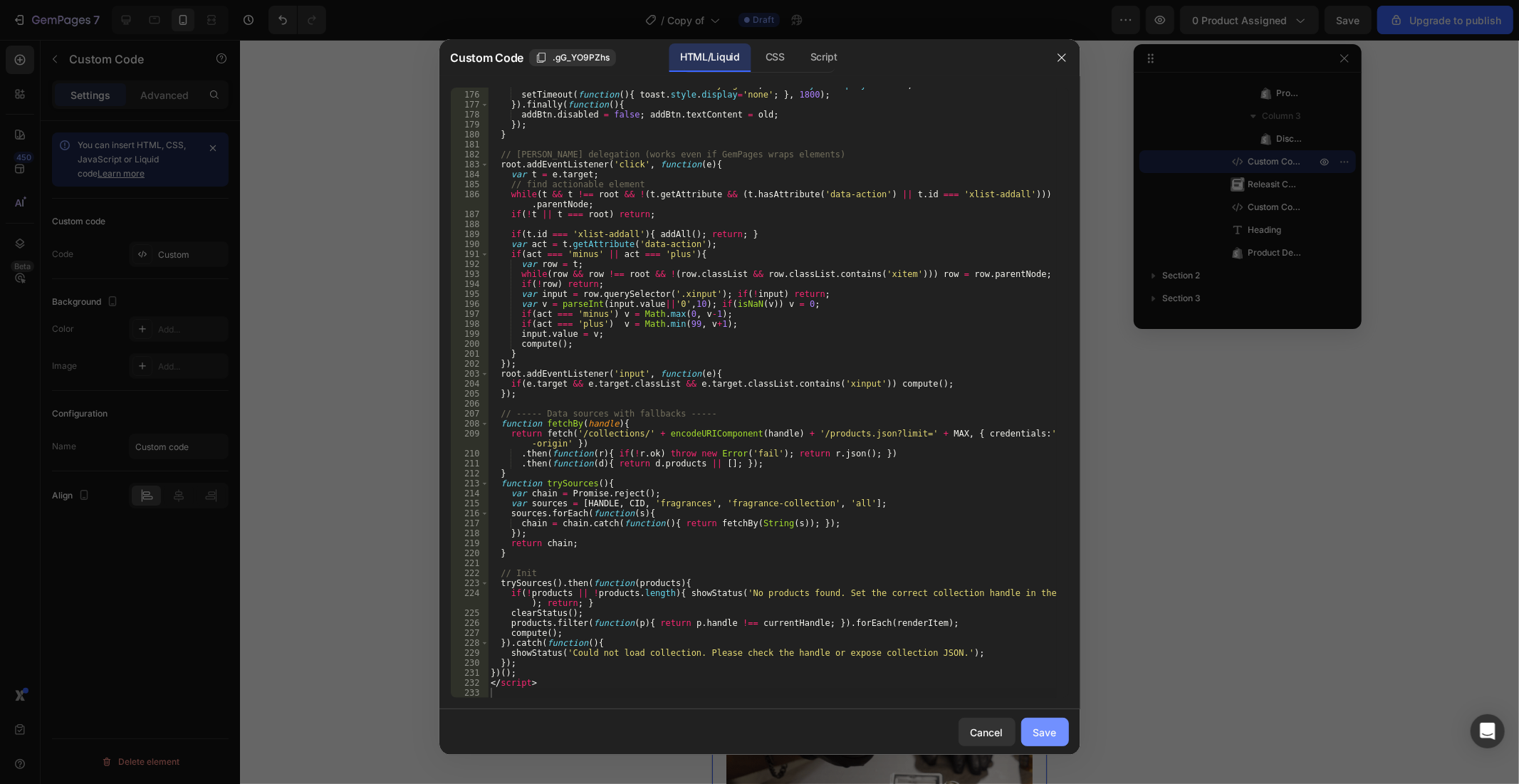
click at [1044, 705] on div "Save" at bounding box center [1045, 732] width 24 height 15
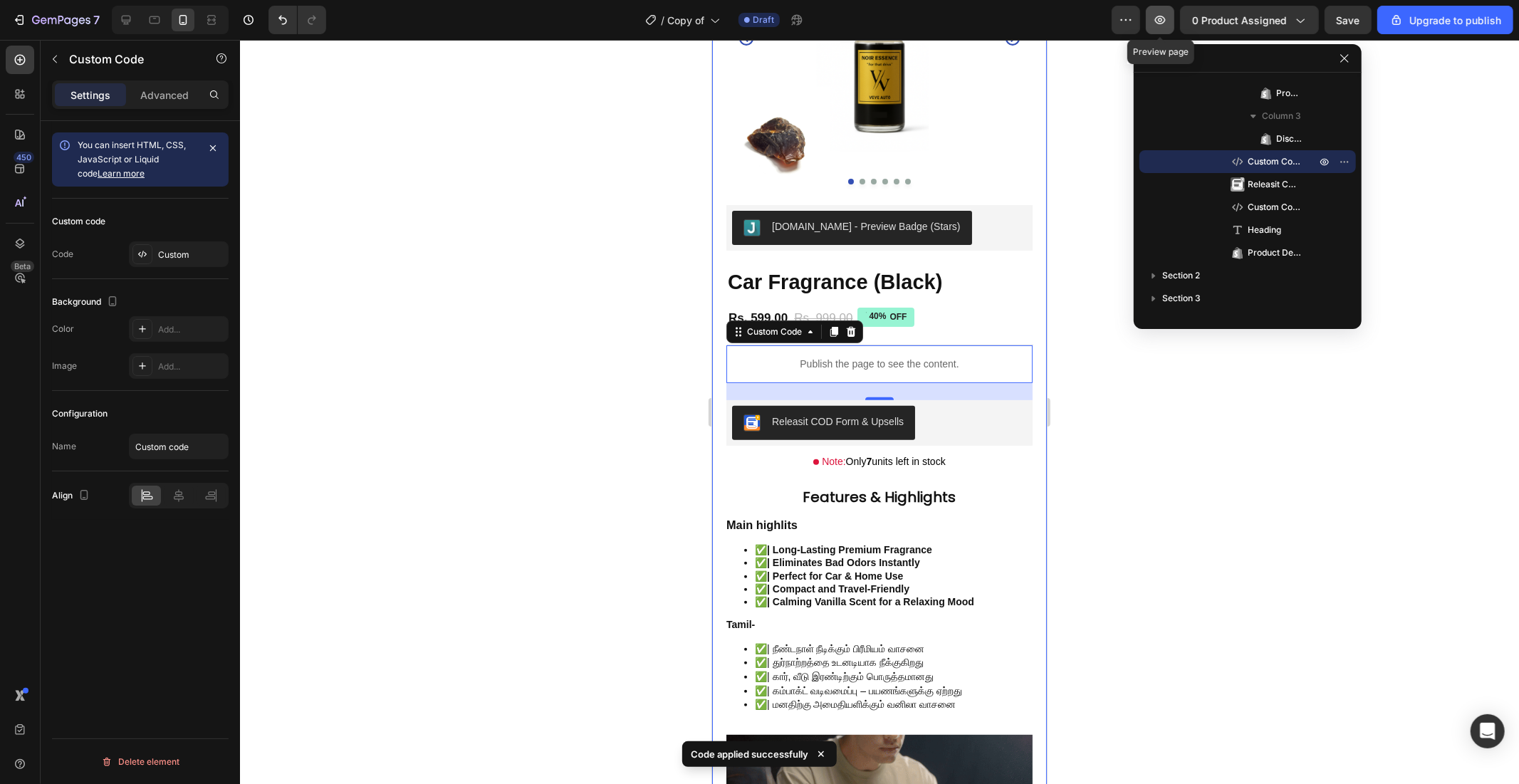
click at [1171, 20] on button "button" at bounding box center [1160, 20] width 29 height 29
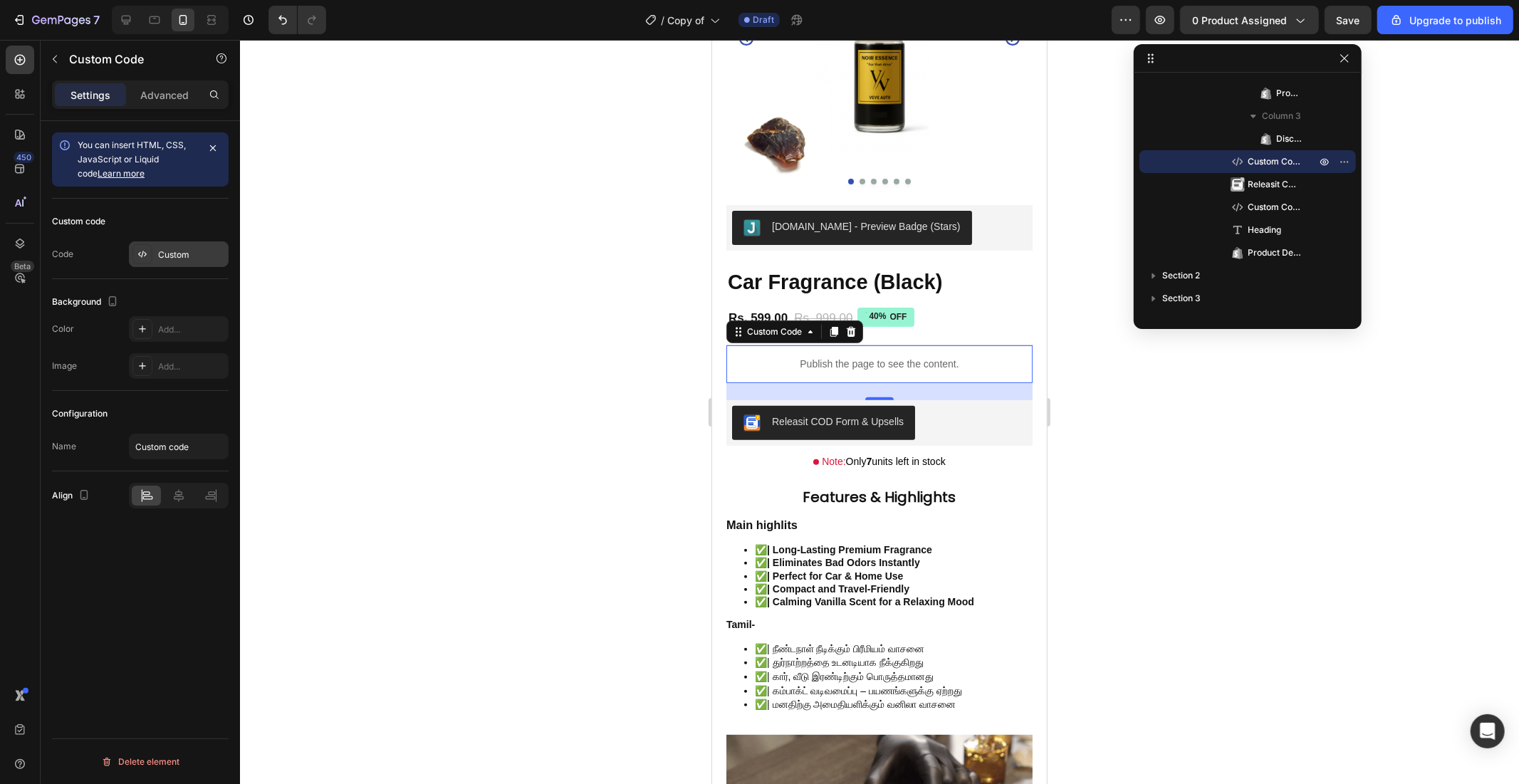
click at [187, 243] on div "Custom" at bounding box center [179, 253] width 100 height 26
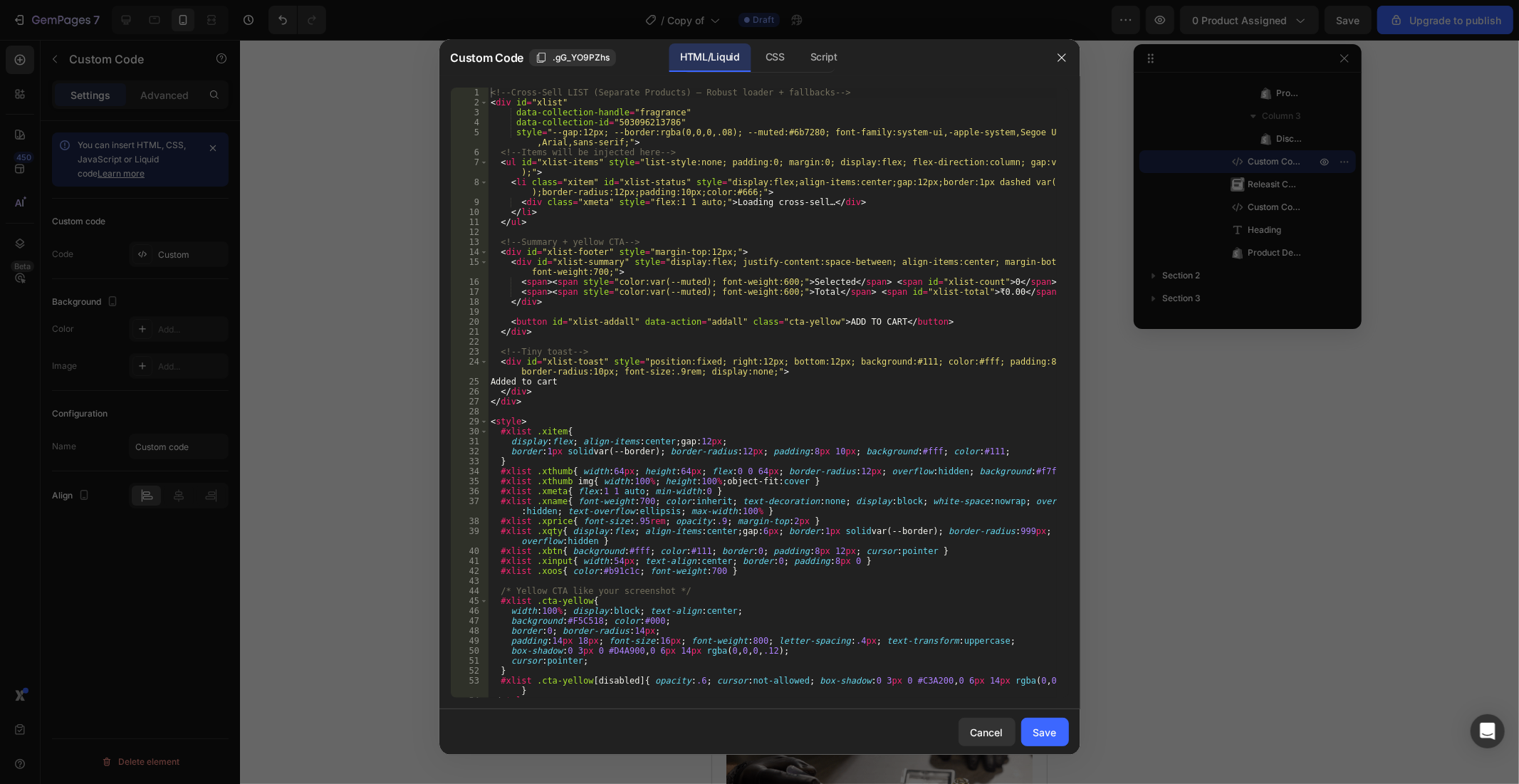
click at [816, 363] on div "<!-- Cross-Sell LIST (Separate Products) — Robust loader + fallbacks --> < div …" at bounding box center [772, 403] width 568 height 630
type textarea "</script>"
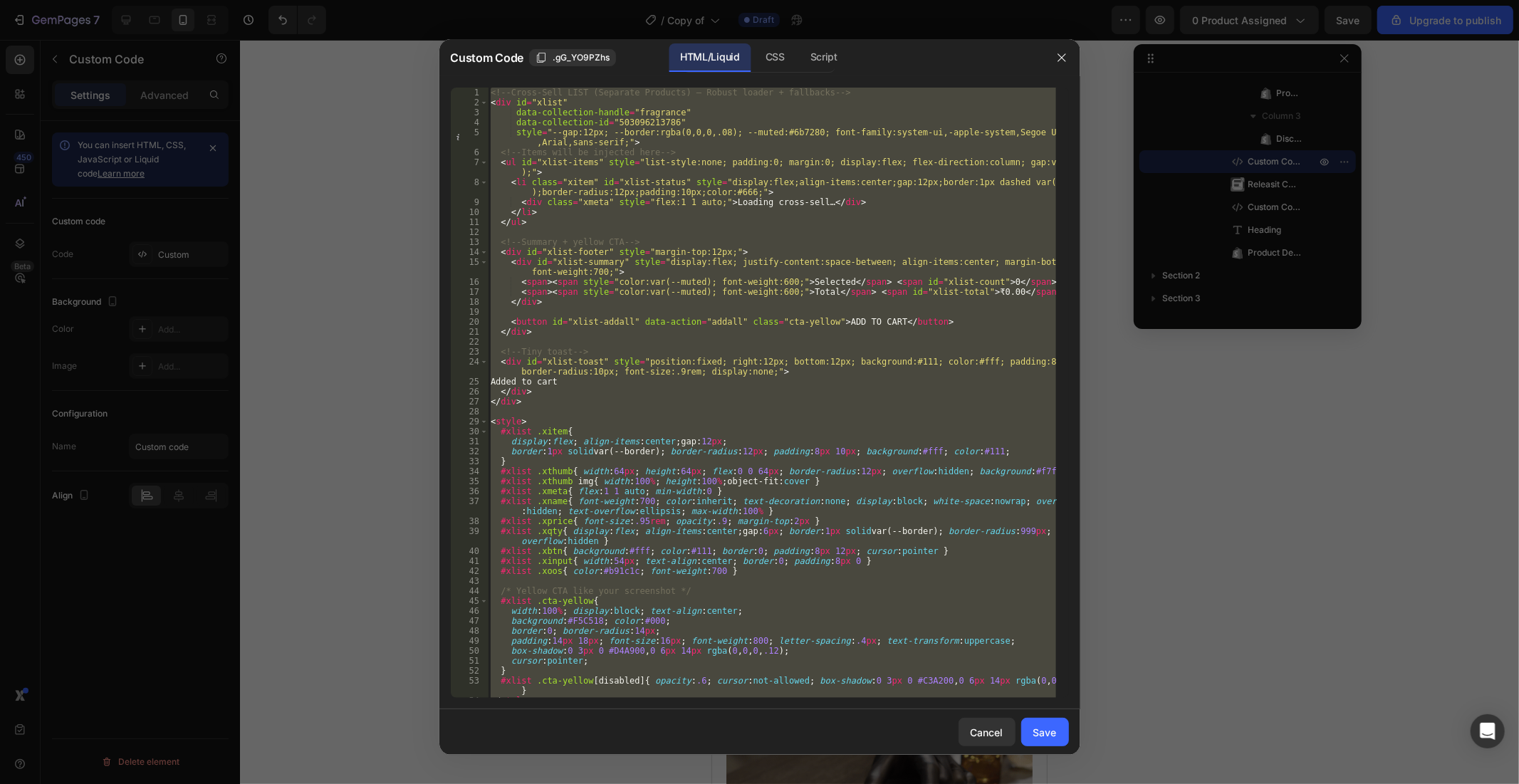
paste textarea
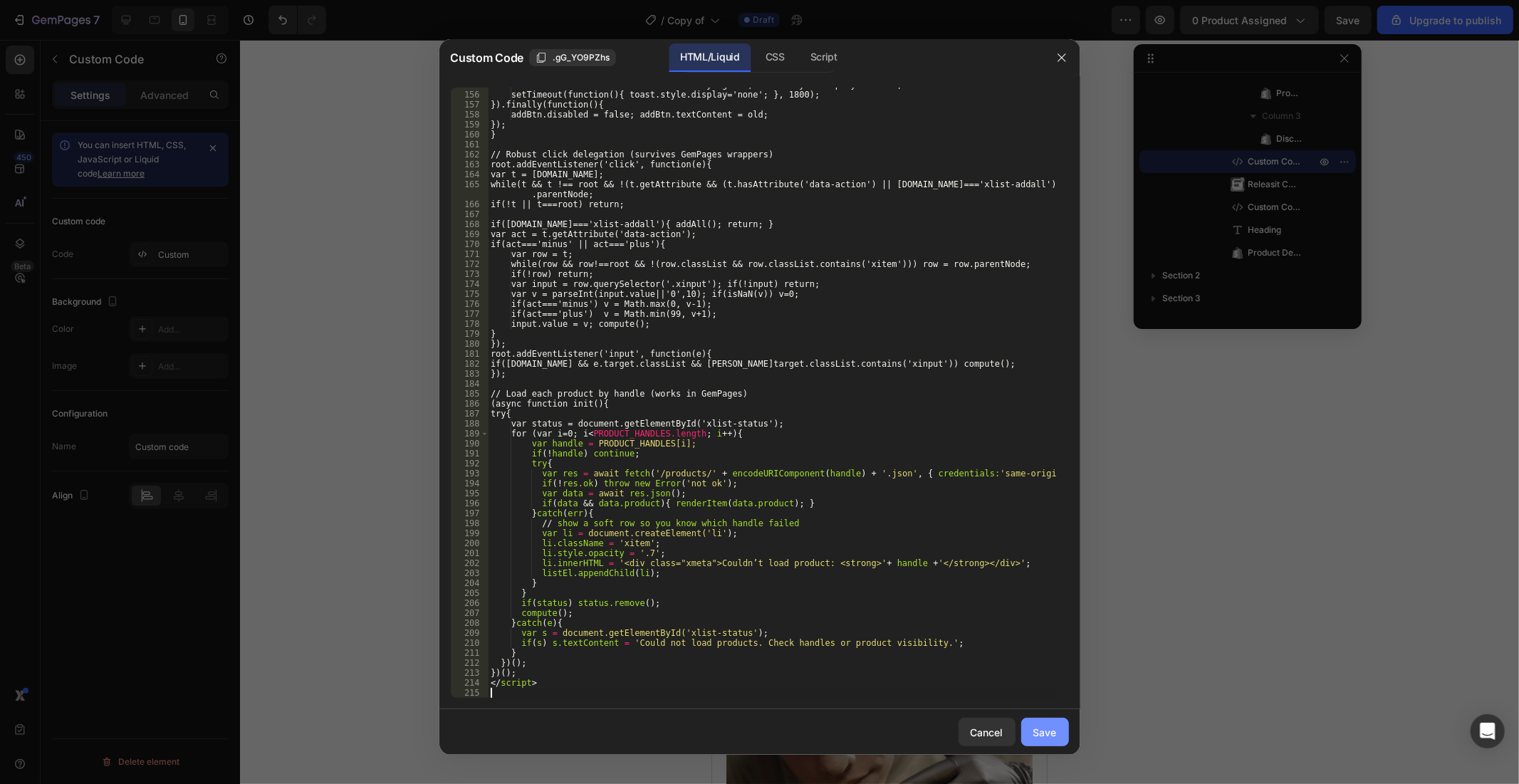
click at [1041, 705] on button "Save" at bounding box center [1045, 732] width 48 height 29
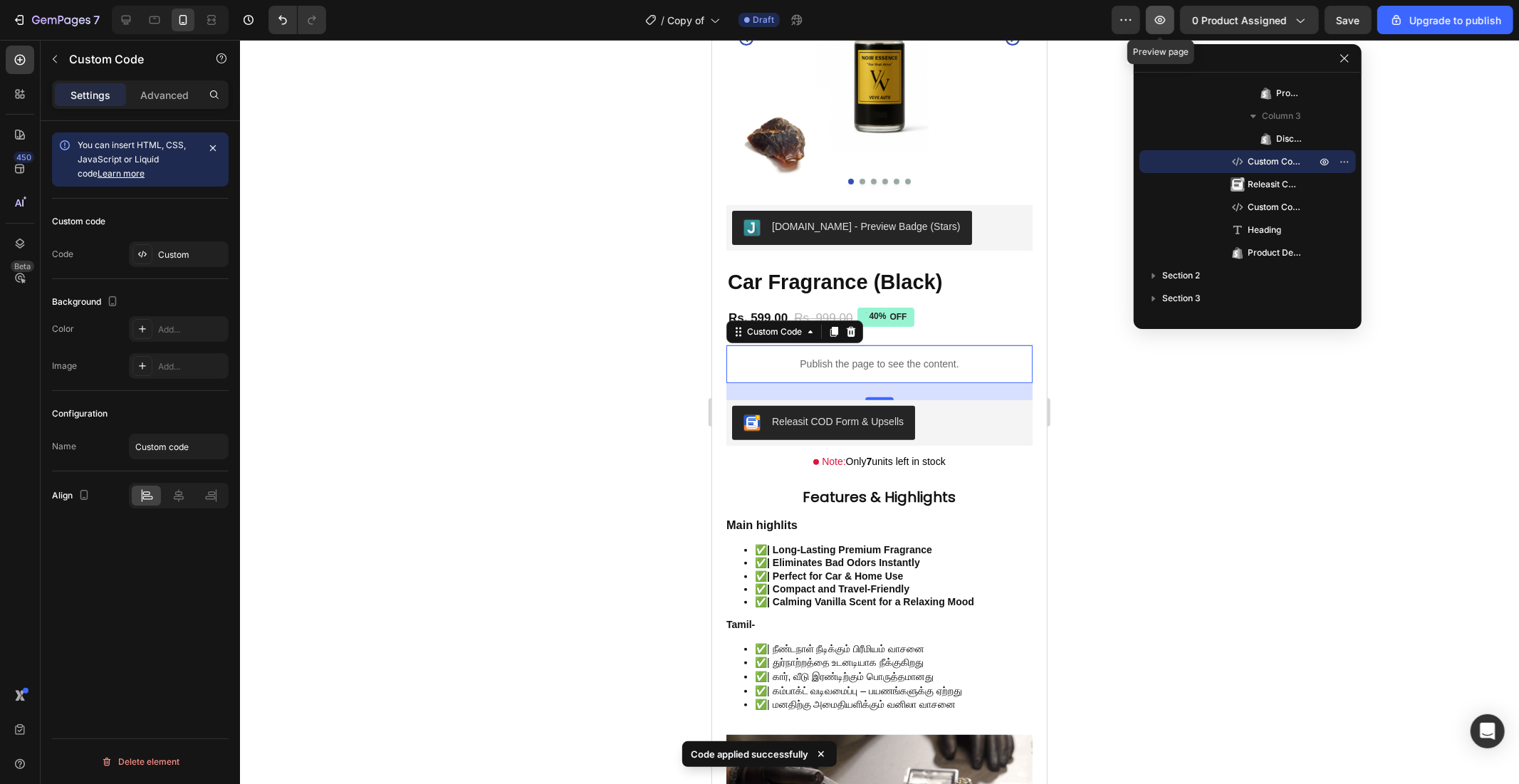
click at [1157, 17] on icon "button" at bounding box center [1160, 19] width 14 height 14
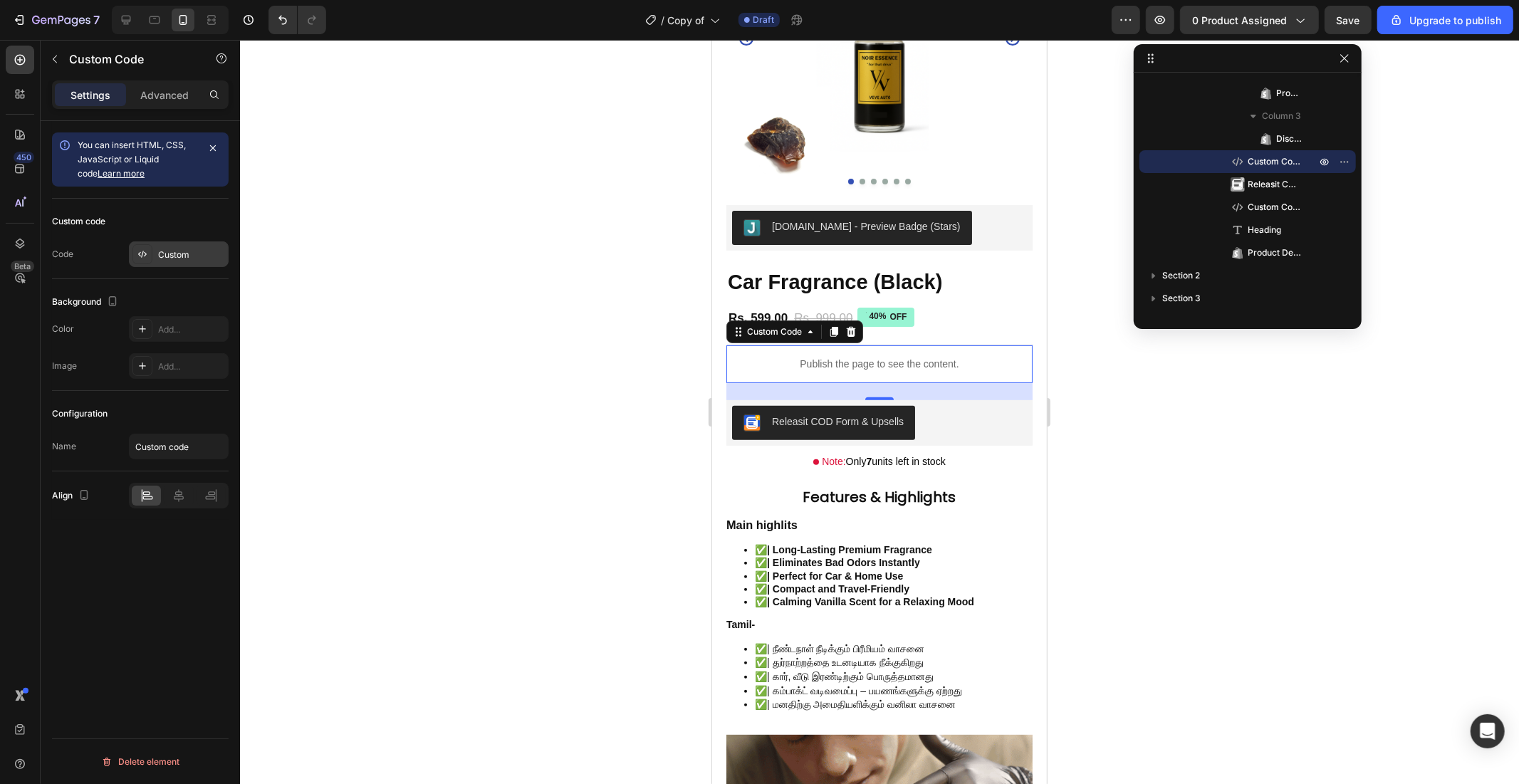
click at [146, 245] on div at bounding box center [142, 253] width 20 height 20
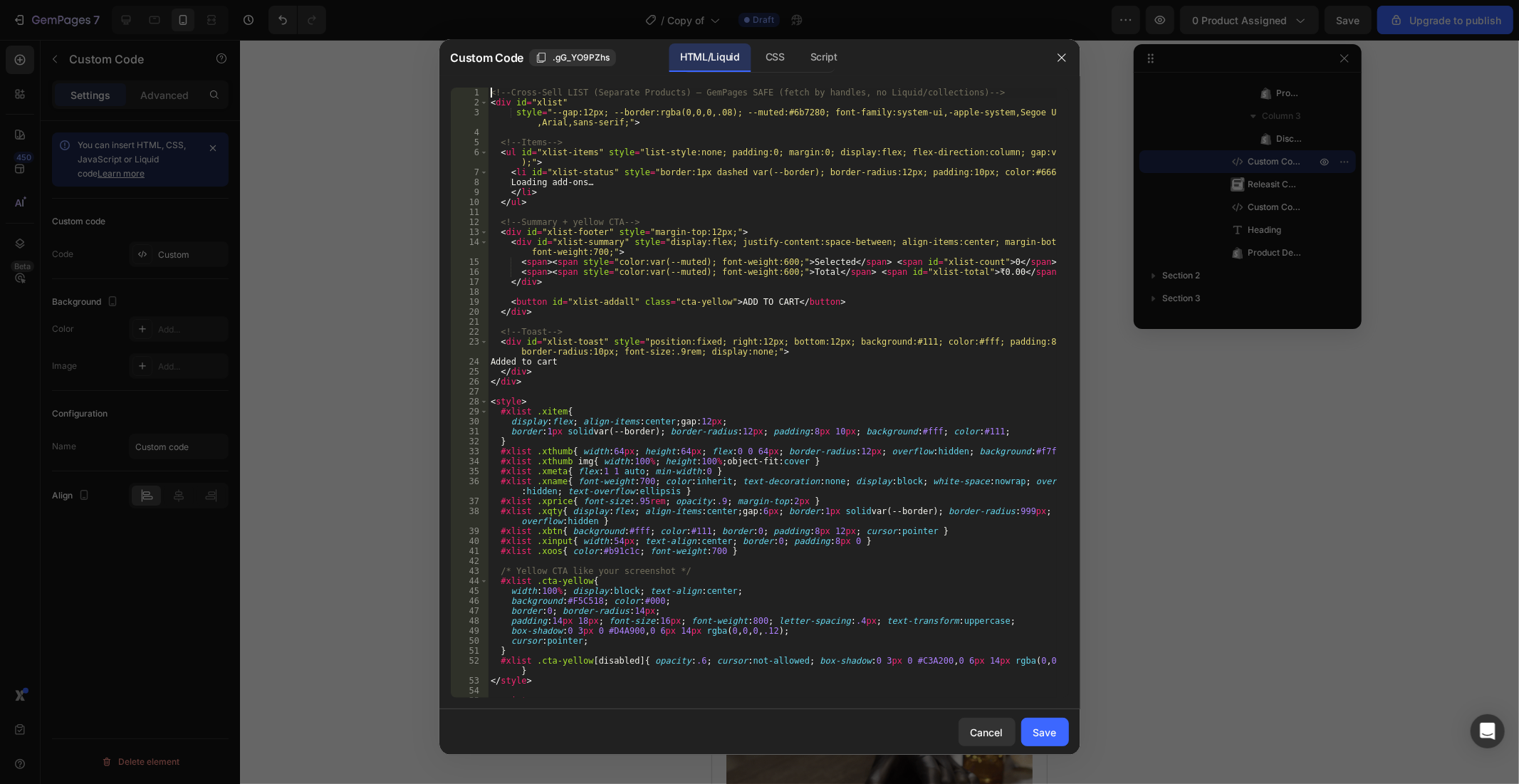
click at [486, 295] on div "18" at bounding box center [469, 292] width 37 height 10
click at [553, 300] on div "<!-- Cross-Sell LIST (Separate Products) — GemPages SAFE (fetch by handles, no …" at bounding box center [772, 403] width 568 height 630
type textarea "</script>"
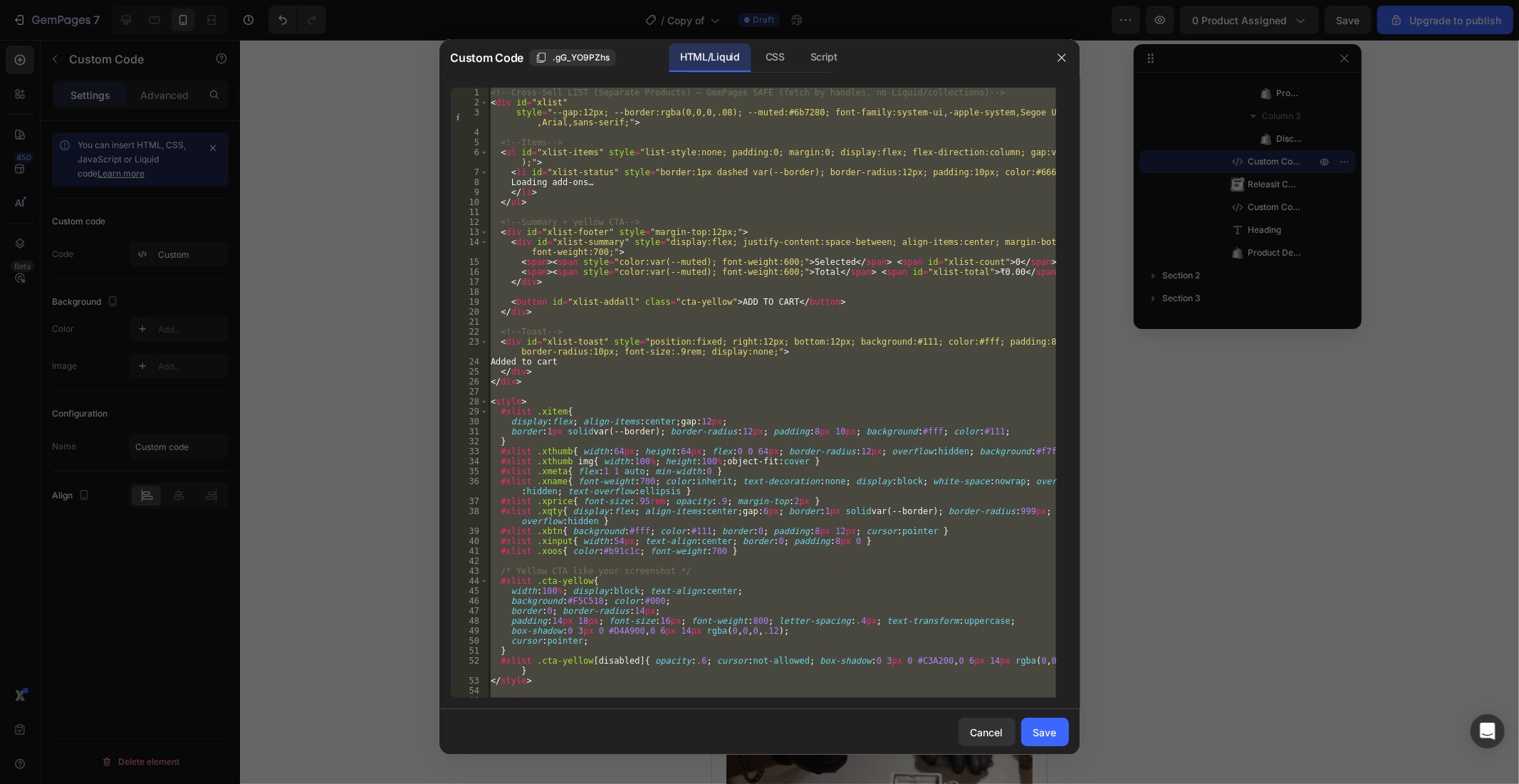
paste textarea
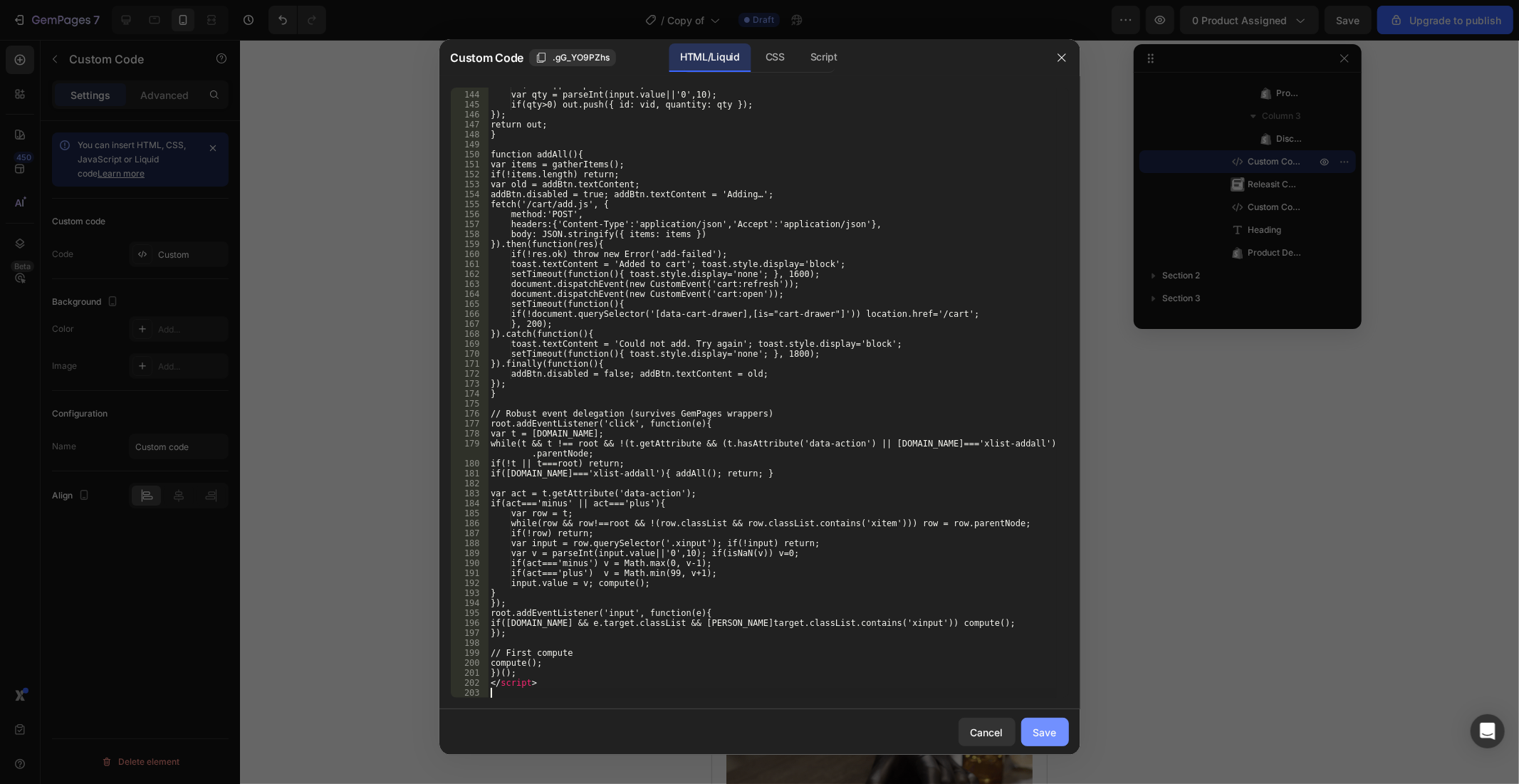
click at [1063, 705] on button "Save" at bounding box center [1045, 732] width 48 height 29
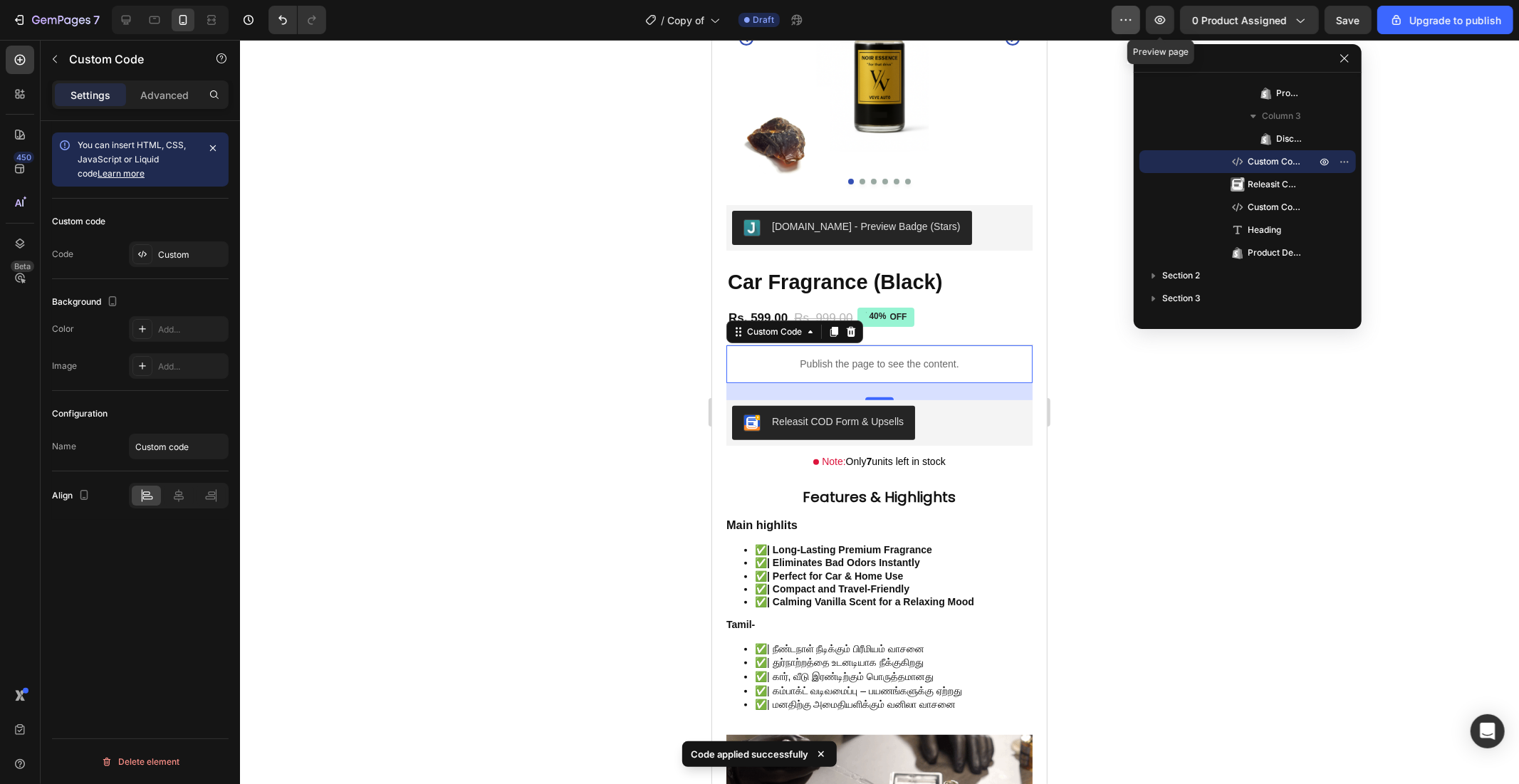
drag, startPoint x: 1166, startPoint y: 29, endPoint x: 1126, endPoint y: 29, distance: 40.0
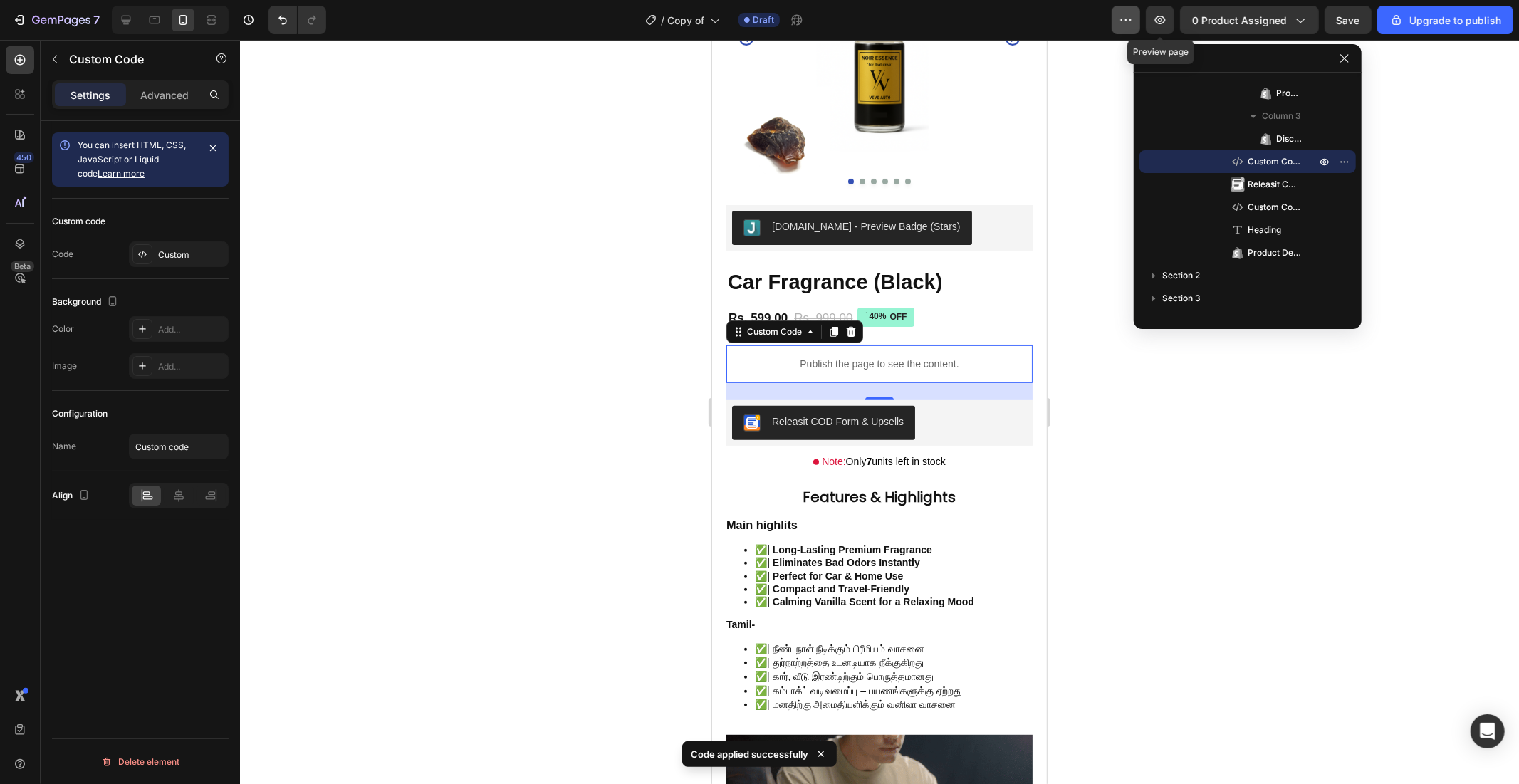
click at [1126, 29] on div "Preview Preview page 0 product assigned Save Upgrade to publish" at bounding box center [1312, 20] width 402 height 29
click at [1149, 26] on button "button" at bounding box center [1160, 20] width 29 height 29
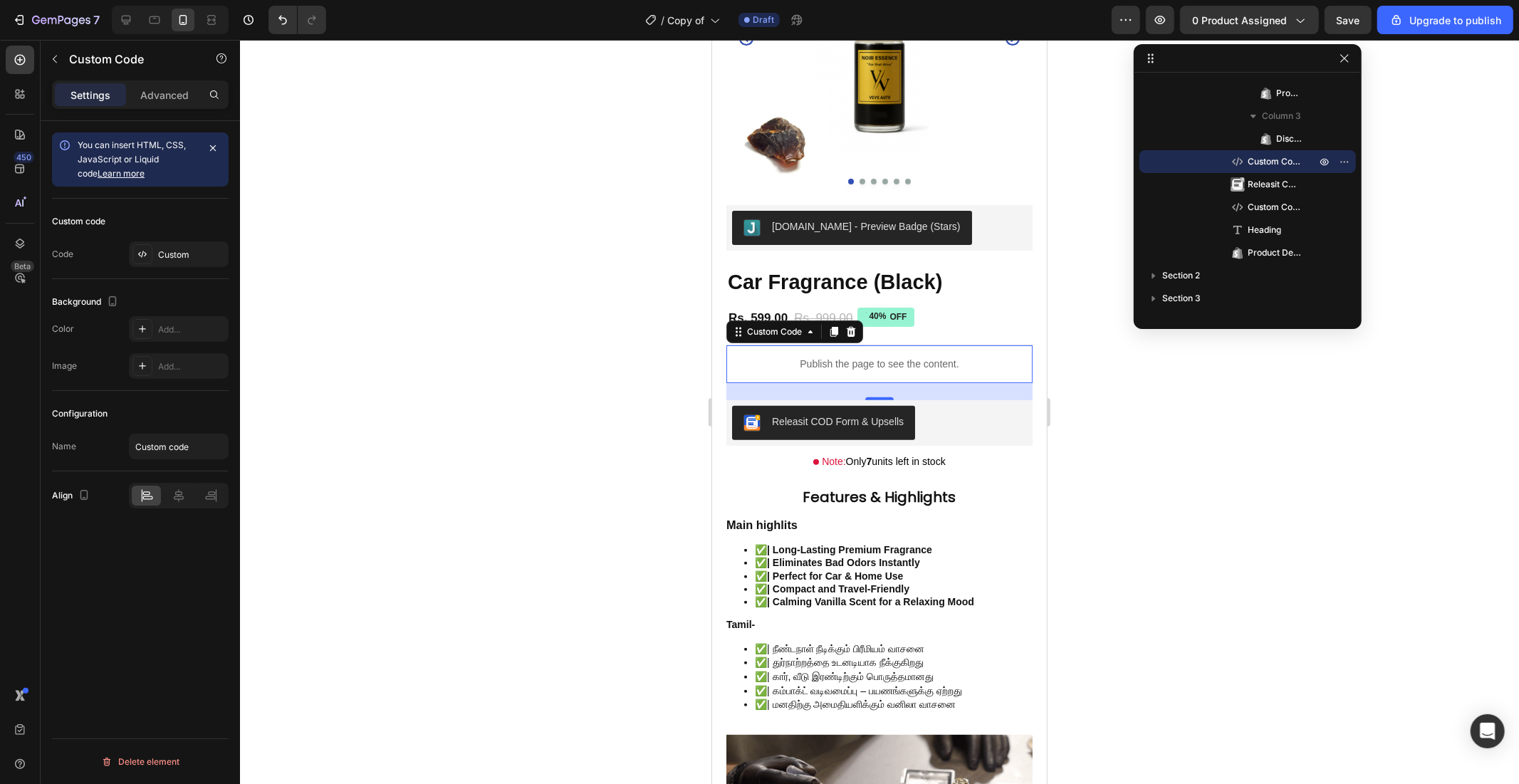
drag, startPoint x: 855, startPoint y: 352, endPoint x: 838, endPoint y: 342, distance: 19.7
click at [855, 356] on p "Publish the page to see the content." at bounding box center [878, 363] width 306 height 15
click at [144, 258] on icon at bounding box center [143, 254] width 12 height 12
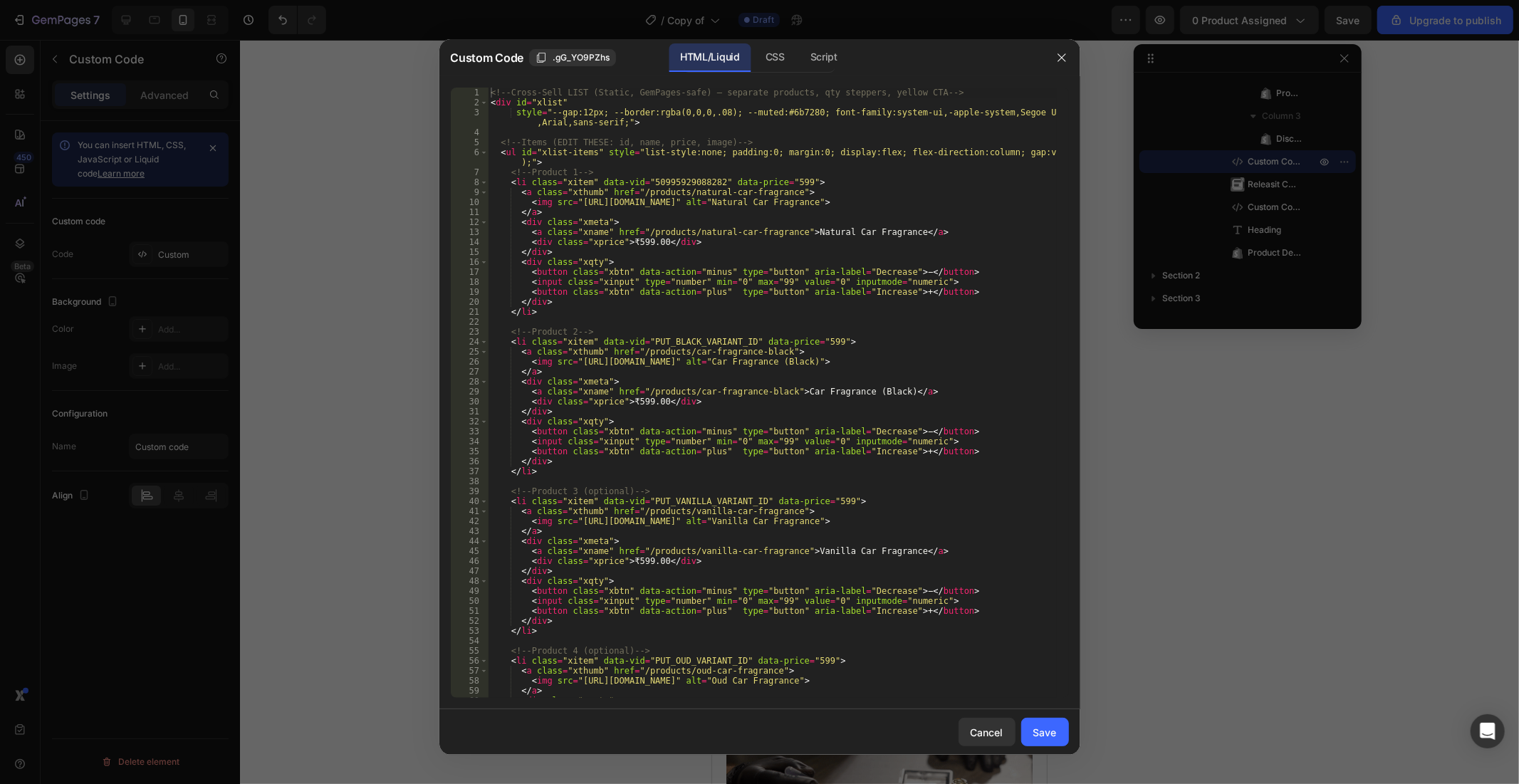
click at [698, 420] on div "<!-- Cross-Sell LIST (Static, GemPages-safe) — separate products, qty steppers,…" at bounding box center [772, 403] width 568 height 630
type textarea "</script>"
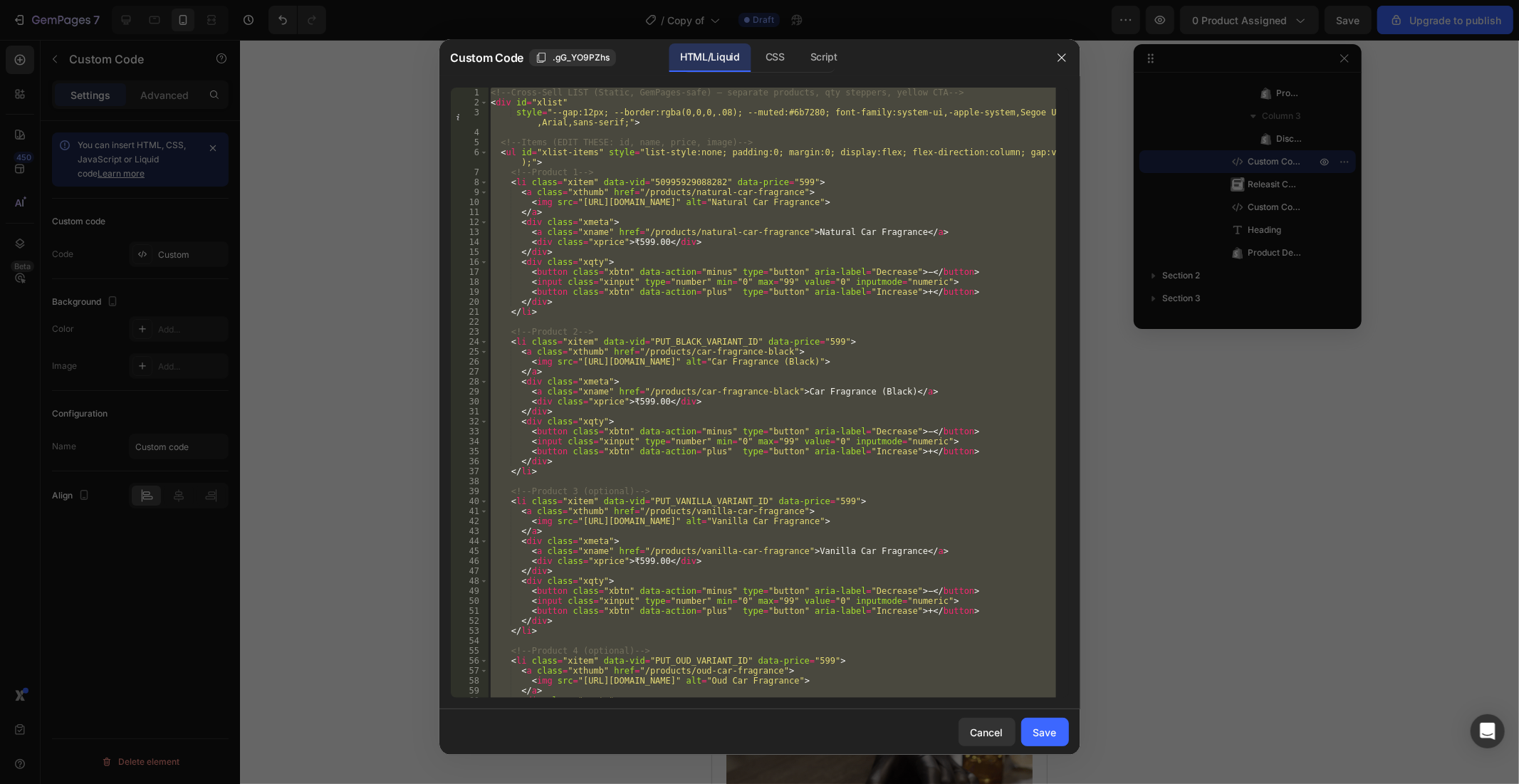
paste textarea
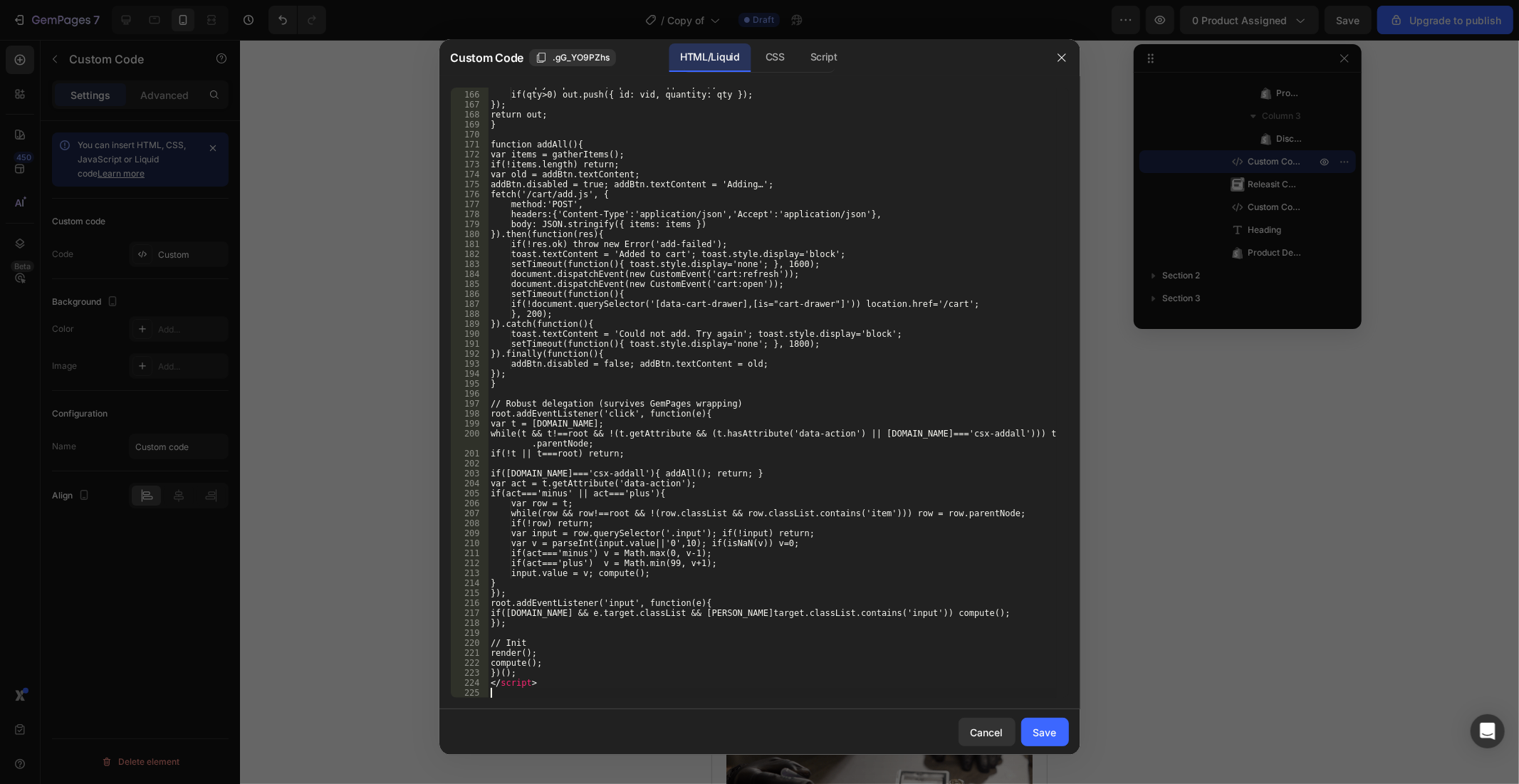
scroll to position [1702, 0]
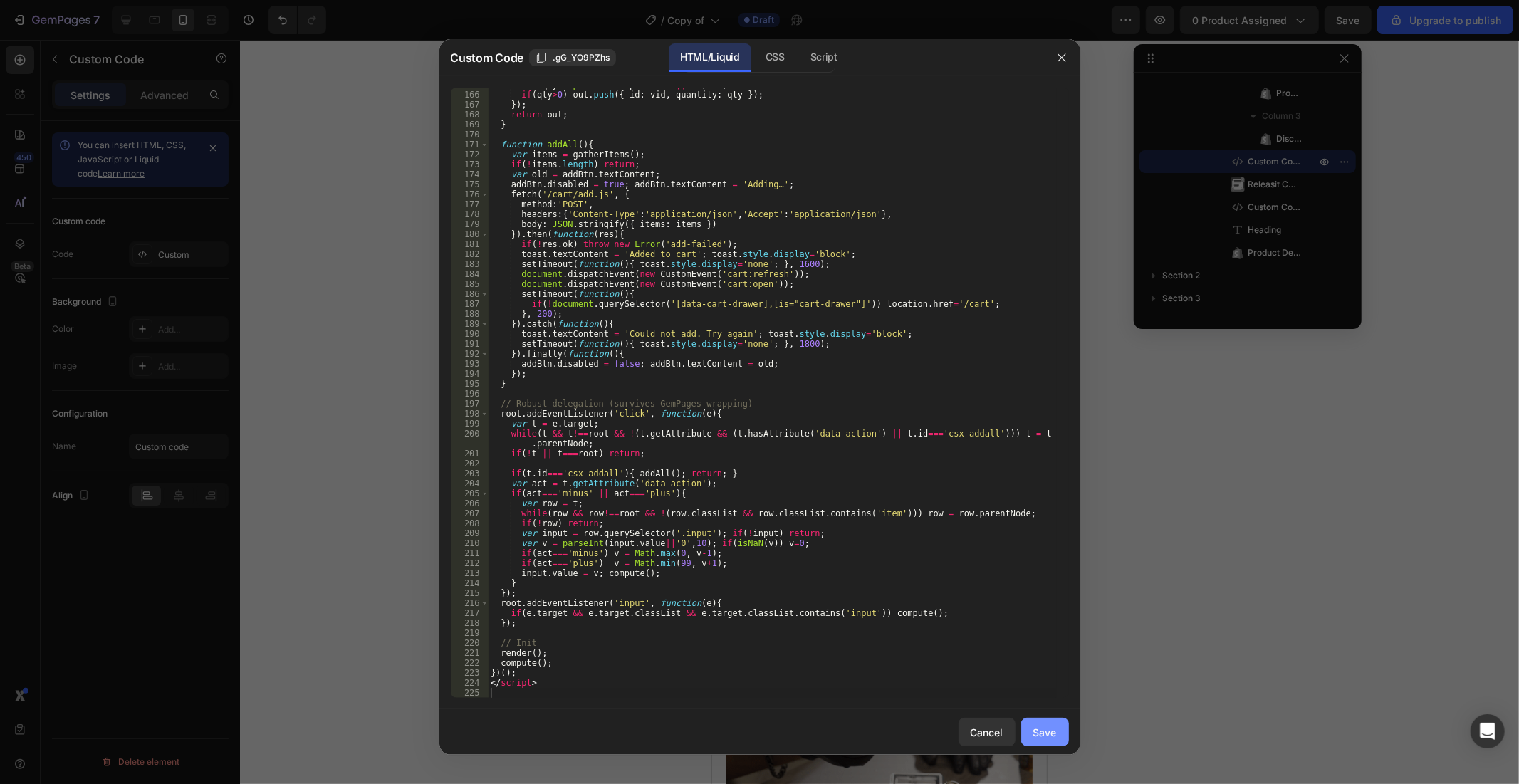
click at [1042, 705] on div "Save" at bounding box center [1045, 732] width 24 height 15
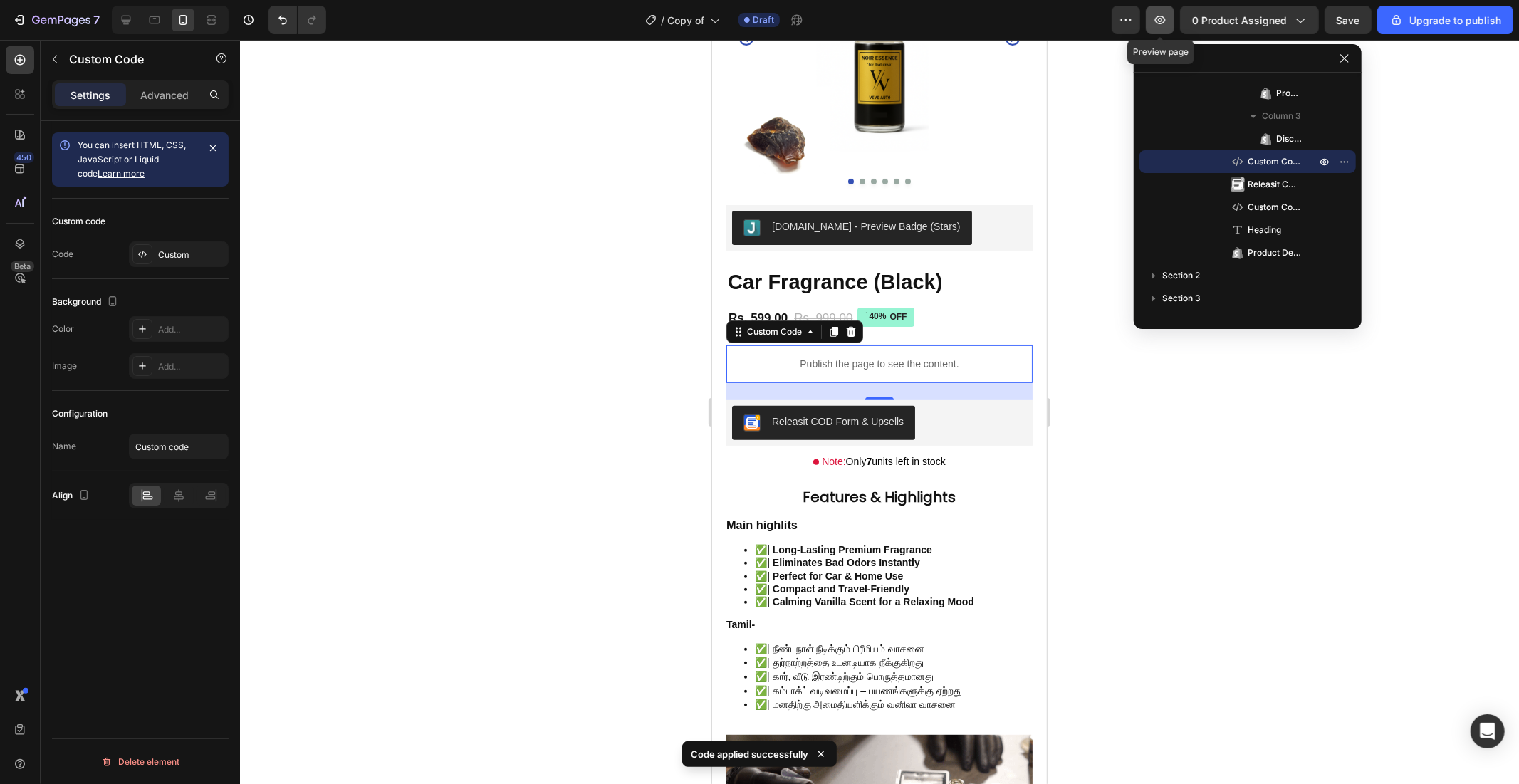
click at [1152, 15] on button "button" at bounding box center [1160, 20] width 29 height 29
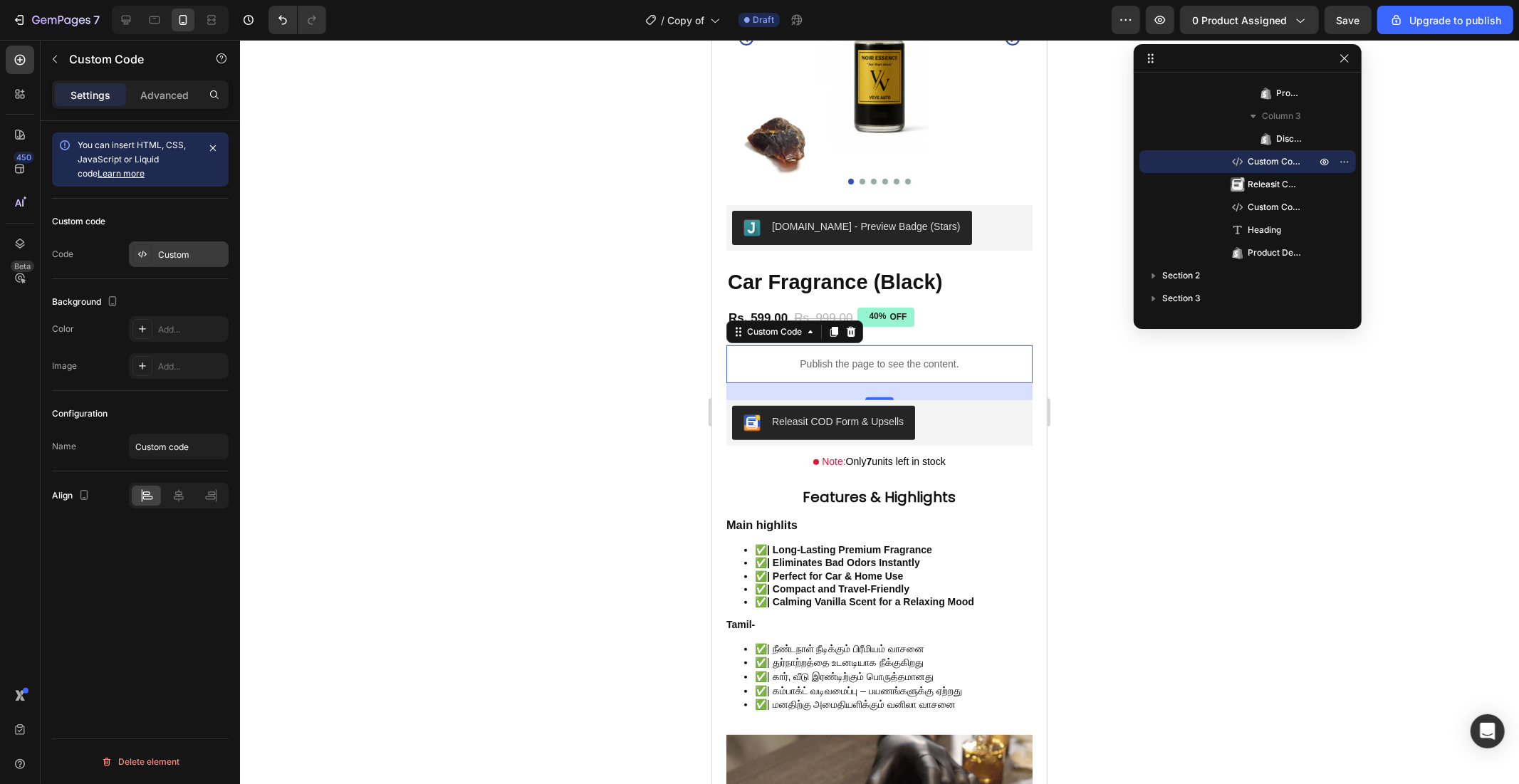
click at [178, 259] on div "Custom" at bounding box center [191, 254] width 67 height 12
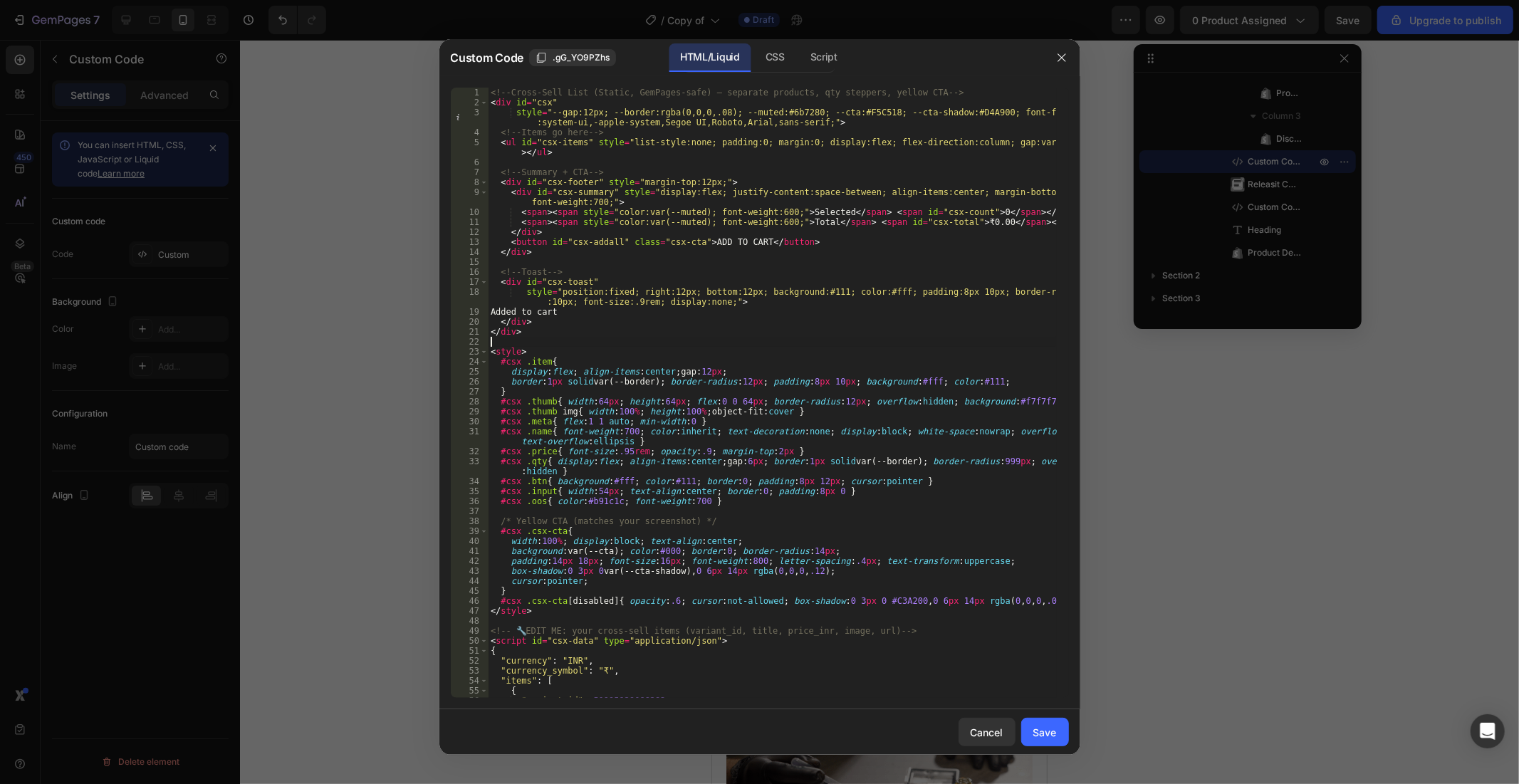
click at [677, 342] on div "<!-- Cross-Sell List (Static, GemPages-safe) — separate products, qty steppers,…" at bounding box center [772, 403] width 568 height 630
type textarea "</script>"
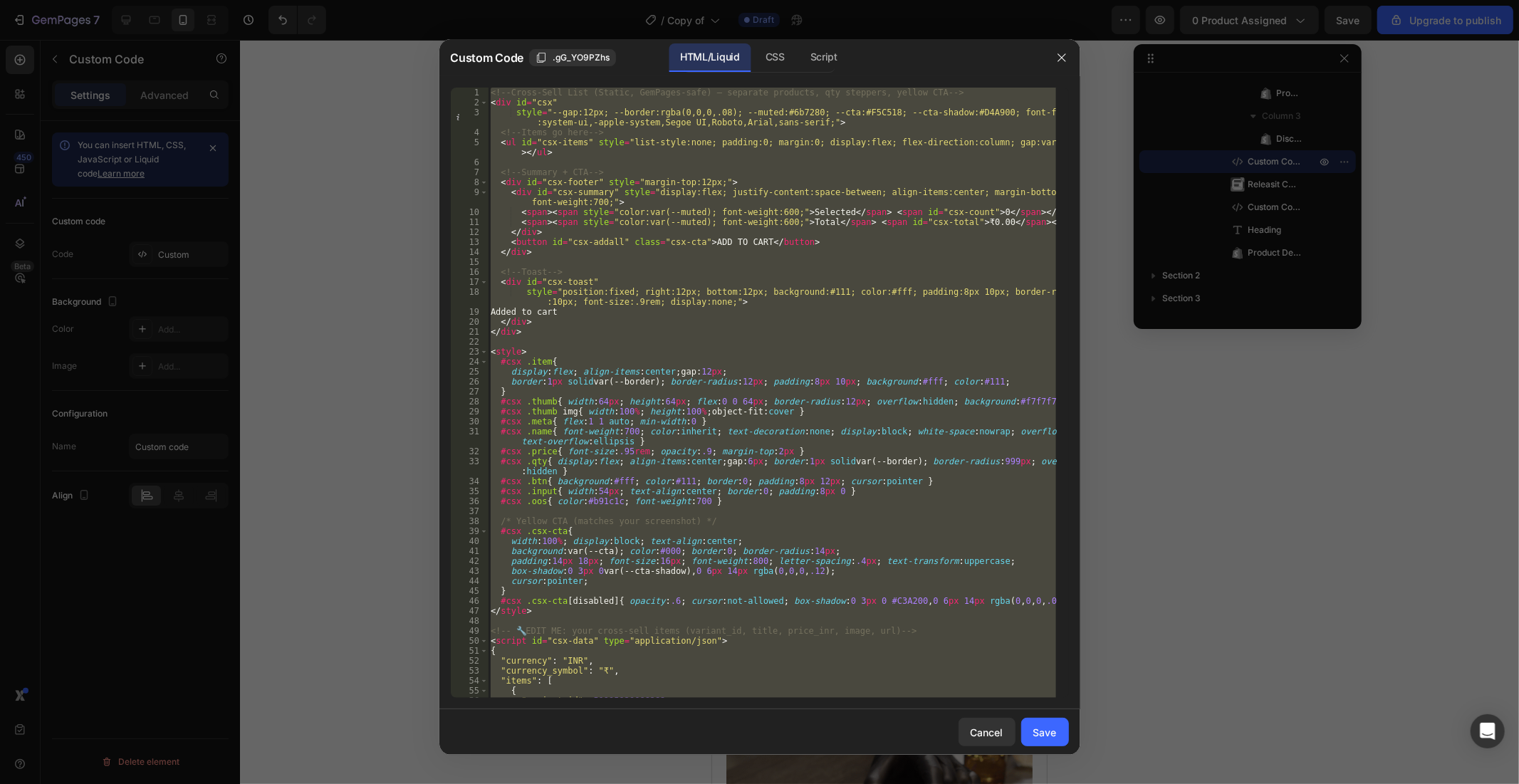
paste textarea
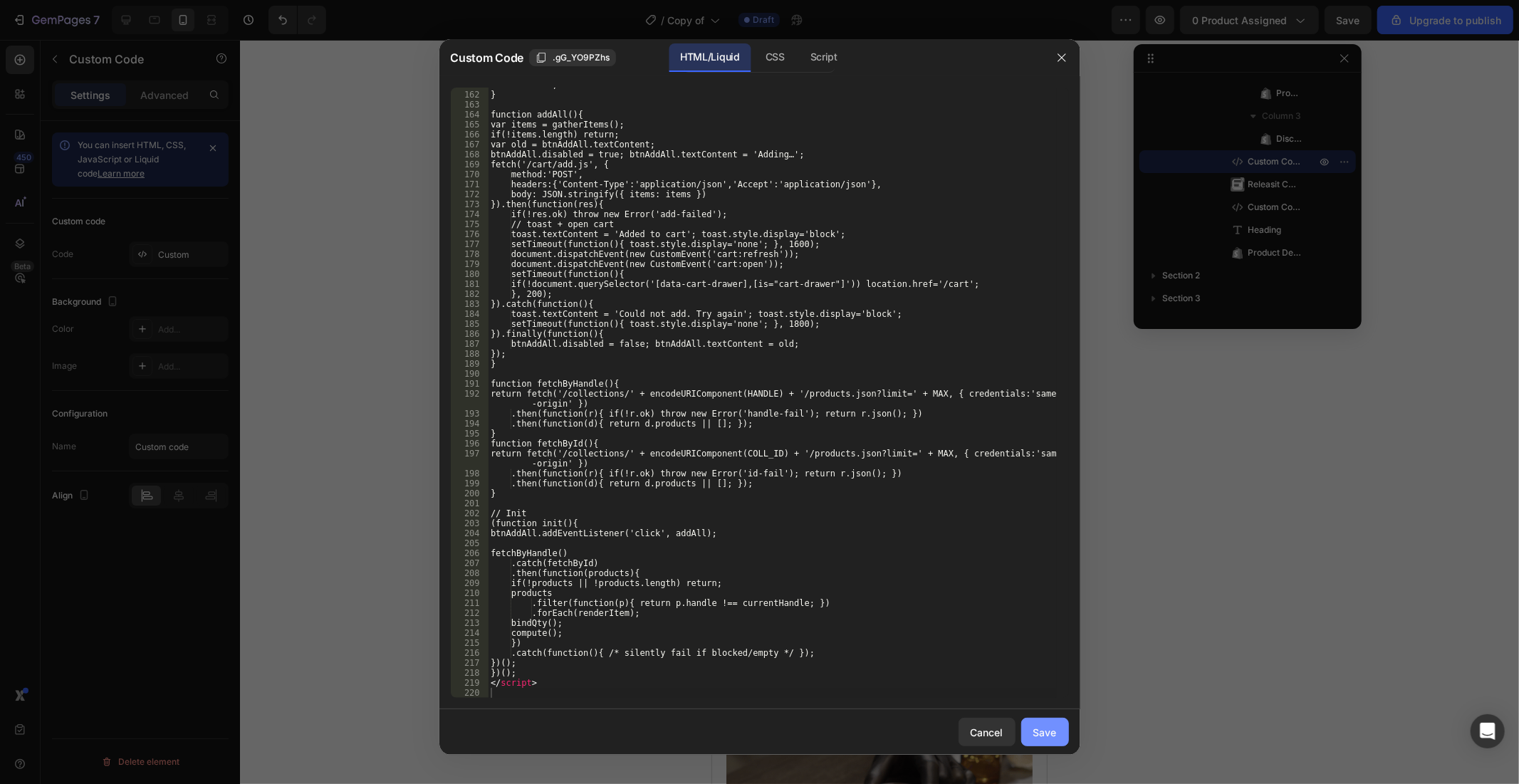
click at [1048, 705] on div "Save" at bounding box center [1045, 732] width 24 height 15
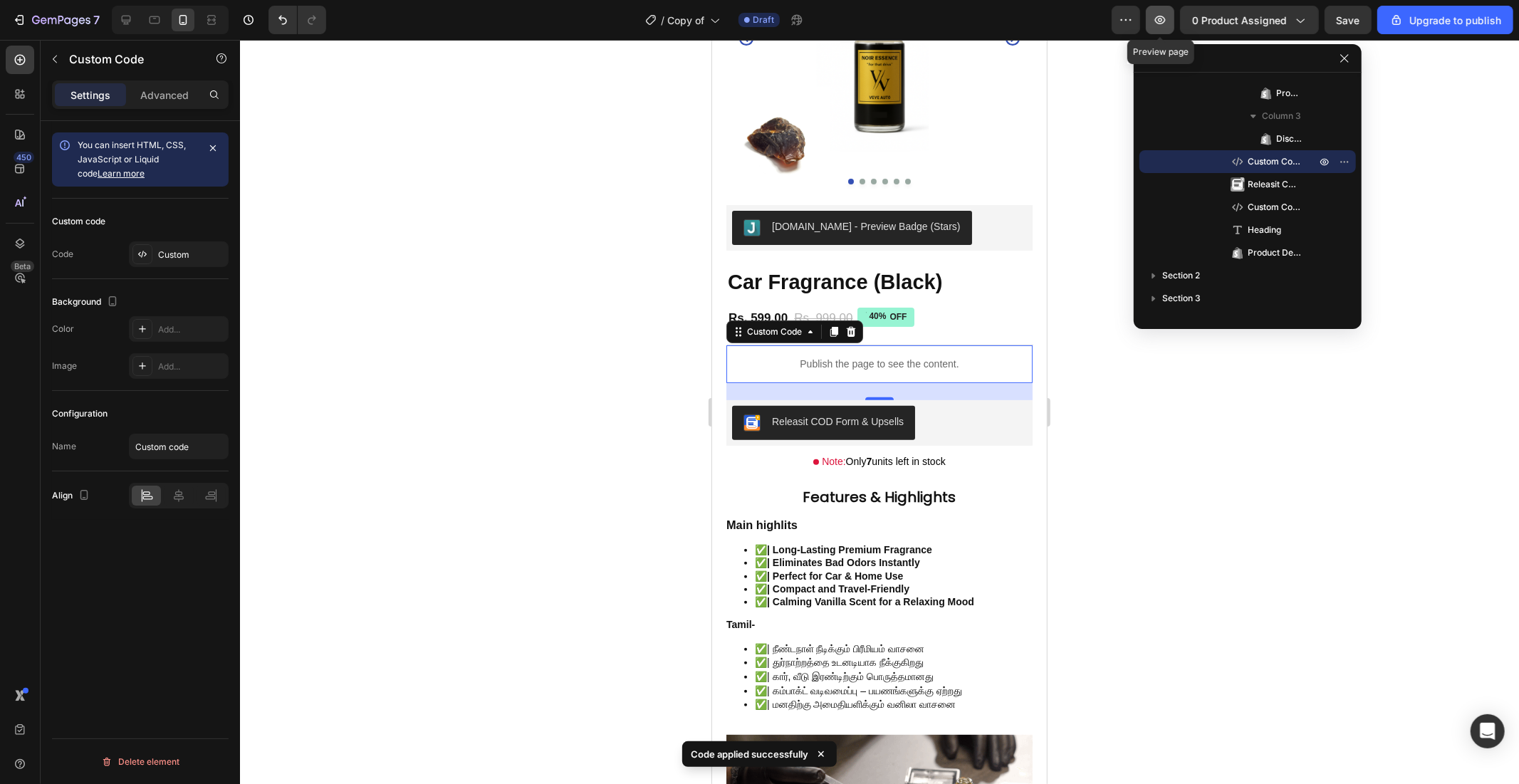
click at [1167, 17] on icon "button" at bounding box center [1160, 19] width 14 height 14
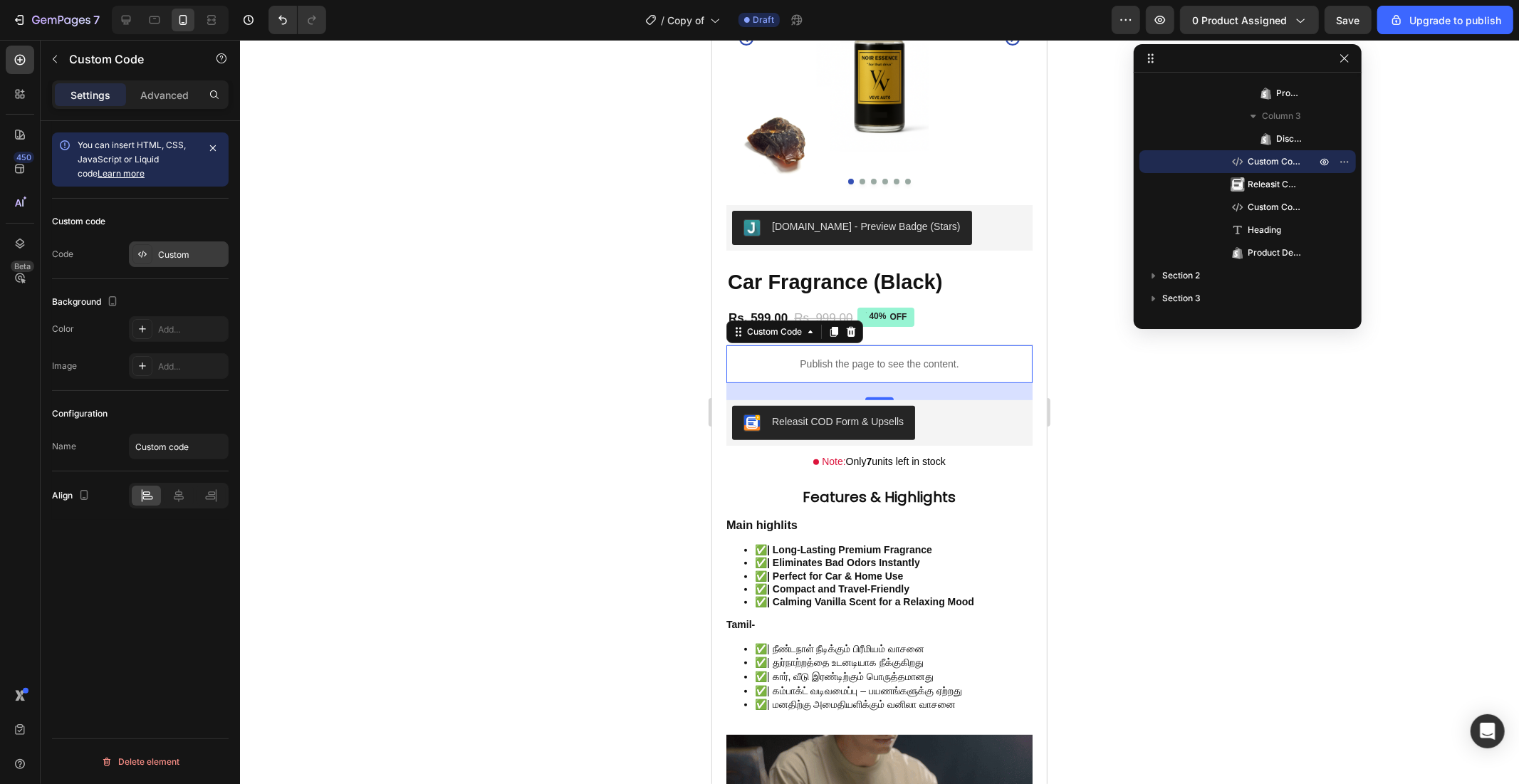
click at [197, 246] on div "Custom" at bounding box center [179, 253] width 100 height 26
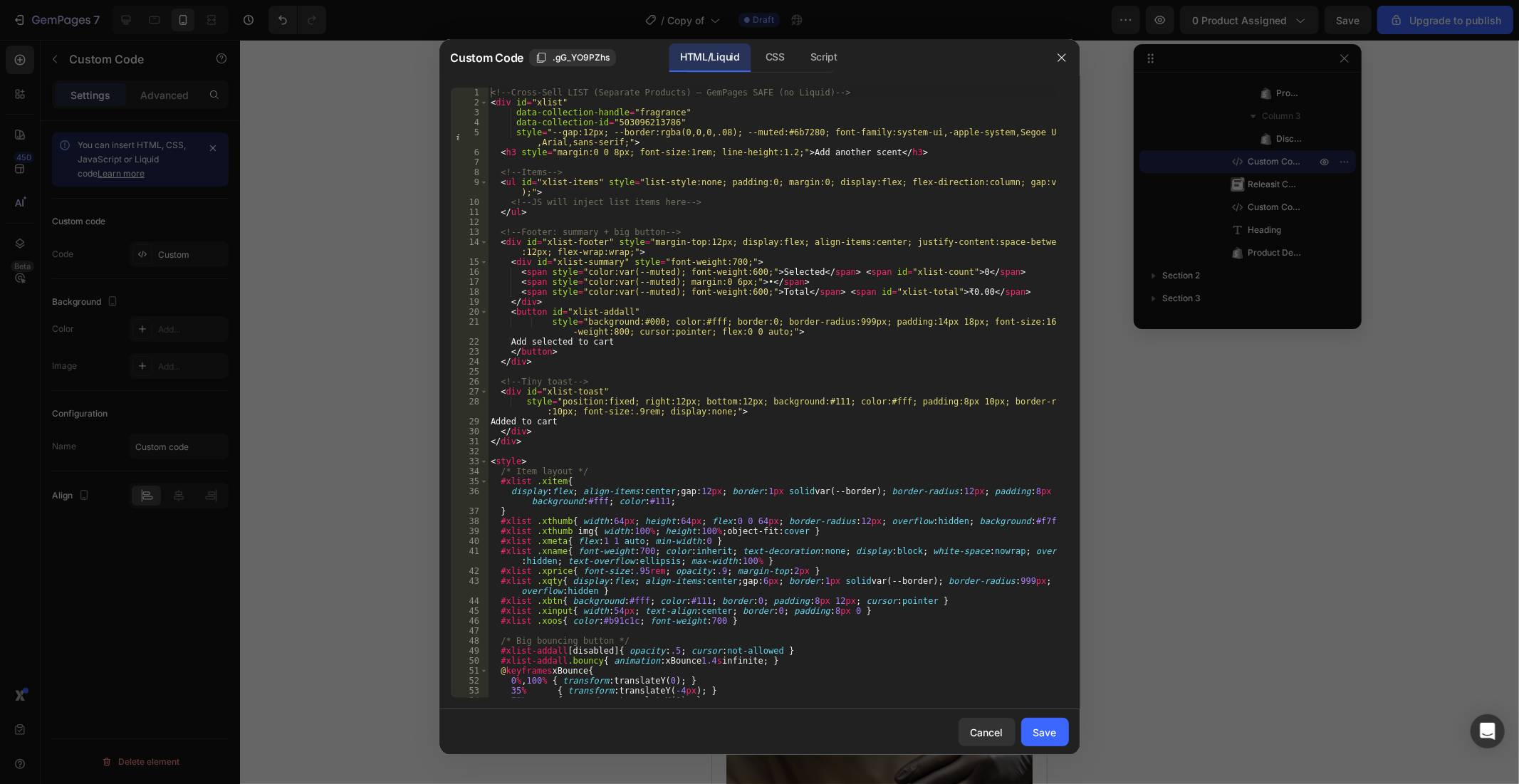
scroll to position [0, 0]
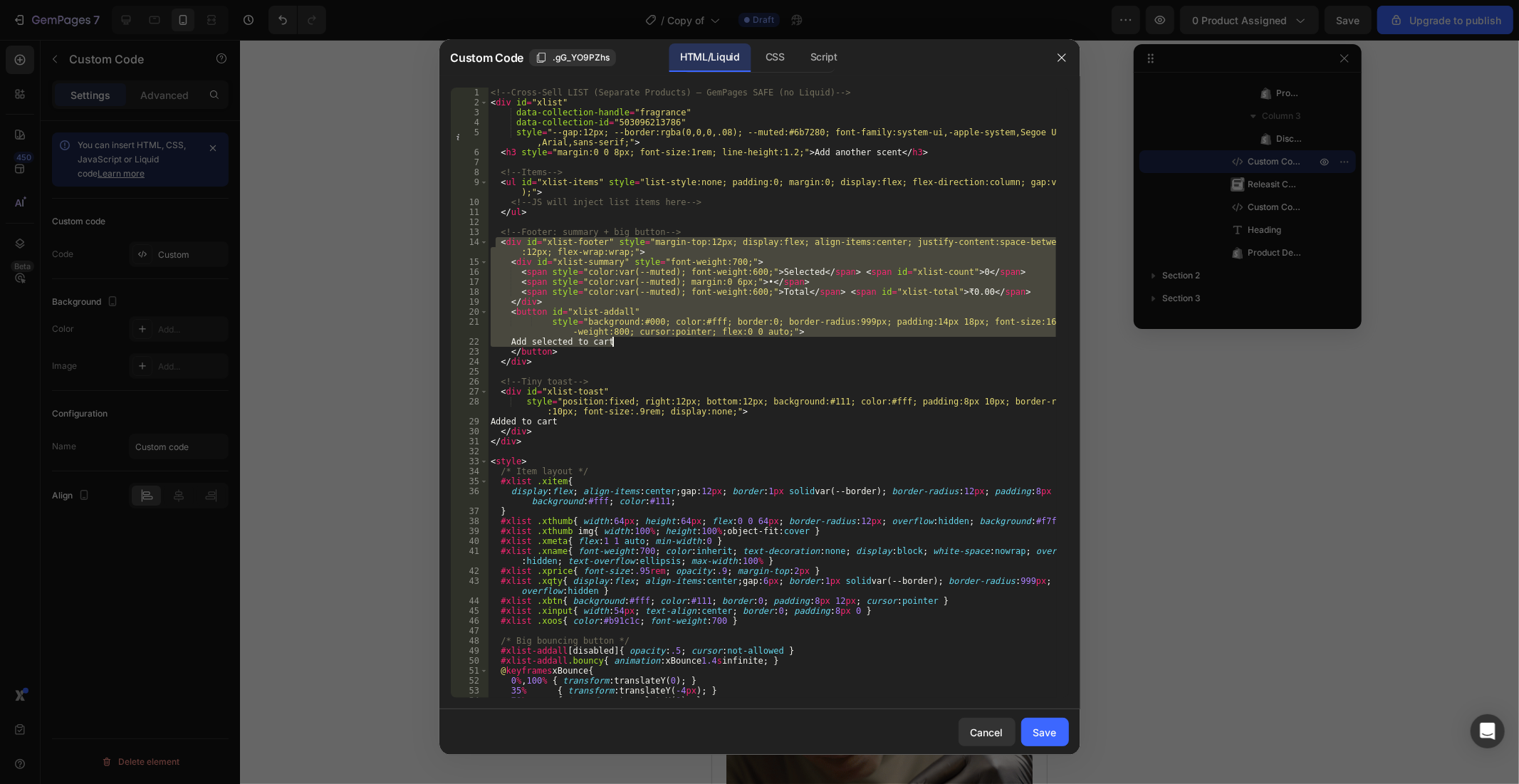
drag, startPoint x: 494, startPoint y: 244, endPoint x: 788, endPoint y: 338, distance: 308.7
click at [788, 338] on div "<!-- Cross-Sell LIST (Separate Products) — GemPages SAFE (no Liquid) --> < div …" at bounding box center [772, 403] width 568 height 630
click at [675, 359] on div "<!-- Cross-Sell LIST (Separate Products) — GemPages SAFE (no Liquid) --> < div …" at bounding box center [772, 403] width 568 height 630
drag, startPoint x: 764, startPoint y: 326, endPoint x: 500, endPoint y: 243, distance: 276.7
click at [500, 243] on div "<!-- Cross-Sell LIST (Separate Products) — GemPages SAFE (no Liquid) --> < div …" at bounding box center [772, 403] width 568 height 630
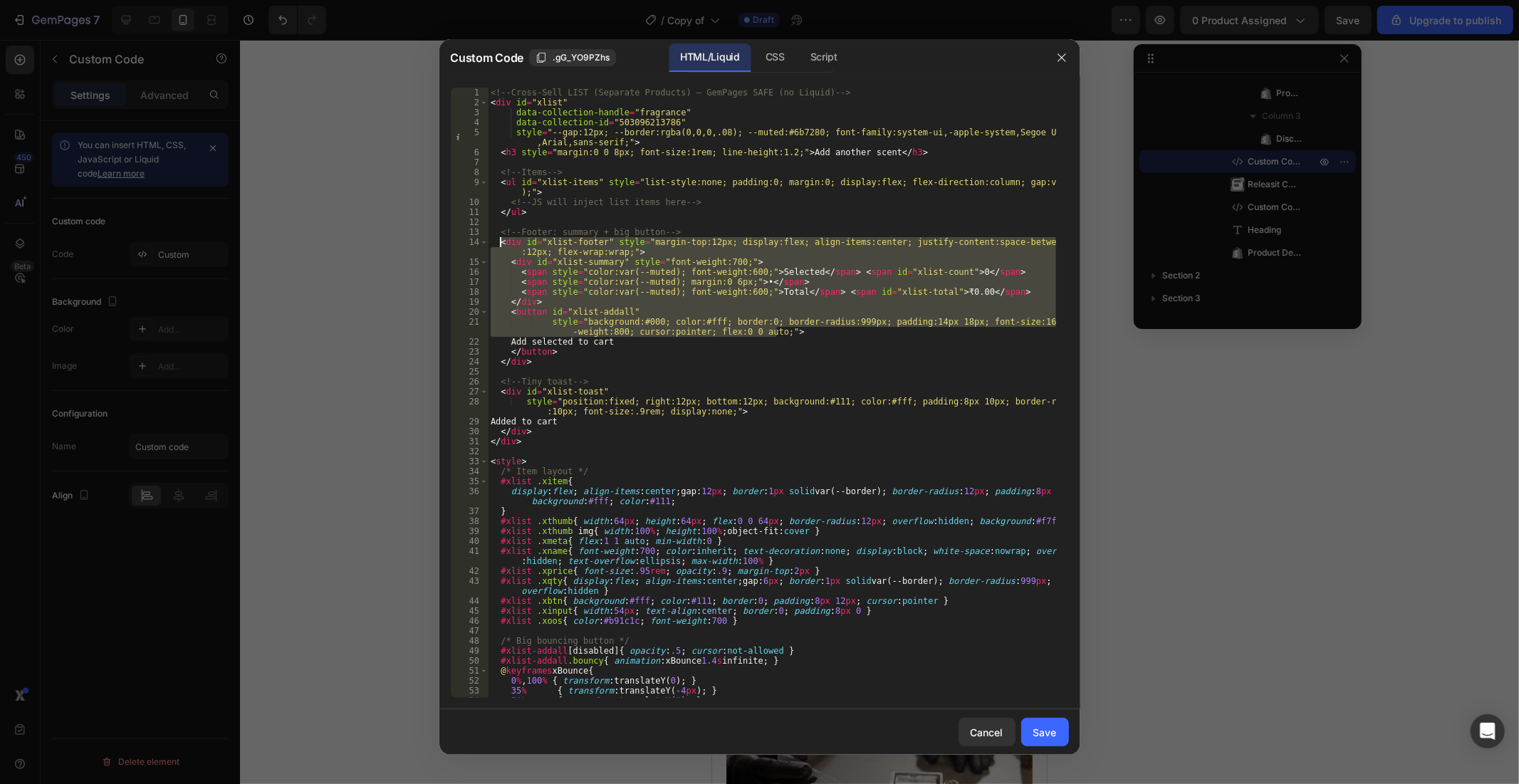
paste textarea "cursor:pointer"
type textarea "cursor:pointer;">"
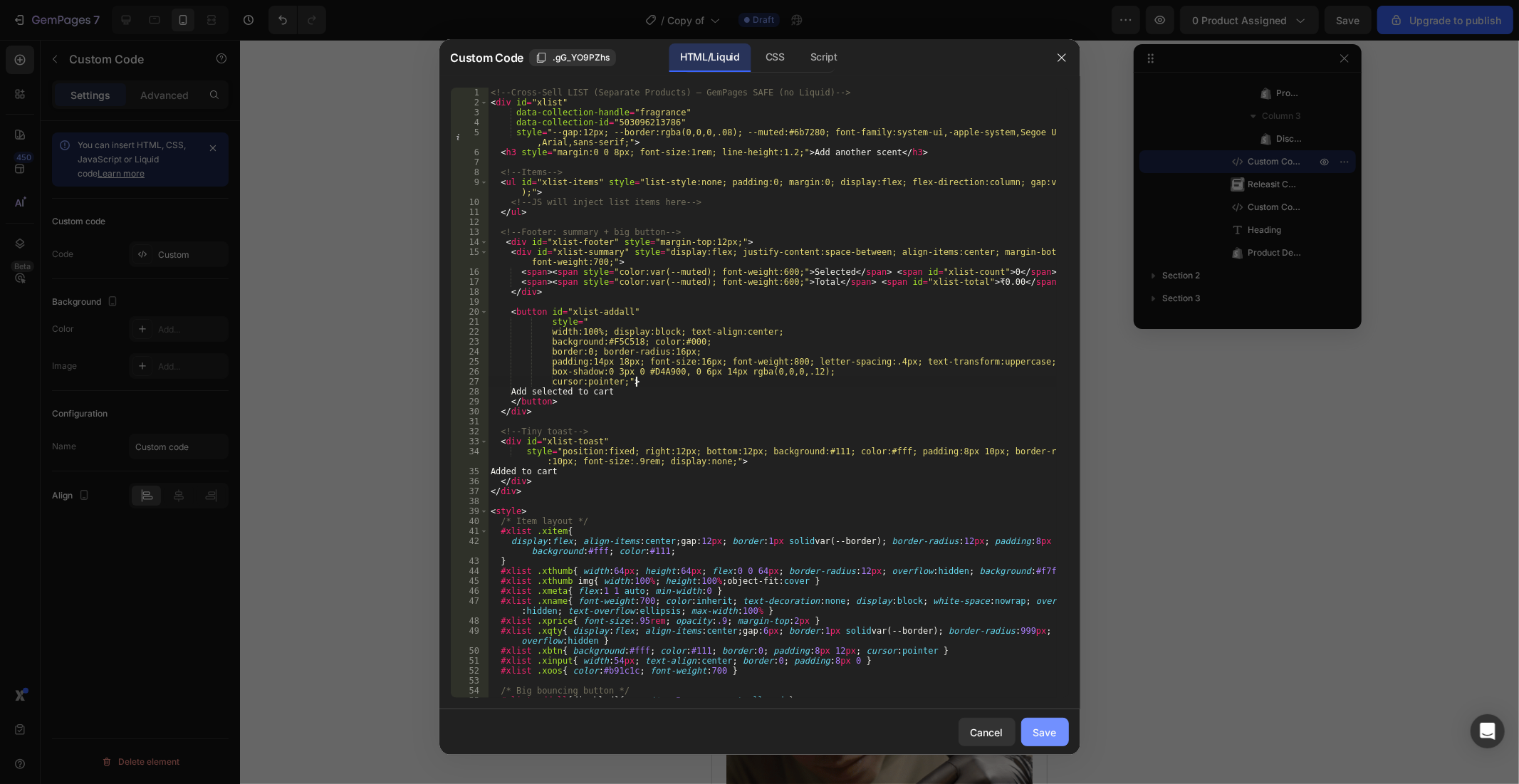
click at [1038, 705] on button "Save" at bounding box center [1045, 732] width 48 height 29
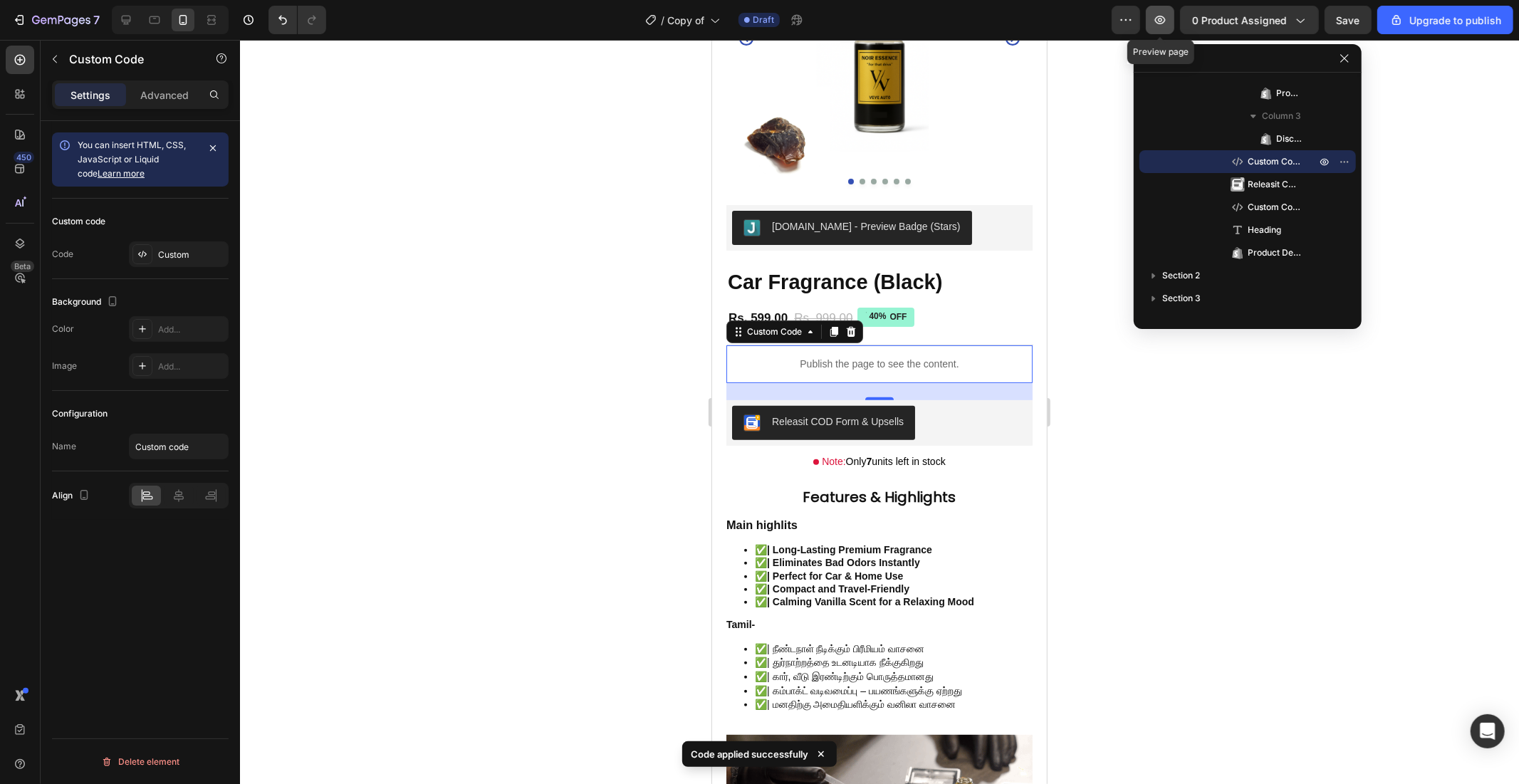
click at [1161, 27] on button "button" at bounding box center [1160, 20] width 29 height 29
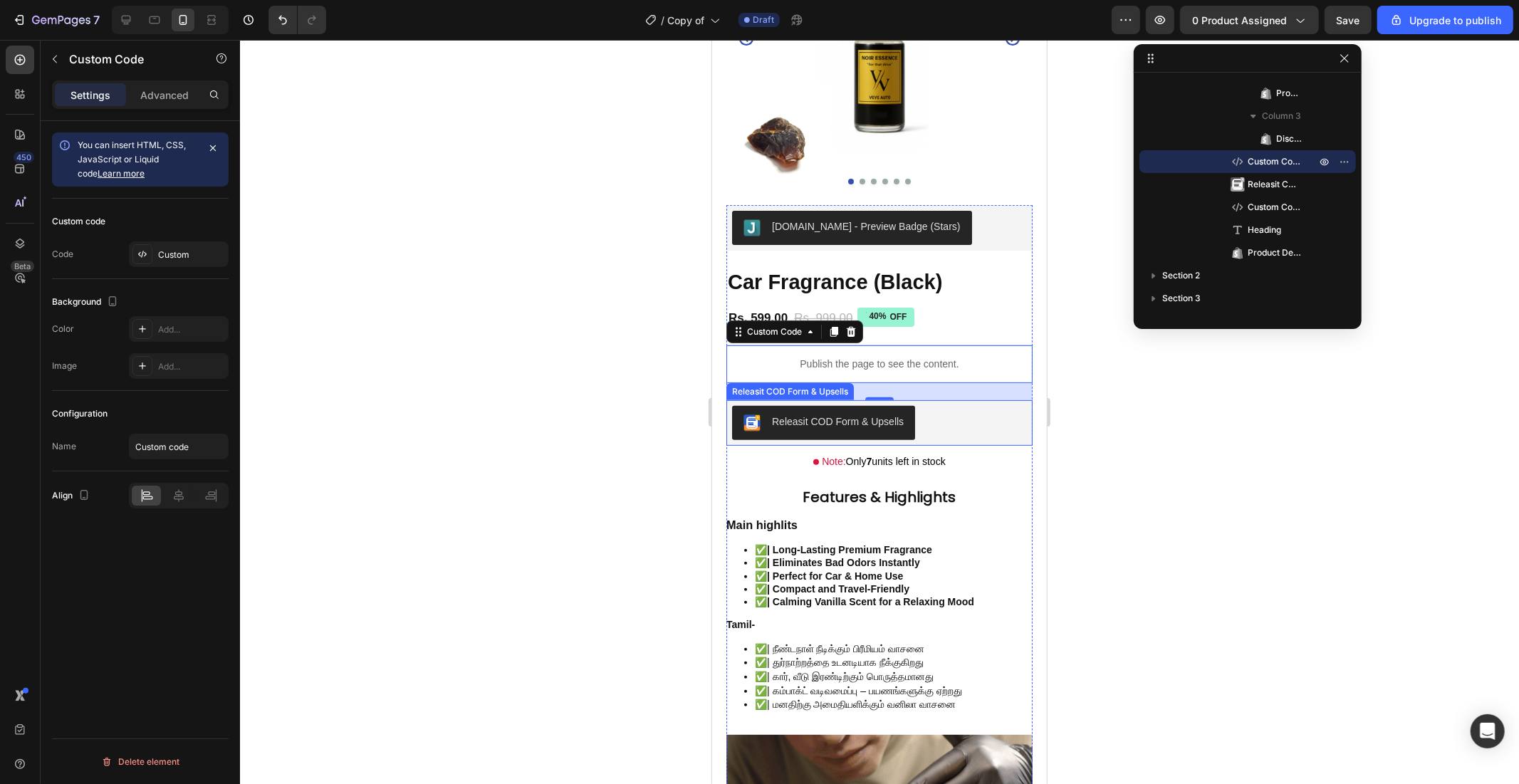
click at [924, 409] on div "Releasit COD Form & Upsells" at bounding box center [878, 422] width 295 height 35
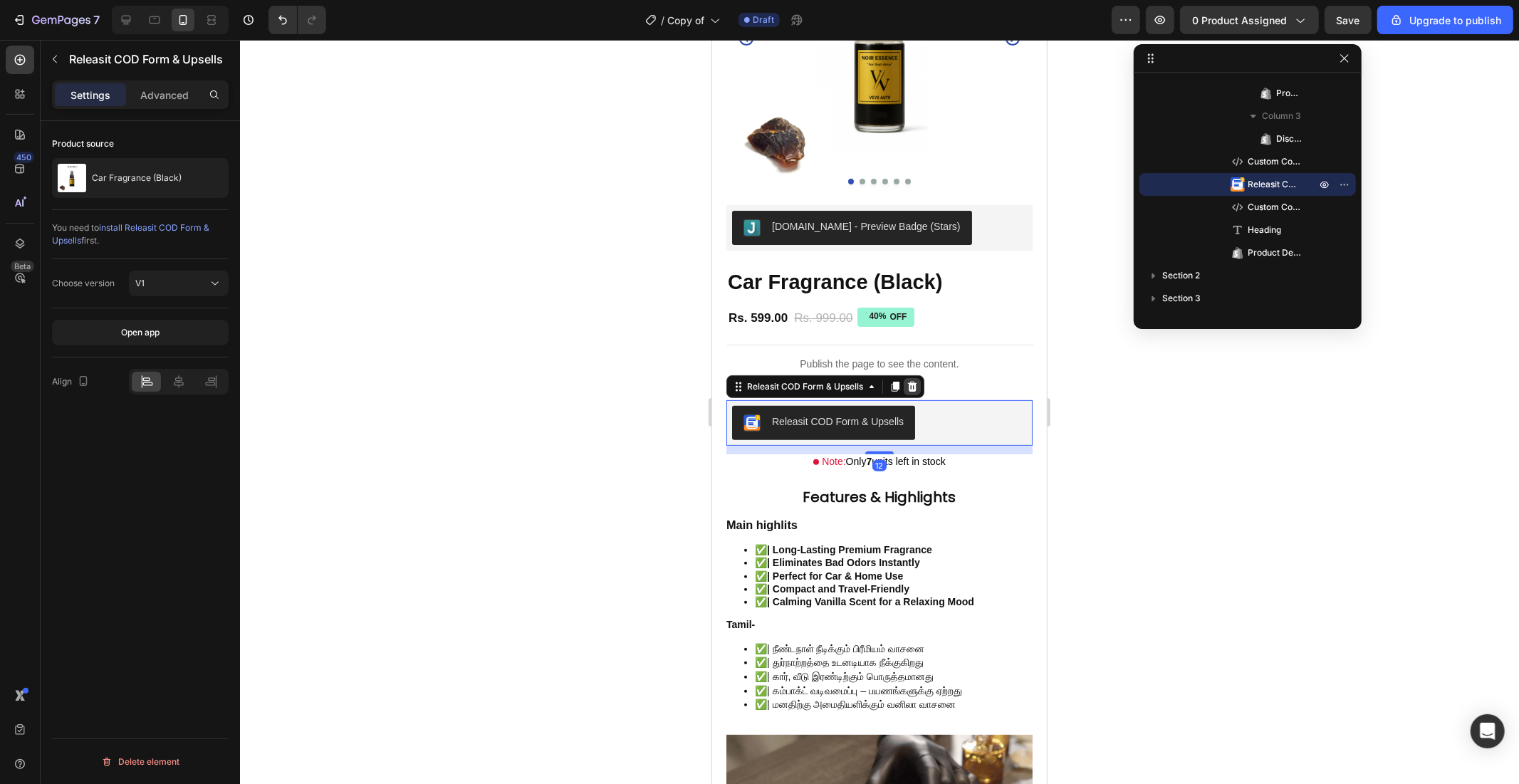
click at [907, 380] on icon at bounding box center [912, 386] width 12 height 12
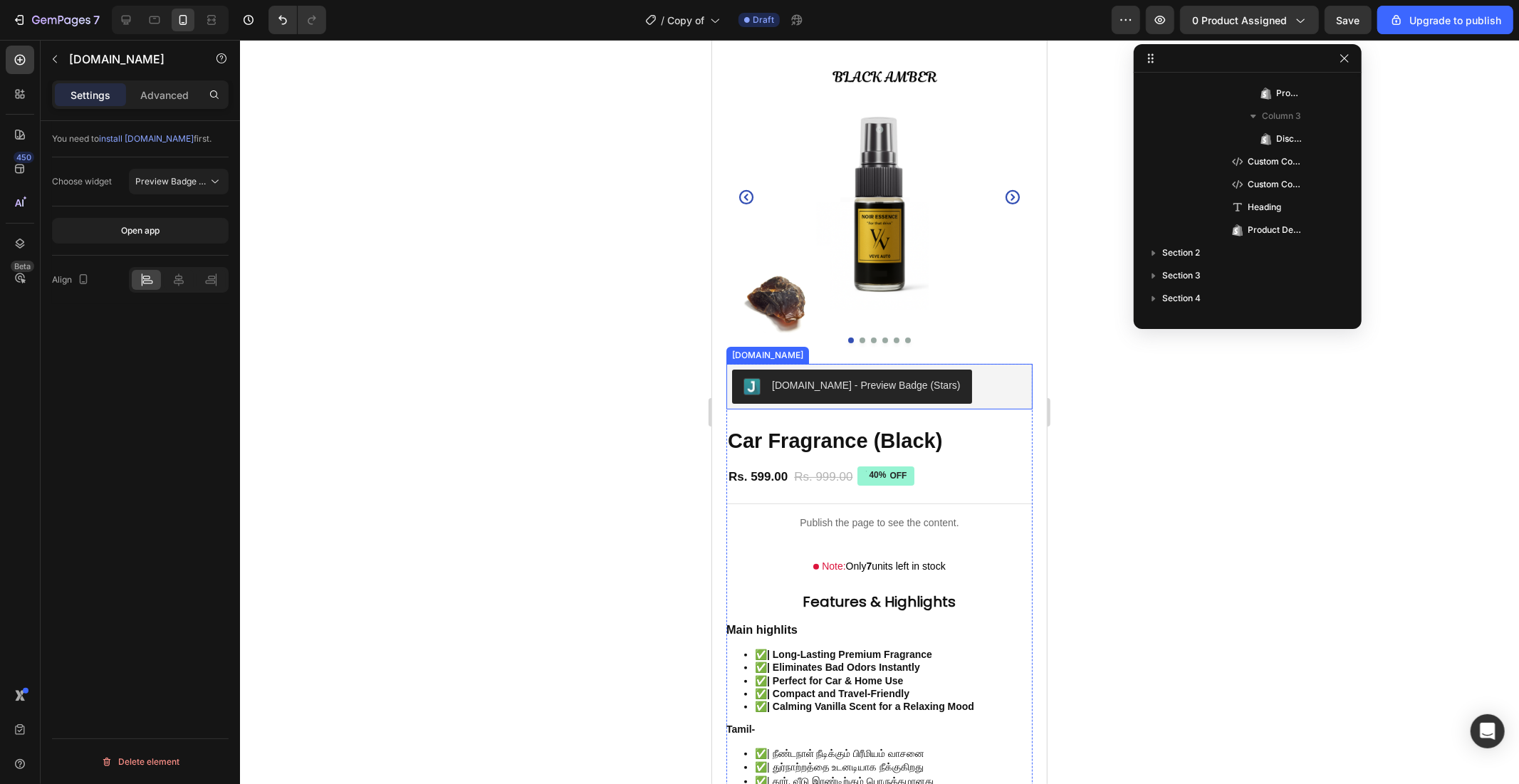
scroll to position [87, 0]
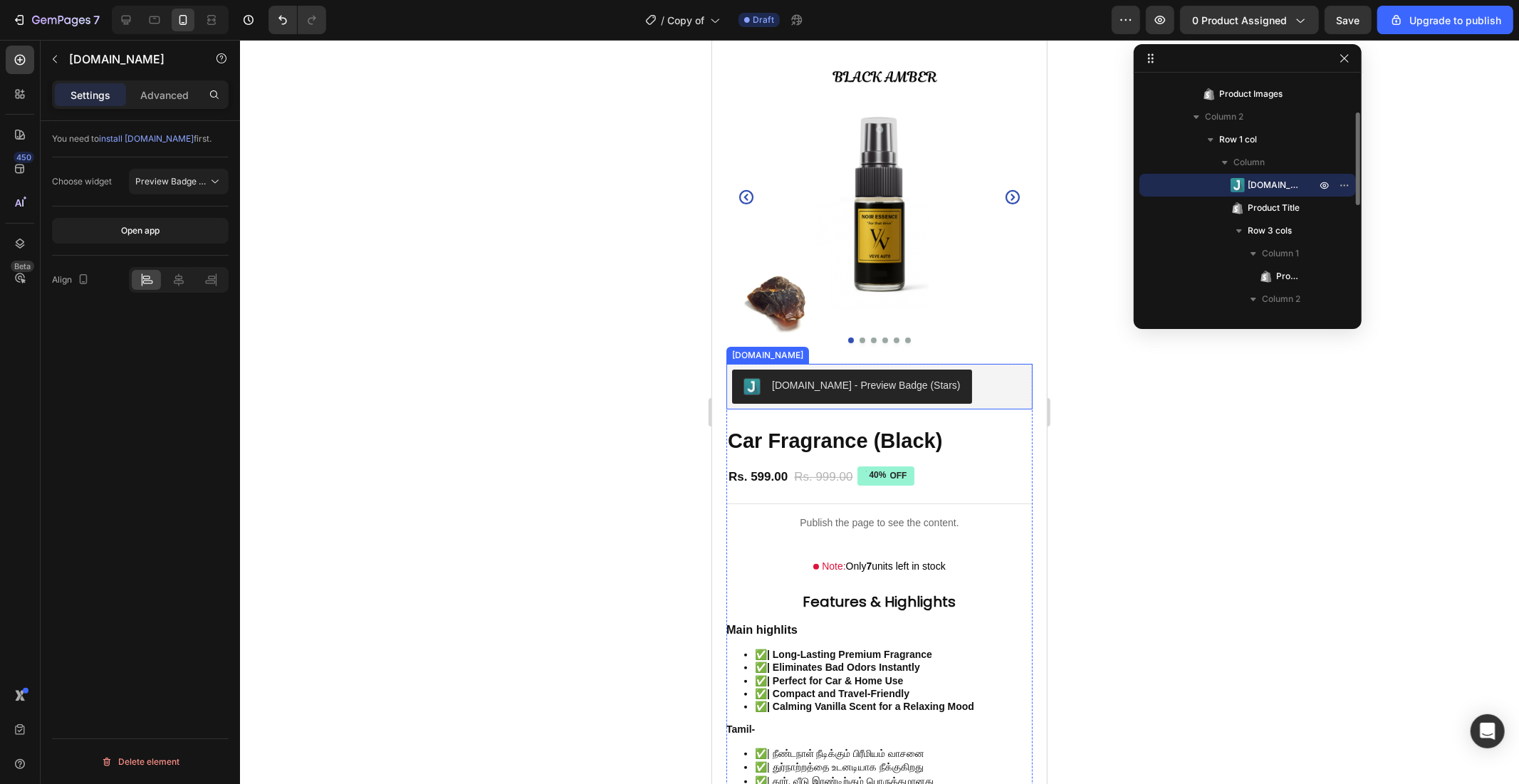
click at [960, 378] on div "[DOMAIN_NAME] - Preview Badge (Stars)" at bounding box center [878, 386] width 295 height 35
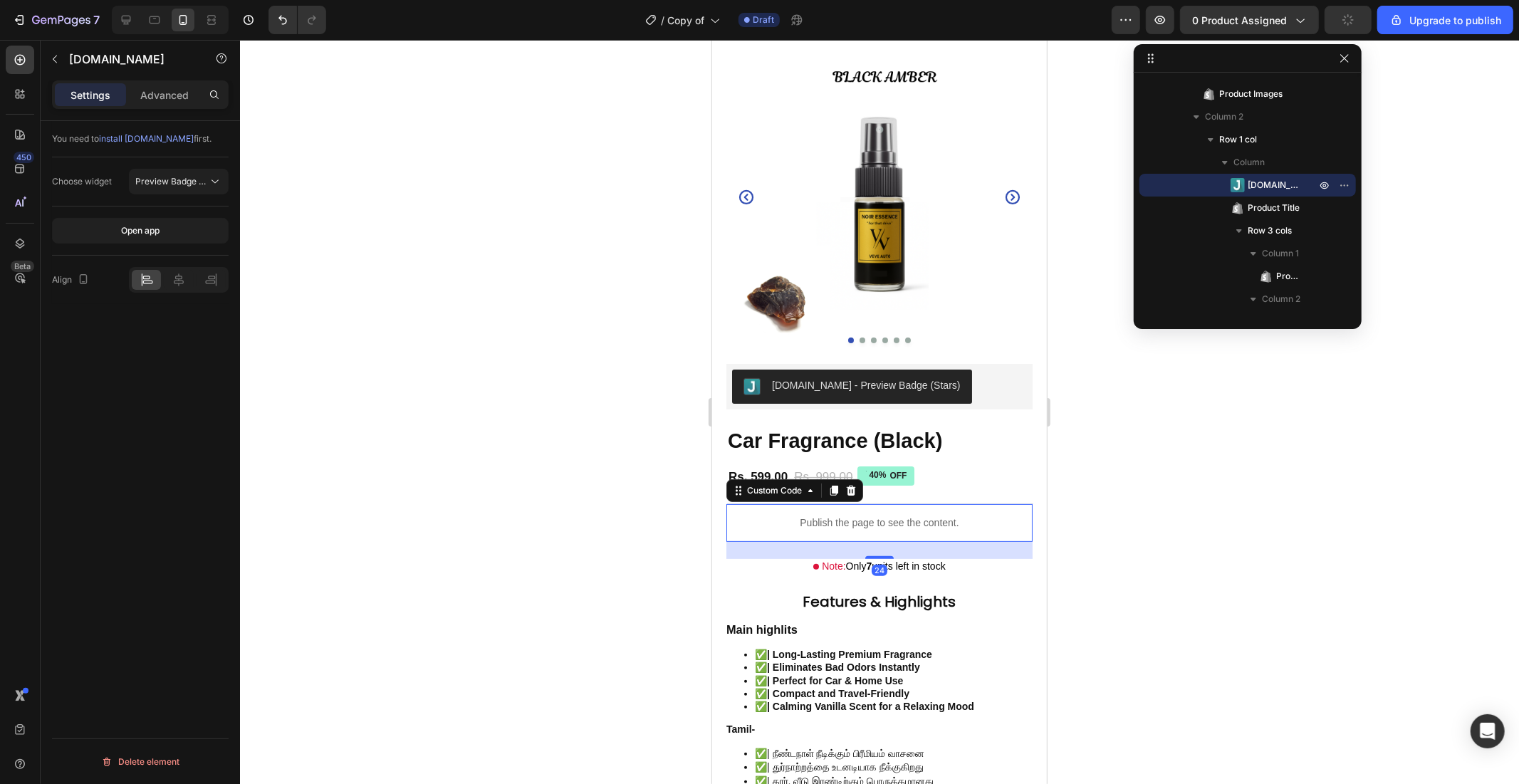
click at [965, 515] on p "Publish the page to see the content." at bounding box center [878, 522] width 306 height 15
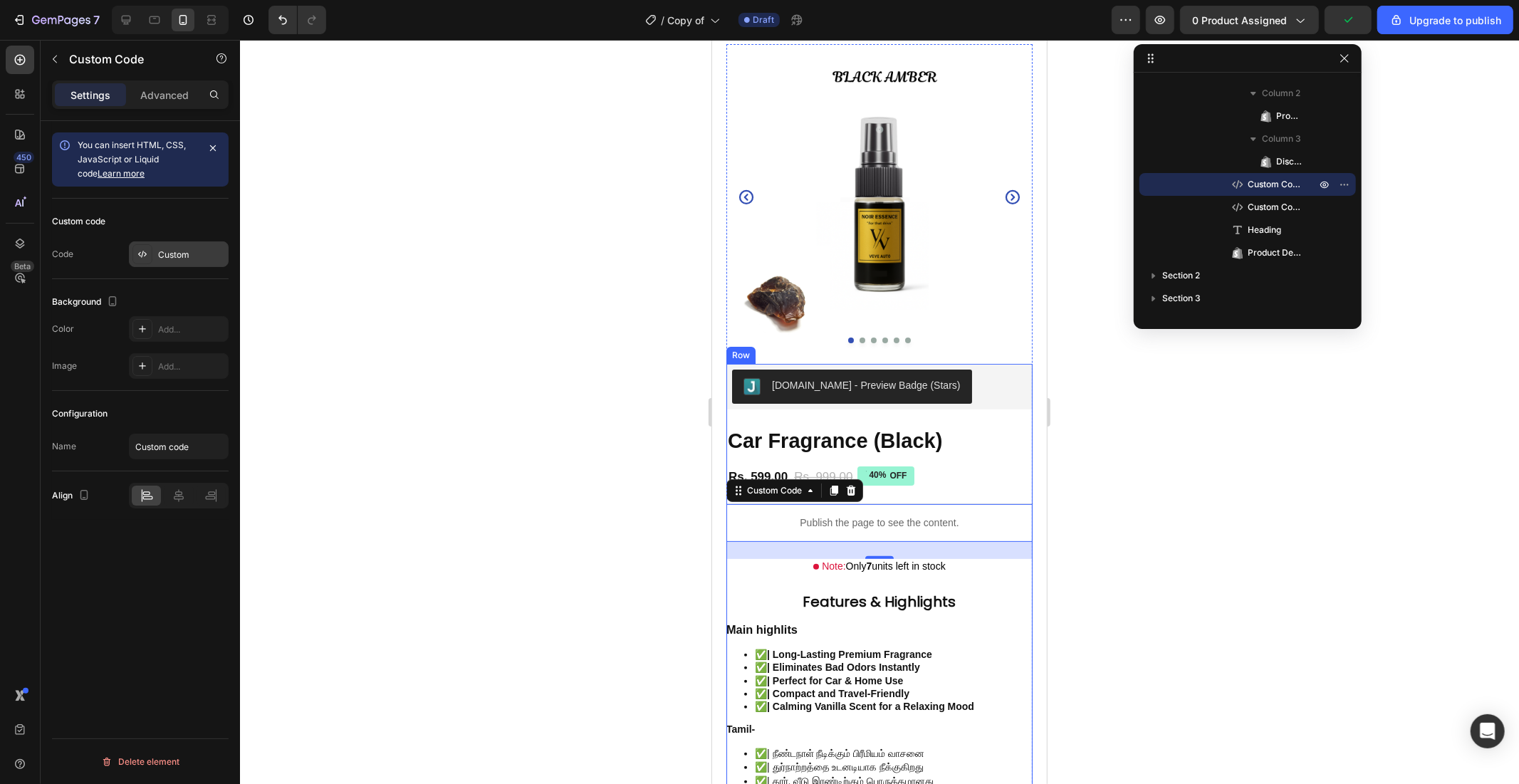
click at [170, 255] on div "Custom" at bounding box center [191, 254] width 67 height 12
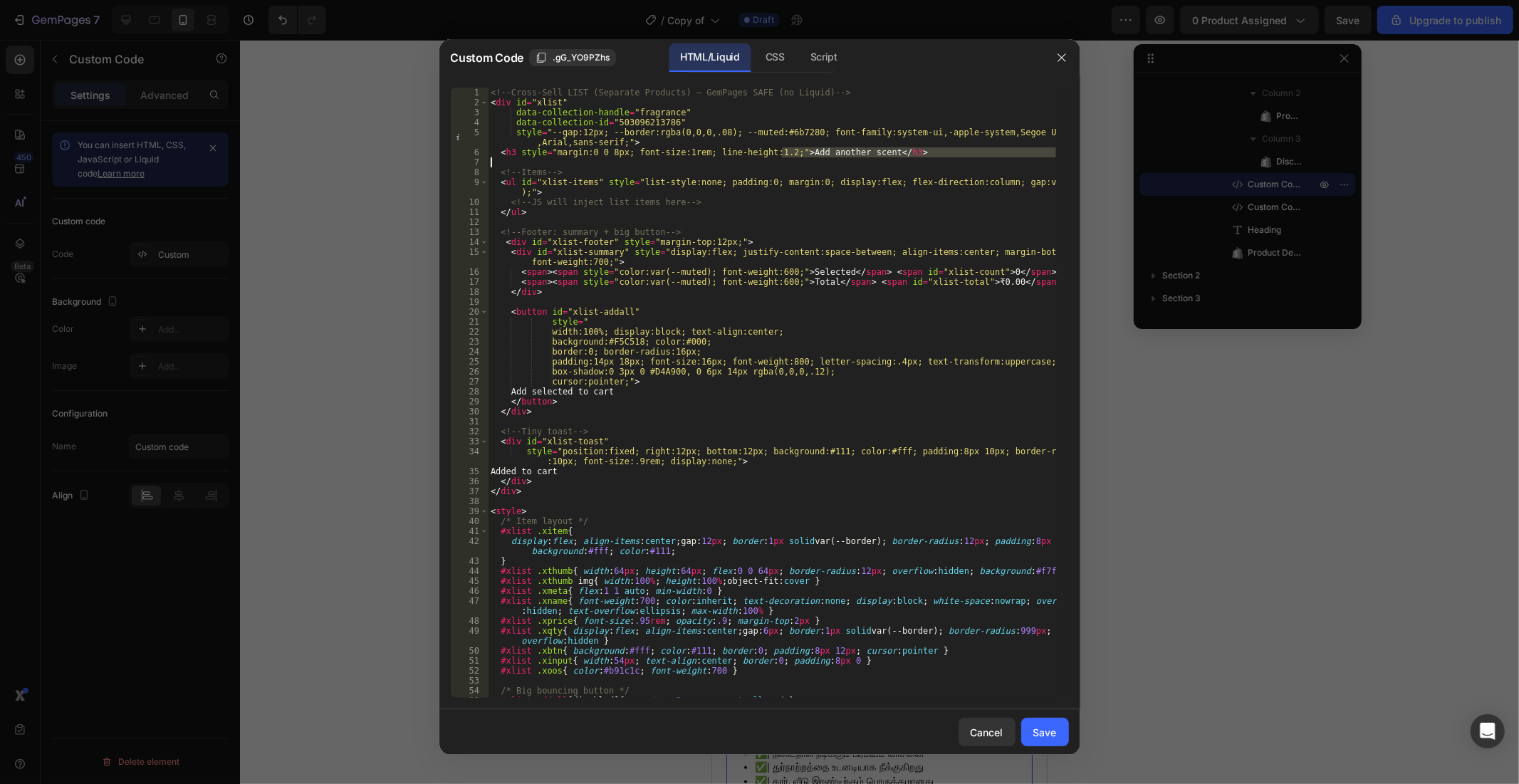
drag, startPoint x: 784, startPoint y: 153, endPoint x: 908, endPoint y: 159, distance: 124.1
click at [908, 159] on div "<!-- Cross-Sell LIST (Separate Products) — GemPages SAFE (no Liquid) --> < div …" at bounding box center [772, 403] width 568 height 630
click at [906, 154] on div "<!-- Cross-Sell LIST (Separate Products) — GemPages SAFE (no Liquid) --> < div …" at bounding box center [772, 392] width 568 height 610
type textarea "<h3 style="margin:0 0 8px; font-size:1rem; line-height:1.2;">Add another scent<…"
drag, startPoint x: 905, startPoint y: 149, endPoint x: 496, endPoint y: 149, distance: 409.0
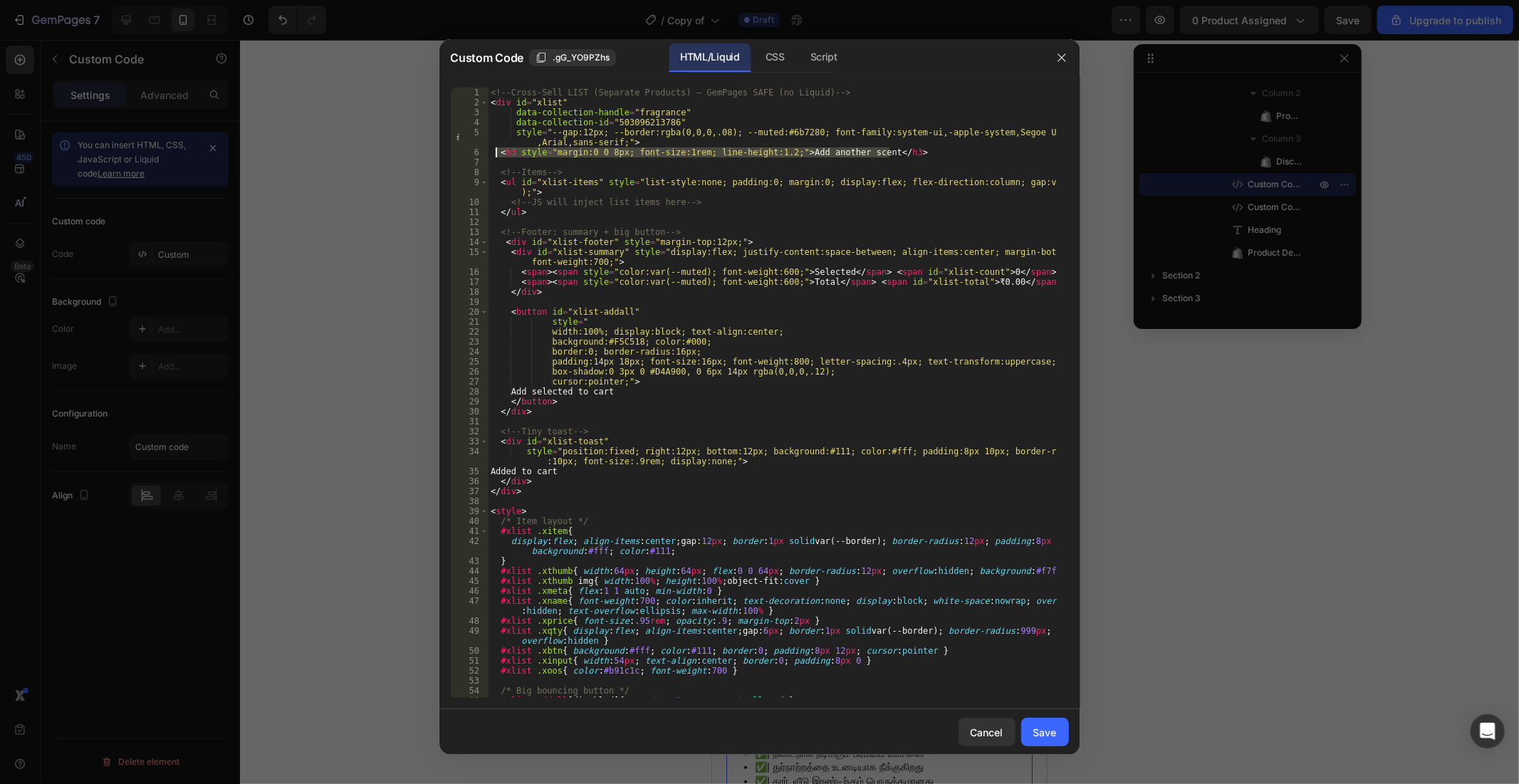
click at [496, 149] on div "<!-- Cross-Sell LIST (Separate Products) — GemPages SAFE (no Liquid) --> < div …" at bounding box center [772, 403] width 568 height 630
type textarea "style="--gap:12px; --border:rgba(0,0,0,.08); --muted:#6b7280; font-family:syste…"
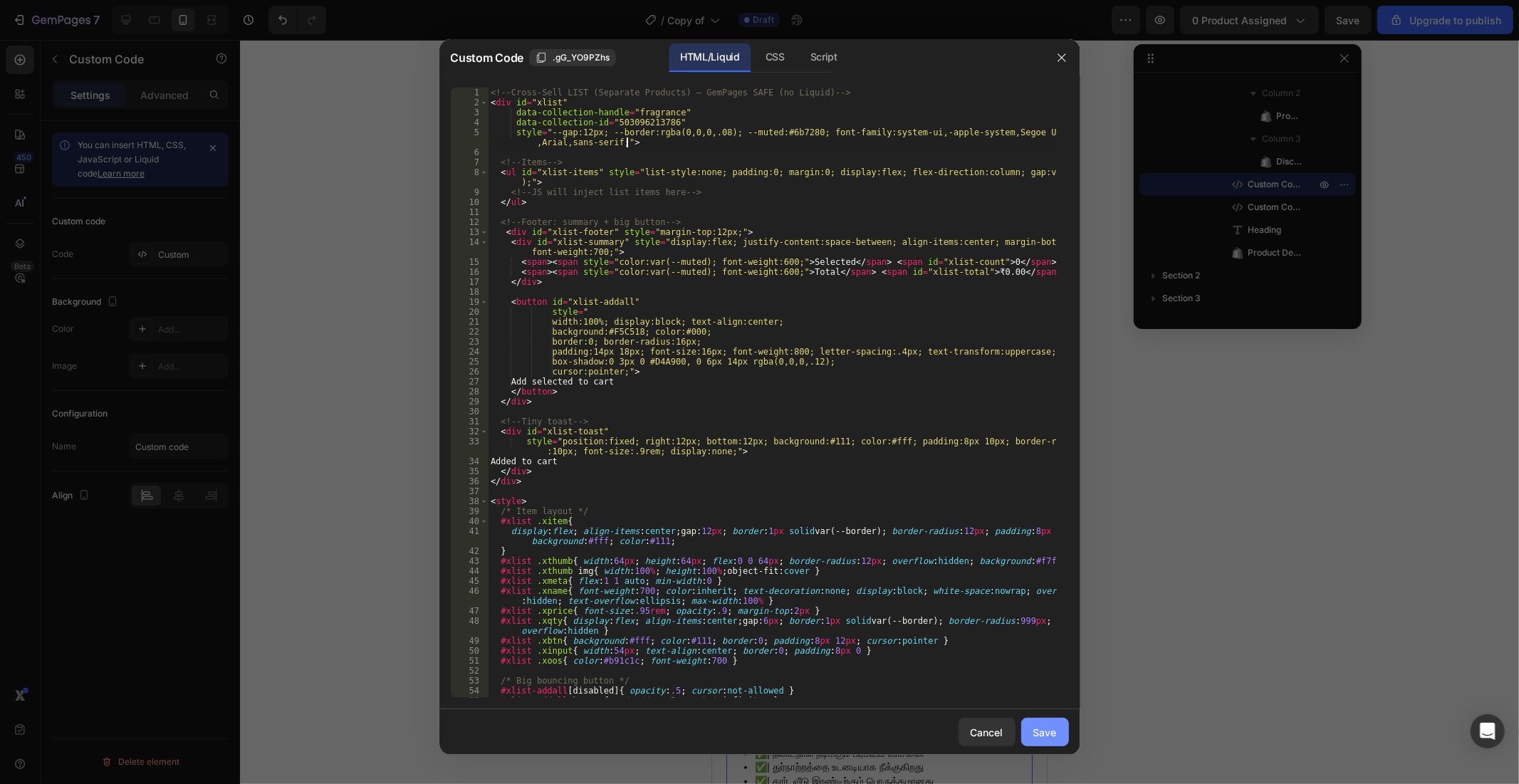
click at [1041, 705] on div "Save" at bounding box center [1045, 732] width 24 height 15
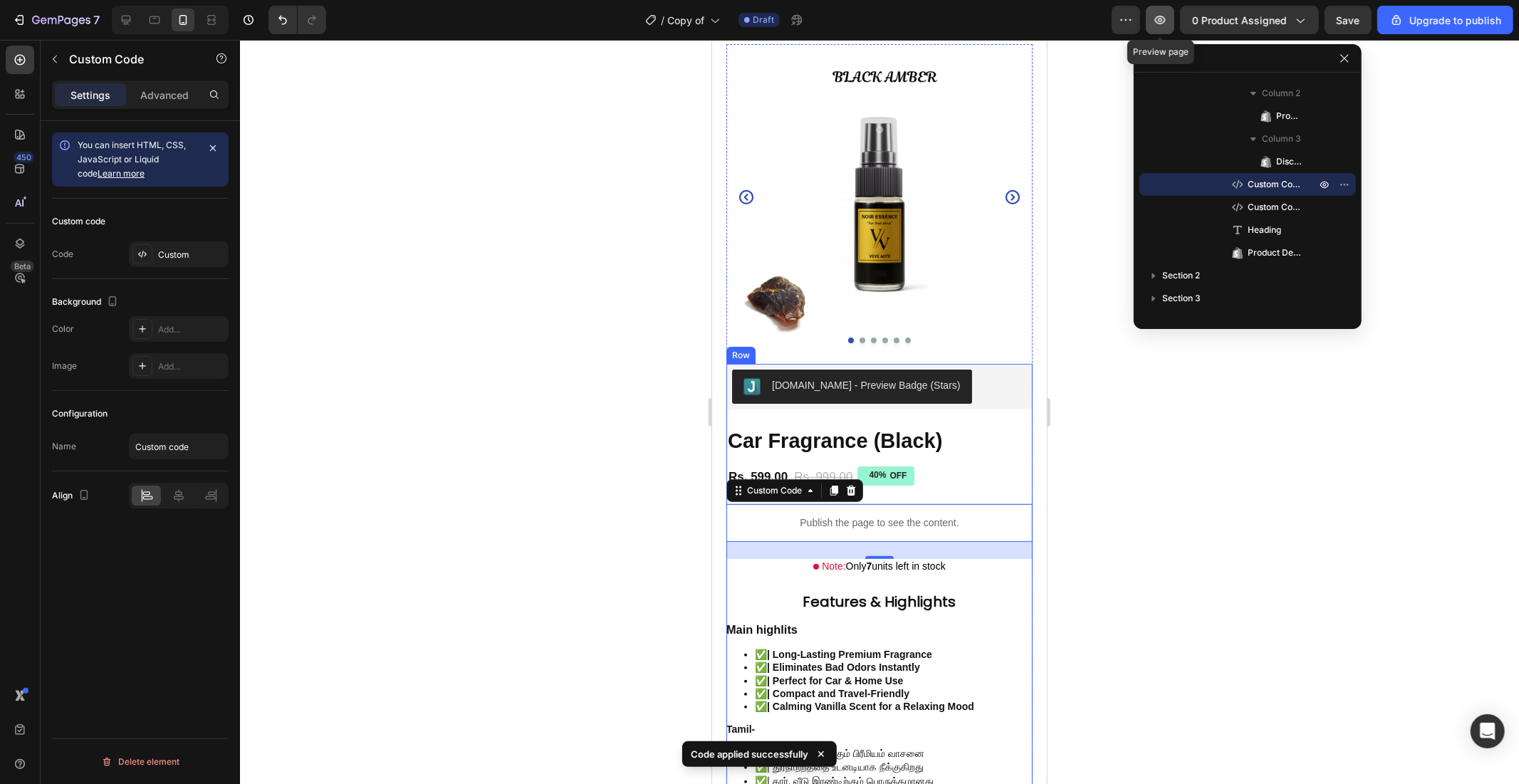
click at [1161, 20] on icon "button" at bounding box center [1160, 20] width 11 height 9
click at [199, 255] on div "Custom" at bounding box center [191, 254] width 67 height 12
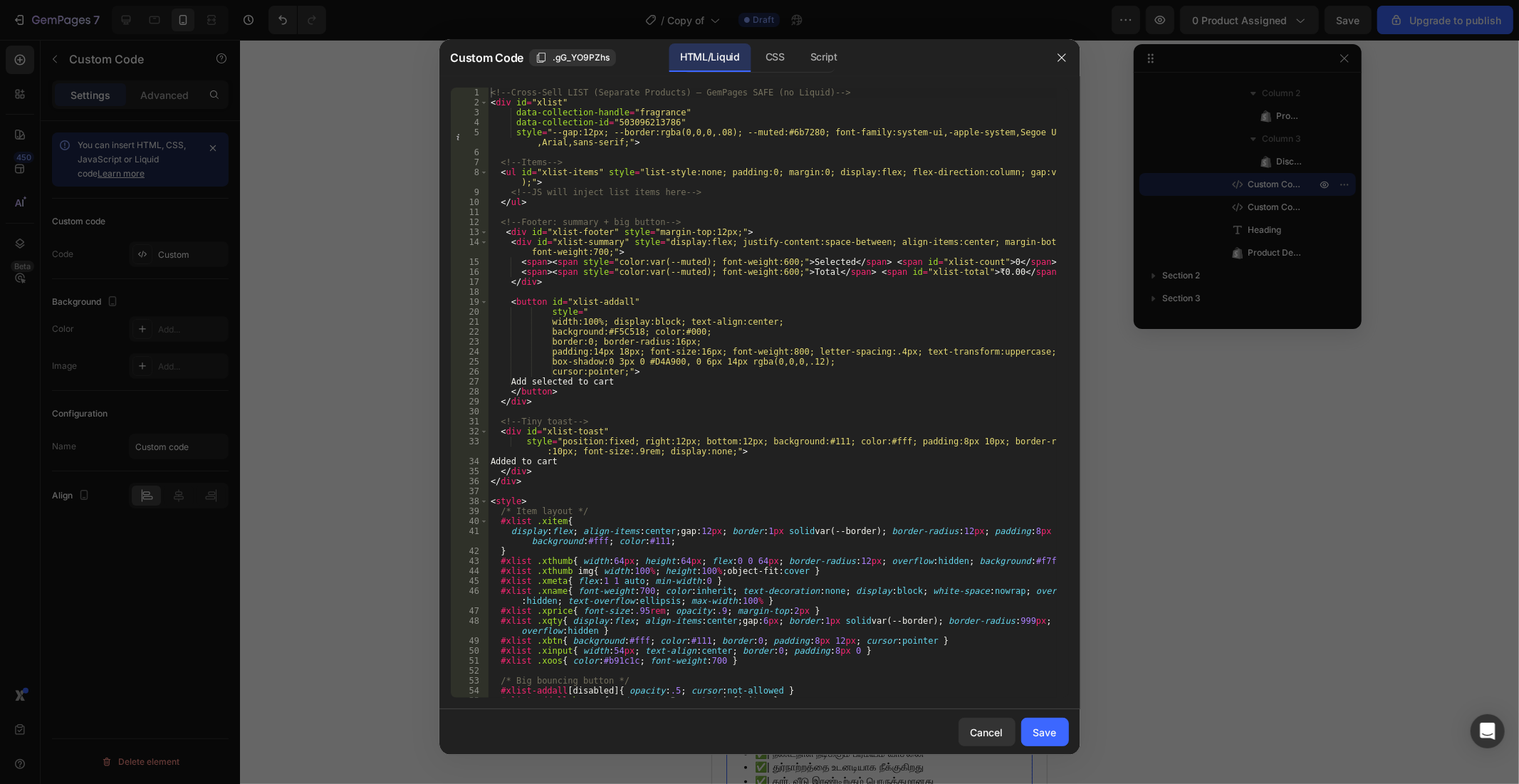
scroll to position [0, 0]
drag, startPoint x: 1044, startPoint y: 271, endPoint x: 498, endPoint y: 264, distance: 546.0
click at [498, 264] on div "<!-- Cross-Sell LIST (Separate Products) — GemPages SAFE (no Liquid) --> < div …" at bounding box center [772, 403] width 568 height 630
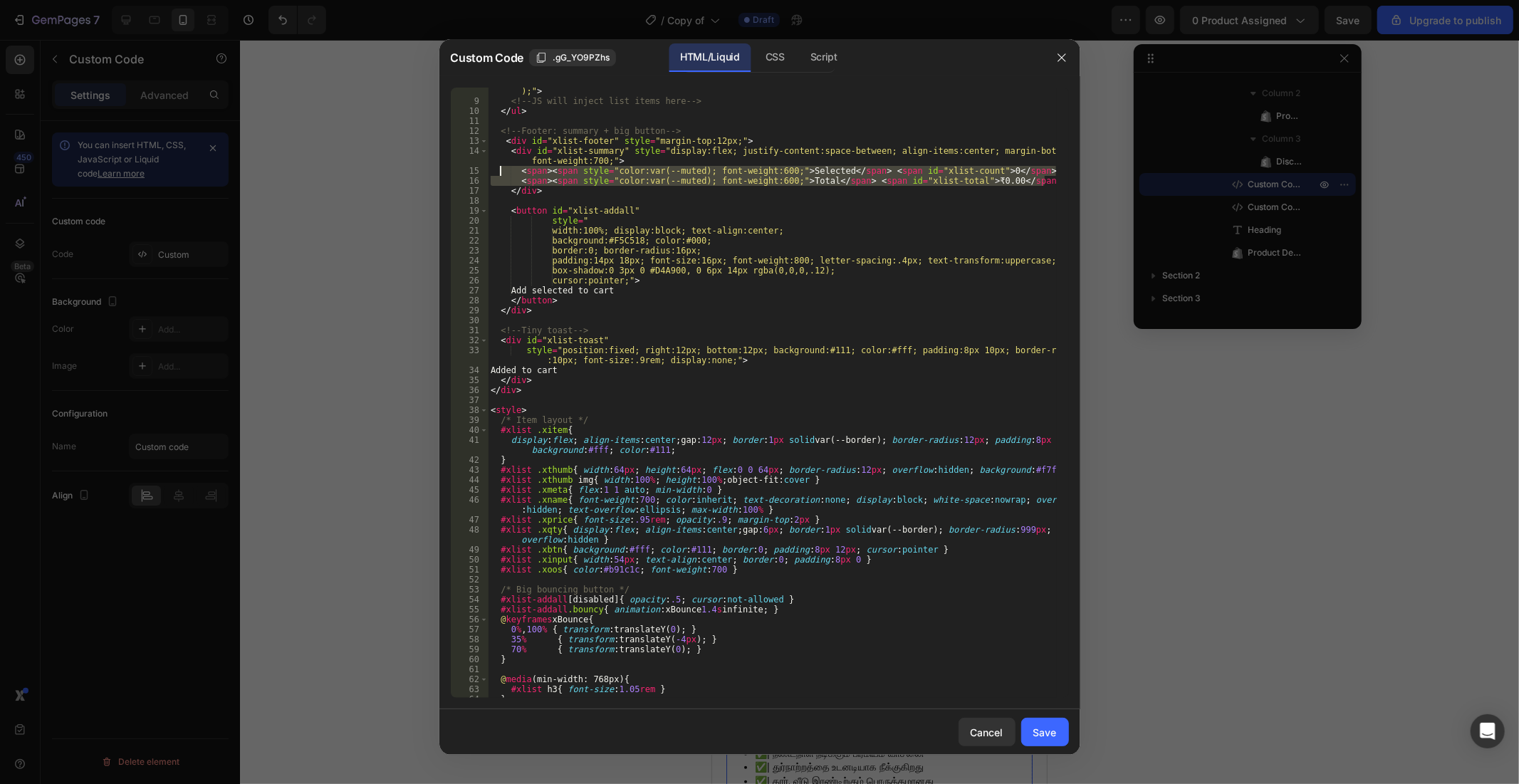
scroll to position [43, 0]
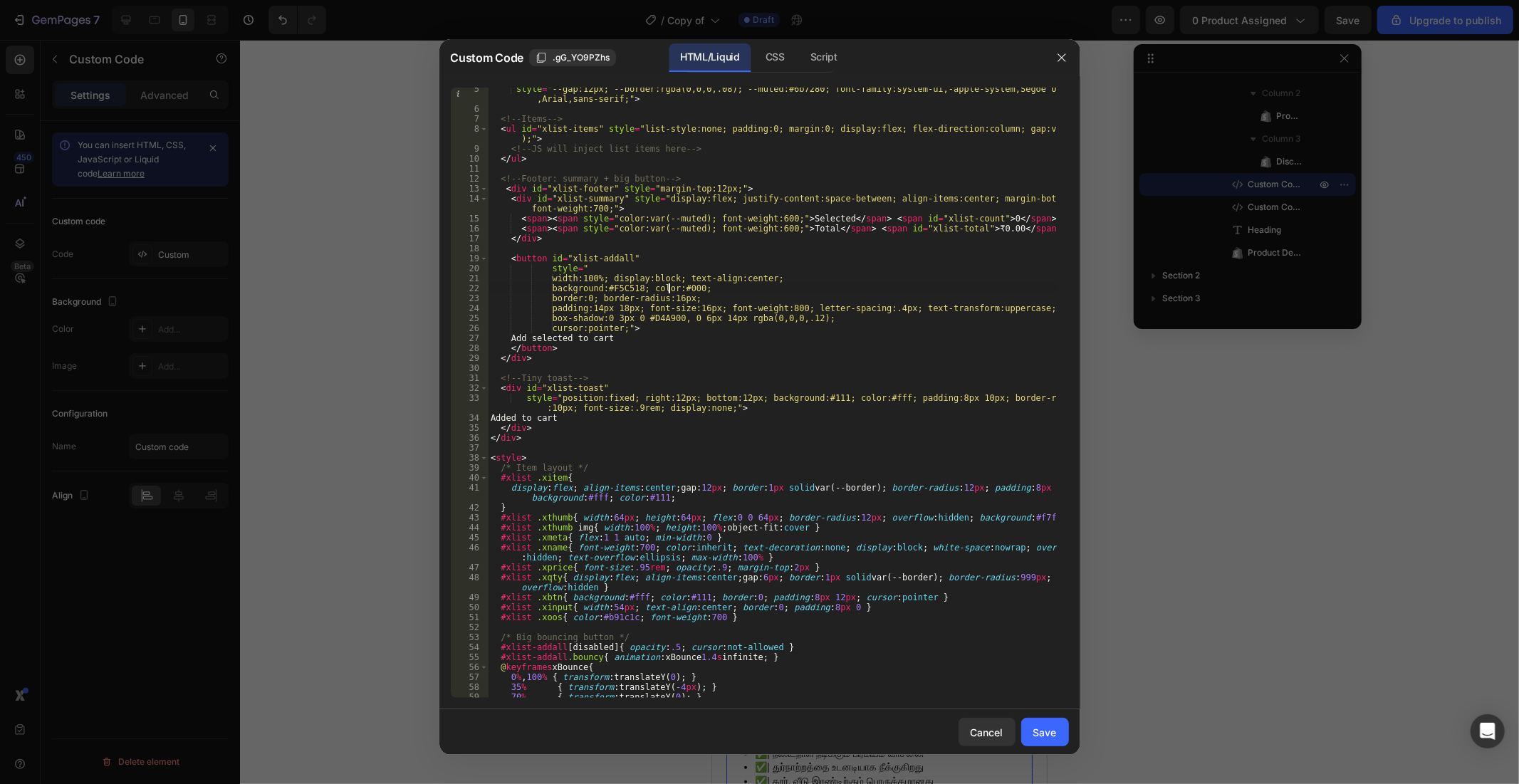
click at [671, 293] on div "style = "--gap:12px; --border:rgba(0,0,0,.08); --muted:#6b7280; font-family:sys…" at bounding box center [772, 403] width 568 height 640
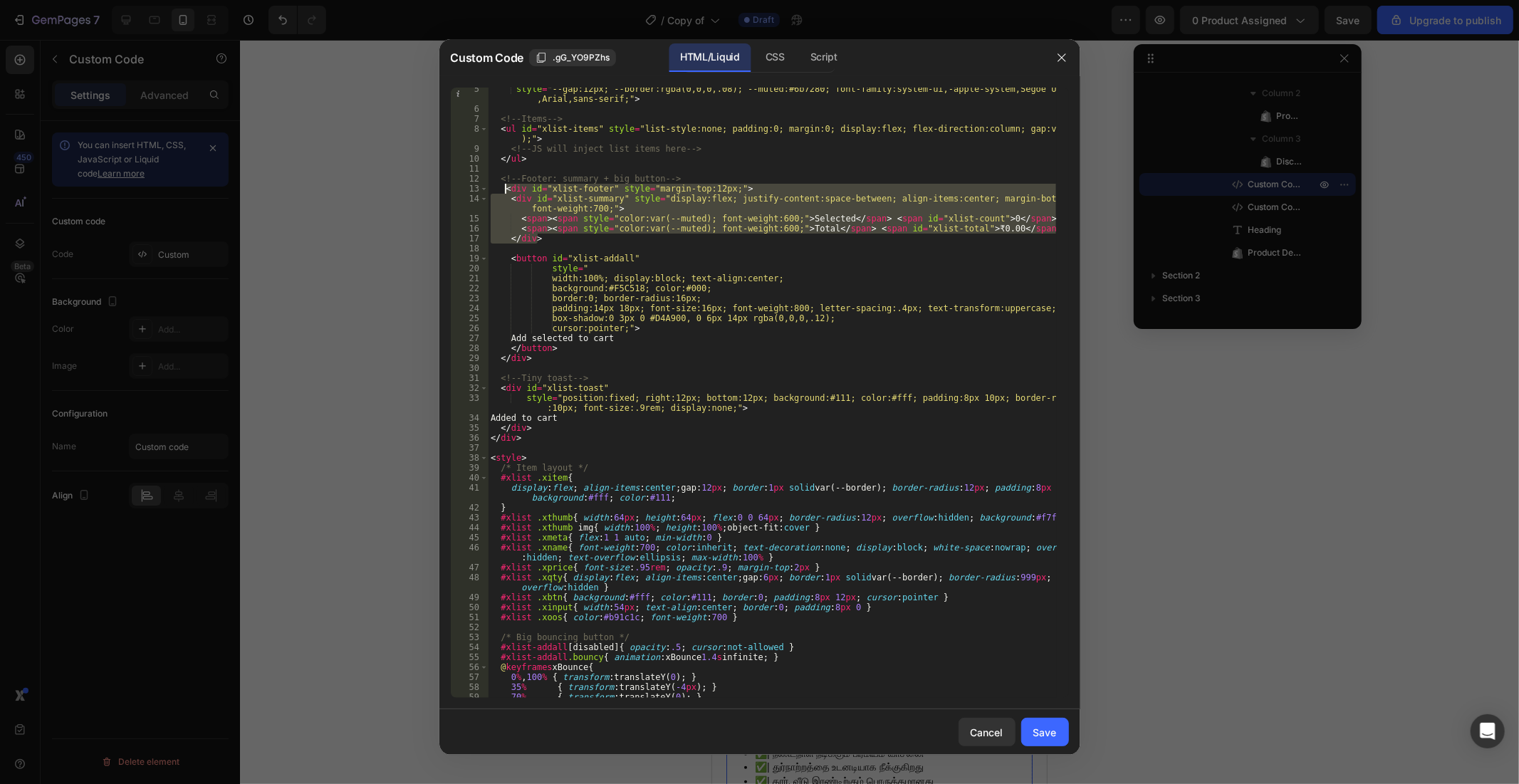
drag, startPoint x: 548, startPoint y: 242, endPoint x: 503, endPoint y: 190, distance: 68.8
click at [503, 190] on div "style = "--gap:12px; --border:rgba(0,0,0,.08); --muted:#6b7280; font-family:sys…" at bounding box center [772, 403] width 568 height 640
click at [564, 222] on div "style = "--gap:12px; --border:rgba(0,0,0,.08); --muted:#6b7280; font-family:sys…" at bounding box center [772, 392] width 568 height 610
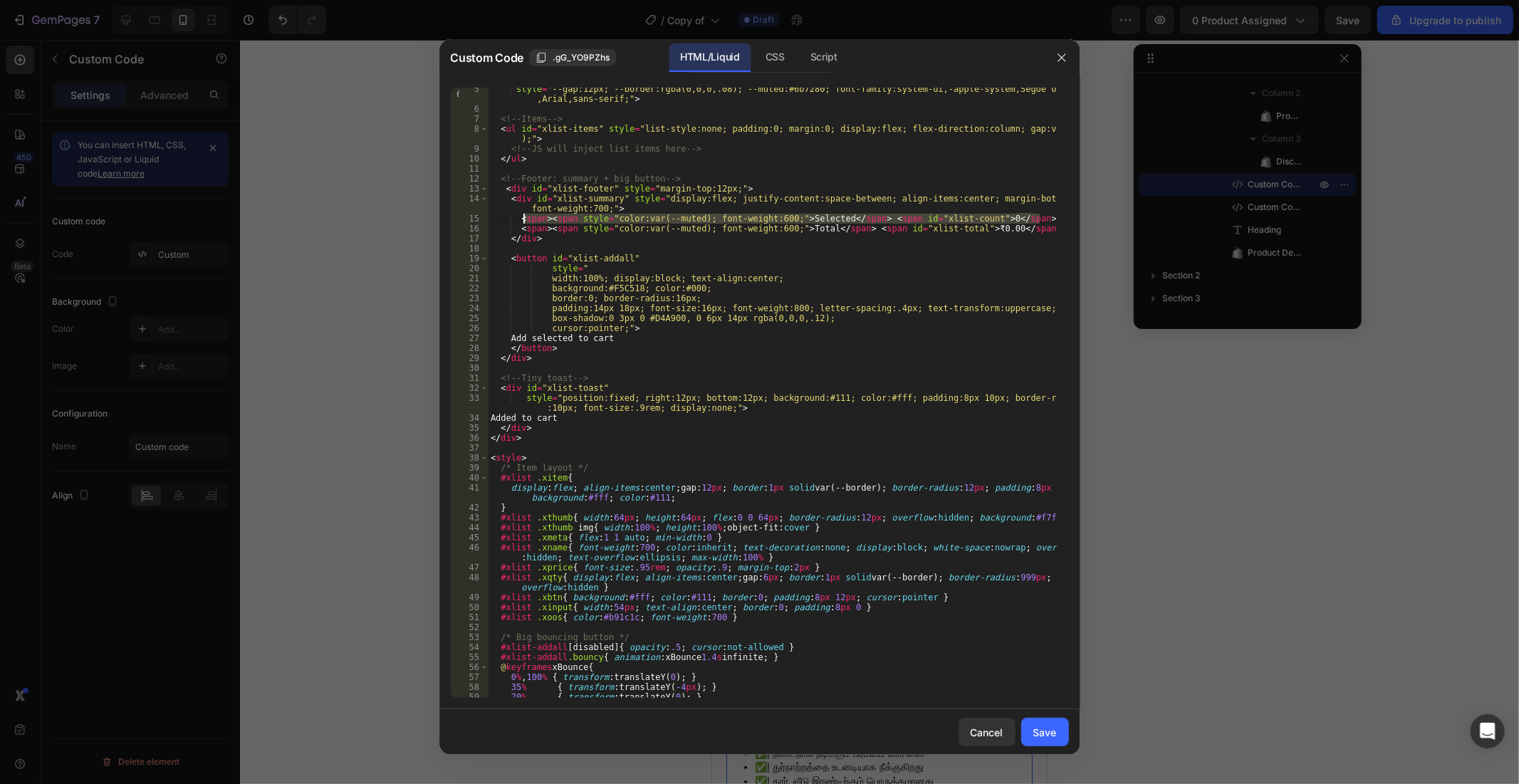
drag, startPoint x: 1042, startPoint y: 223, endPoint x: 524, endPoint y: 217, distance: 518.0
click at [524, 217] on div "style = "--gap:12px; --border:rgba(0,0,0,.08); --muted:#6b7280; font-family:sys…" at bounding box center [772, 403] width 568 height 640
click at [1044, 223] on div "style = "--gap:12px; --border:rgba(0,0,0,.08); --muted:#6b7280; font-family:sys…" at bounding box center [772, 392] width 568 height 610
drag, startPoint x: 514, startPoint y: 218, endPoint x: 1052, endPoint y: 234, distance: 538.2
click at [1052, 234] on div "style = "--gap:12px; --border:rgba(0,0,0,.08); --muted:#6b7280; font-family:sys…" at bounding box center [772, 403] width 568 height 640
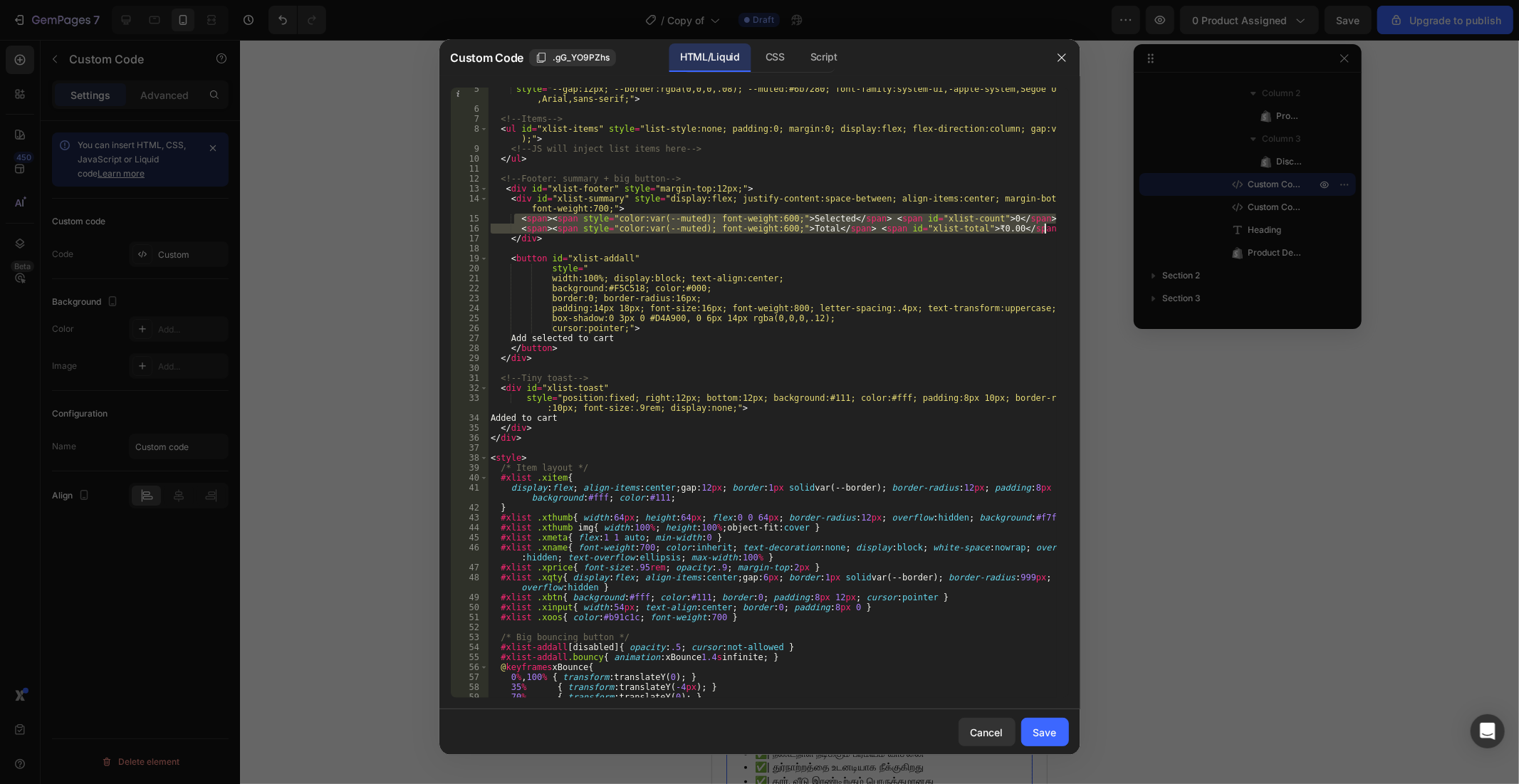
type textarea "<span><span style="color:var(--muted); font-weight:600;">Selected</span> <span …"
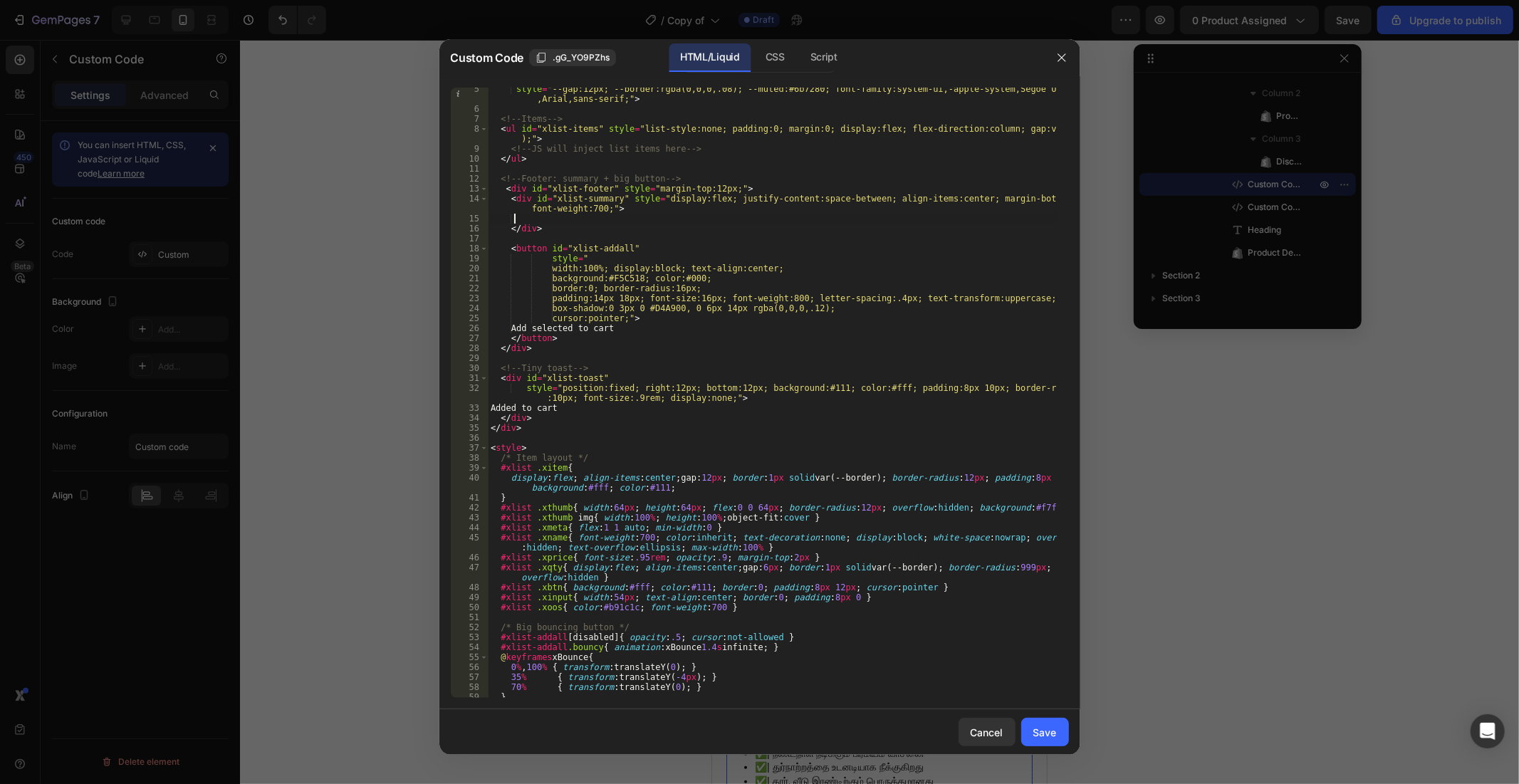
click at [1041, 705] on div "Cancel Save" at bounding box center [760, 732] width 641 height 46
click at [1034, 705] on button "Save" at bounding box center [1045, 732] width 48 height 29
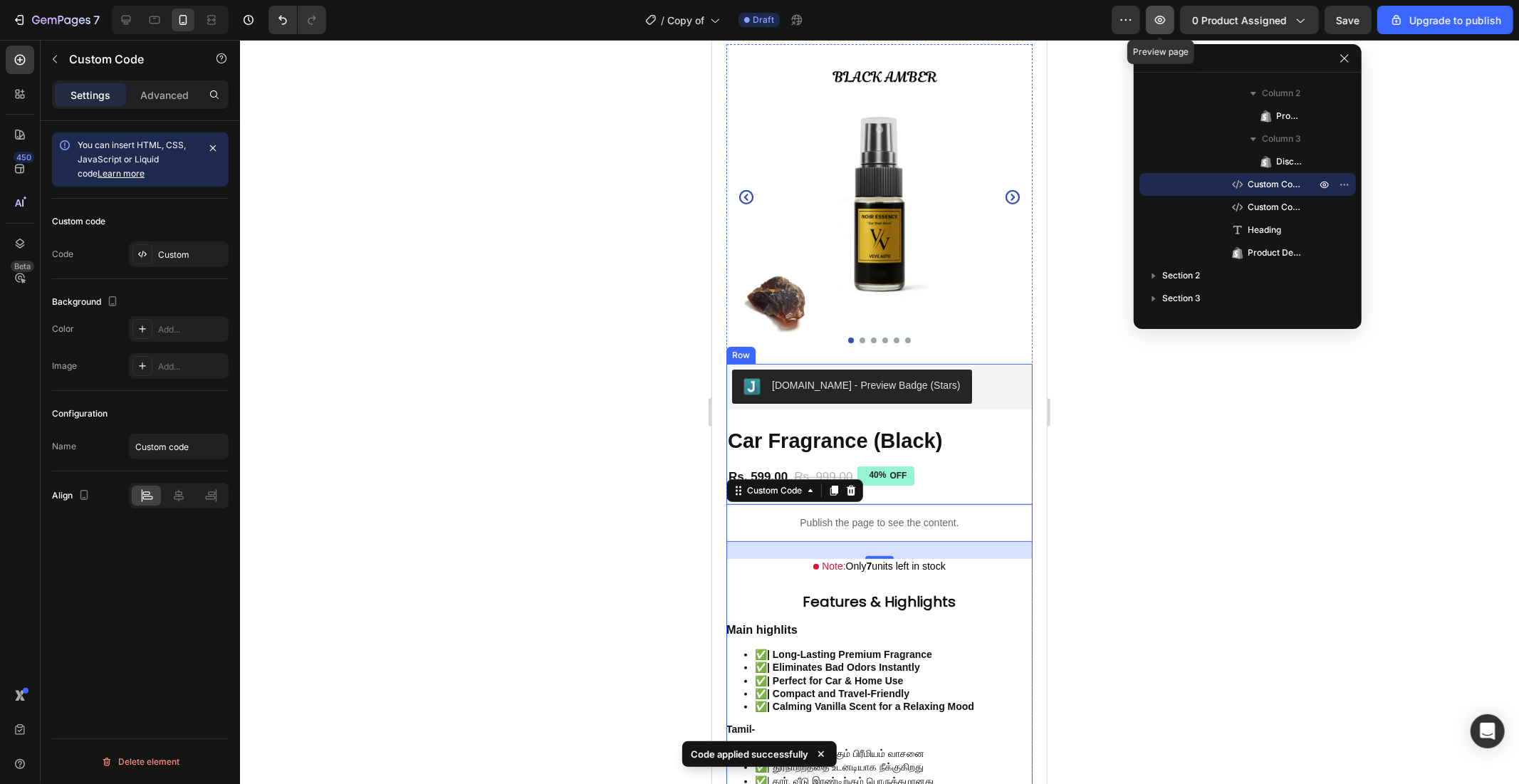
click at [1159, 24] on icon "button" at bounding box center [1160, 19] width 14 height 14
